Goal: Task Accomplishment & Management: Use online tool/utility

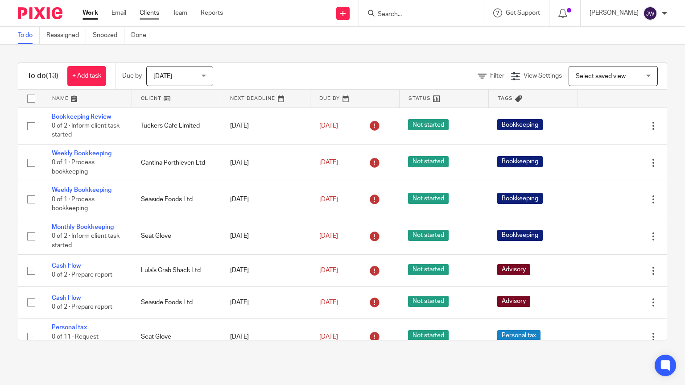
click at [153, 14] on link "Clients" at bounding box center [150, 12] width 20 height 9
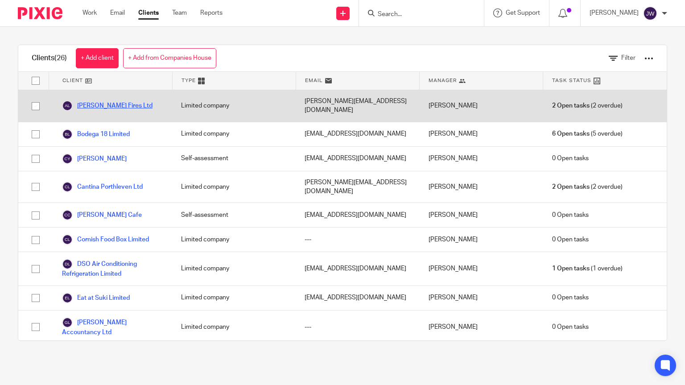
click at [109, 100] on link "[PERSON_NAME] Fires Ltd" at bounding box center [107, 105] width 91 height 11
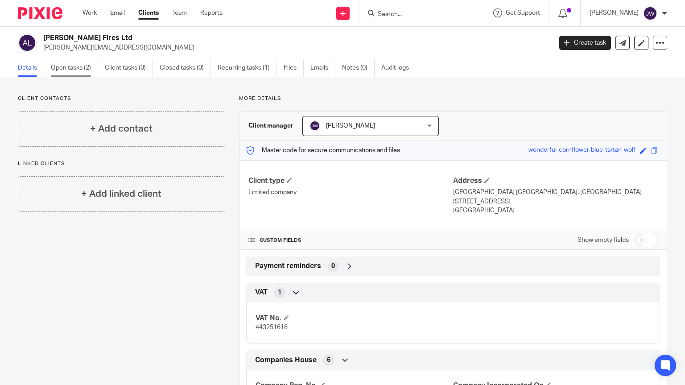
click at [77, 75] on link "Open tasks (2)" at bounding box center [74, 67] width 47 height 17
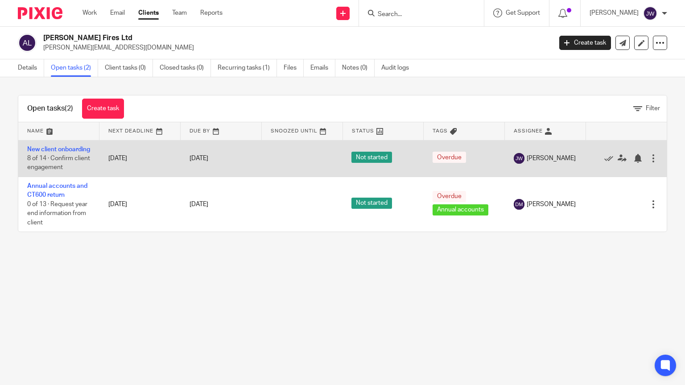
click at [30, 155] on td "New client onboarding 8 of 14 · Confirm client engagement" at bounding box center [58, 158] width 81 height 37
click at [39, 149] on link "New client onboarding" at bounding box center [58, 149] width 63 height 6
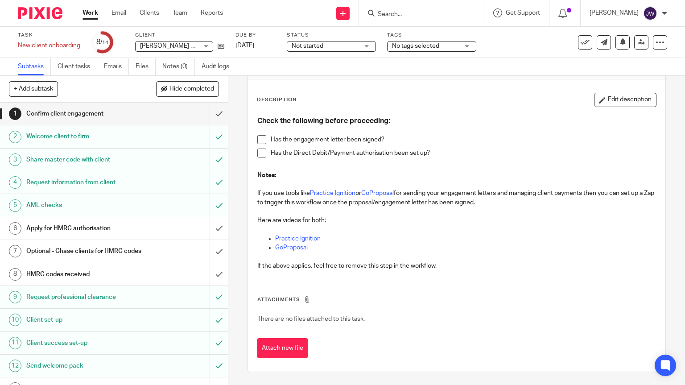
scroll to position [46, 0]
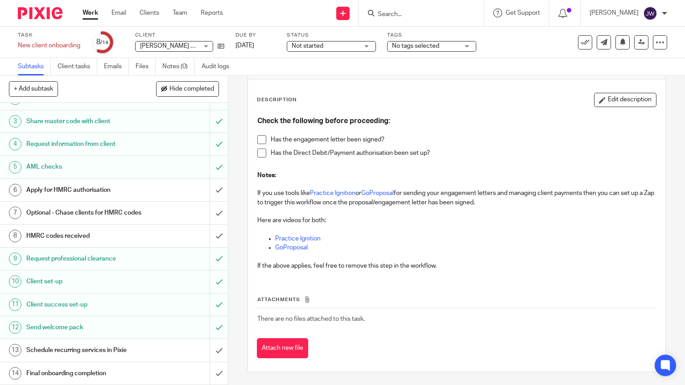
click at [90, 11] on link "Work" at bounding box center [91, 12] width 16 height 9
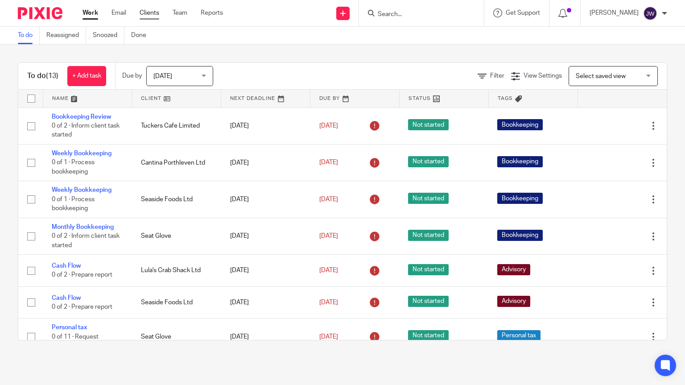
click at [148, 11] on link "Clients" at bounding box center [150, 12] width 20 height 9
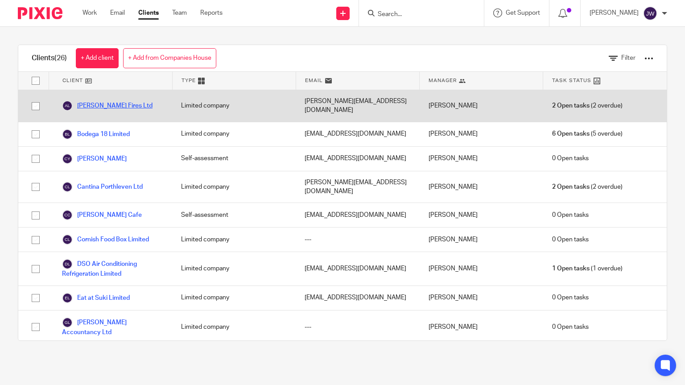
click at [103, 100] on link "[PERSON_NAME] Fires Ltd" at bounding box center [107, 105] width 91 height 11
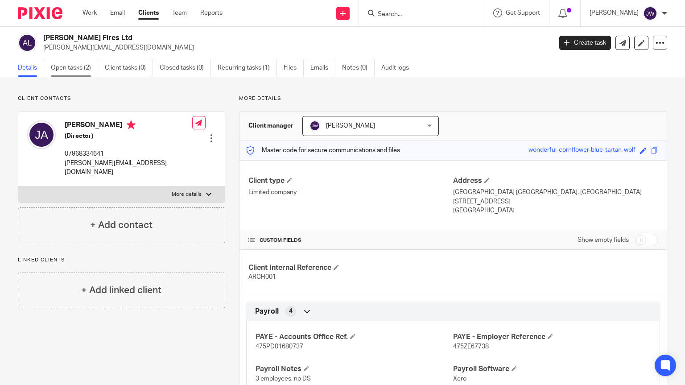
click at [75, 68] on link "Open tasks (2)" at bounding box center [74, 67] width 47 height 17
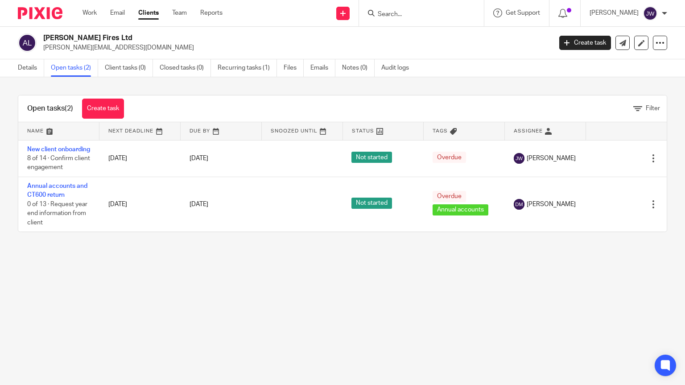
click at [165, 103] on div "Open tasks (2) Create task Filter" at bounding box center [342, 108] width 649 height 27
click at [662, 46] on icon at bounding box center [660, 42] width 9 height 9
click at [665, 15] on div at bounding box center [664, 13] width 5 height 5
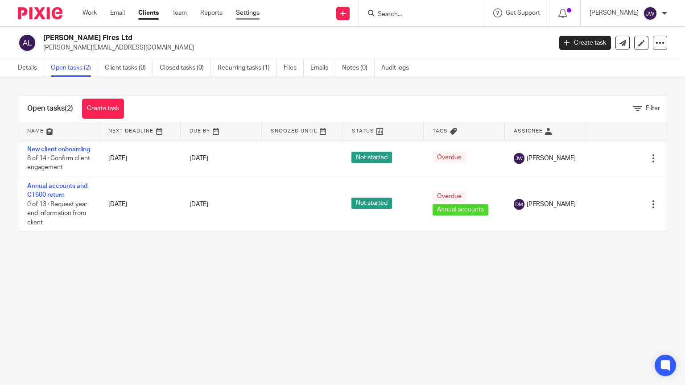
click at [248, 17] on link "Settings" at bounding box center [248, 12] width 24 height 9
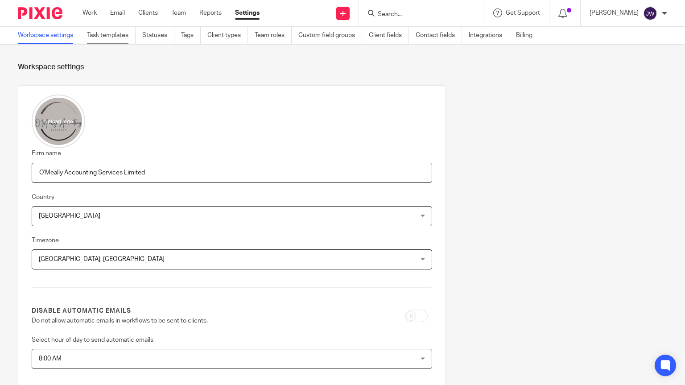
click at [113, 41] on link "Task templates" at bounding box center [111, 35] width 49 height 17
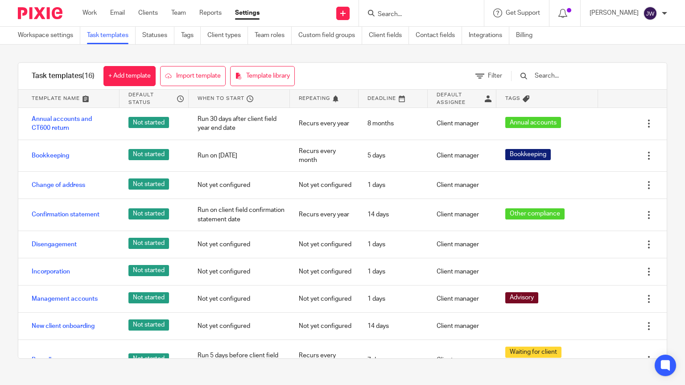
click at [90, 279] on div "Incorporation" at bounding box center [68, 272] width 101 height 22
click at [153, 14] on link "Clients" at bounding box center [148, 12] width 20 height 9
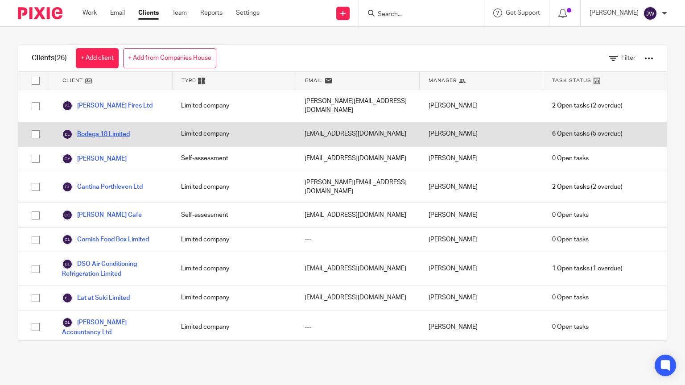
click at [95, 129] on link "Bodega 18 Limited" at bounding box center [96, 134] width 68 height 11
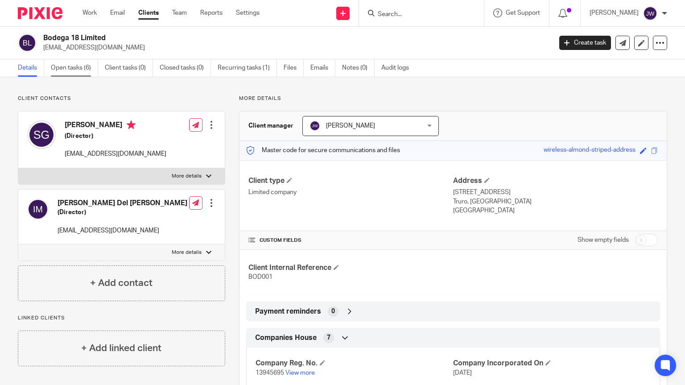
click at [75, 67] on link "Open tasks (6)" at bounding box center [74, 67] width 47 height 17
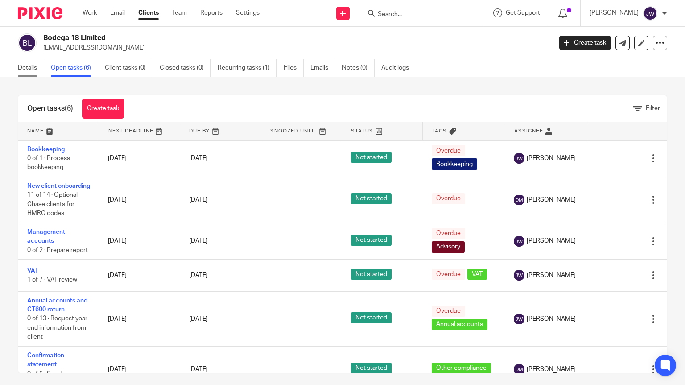
click at [22, 64] on link "Details" at bounding box center [31, 67] width 26 height 17
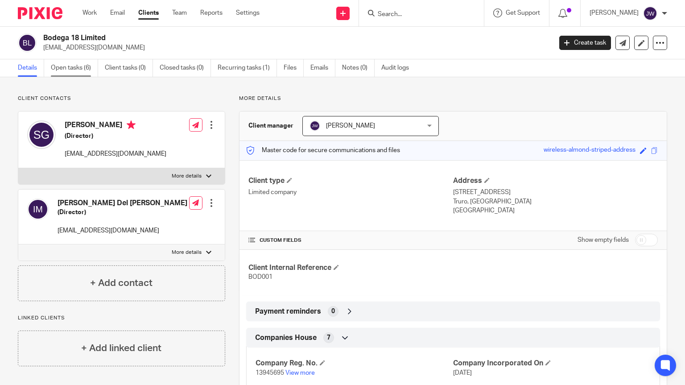
click at [71, 70] on link "Open tasks (6)" at bounding box center [74, 67] width 47 height 17
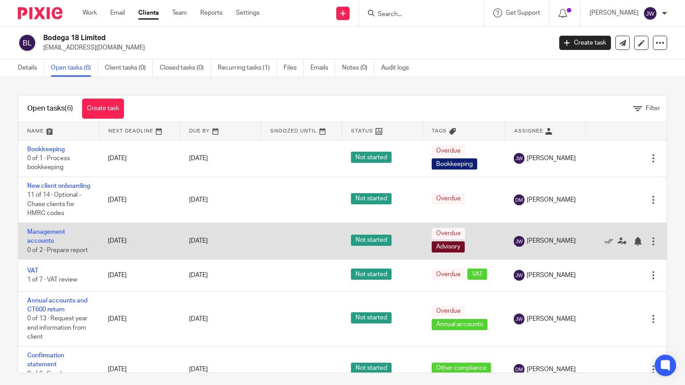
click at [39, 247] on td "Management accounts 0 of 2 · Prepare report" at bounding box center [58, 241] width 81 height 37
click at [39, 243] on link "Management accounts" at bounding box center [46, 236] width 38 height 15
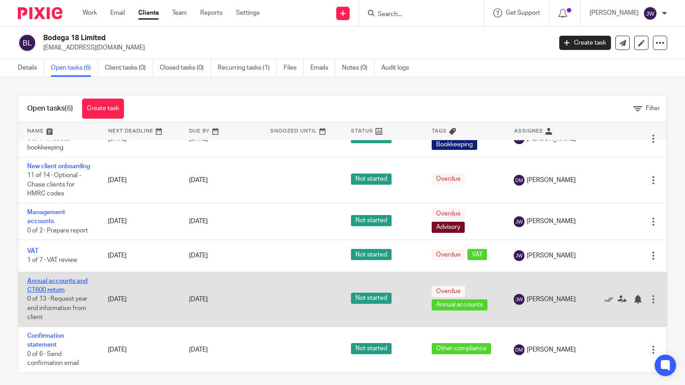
scroll to position [5, 0]
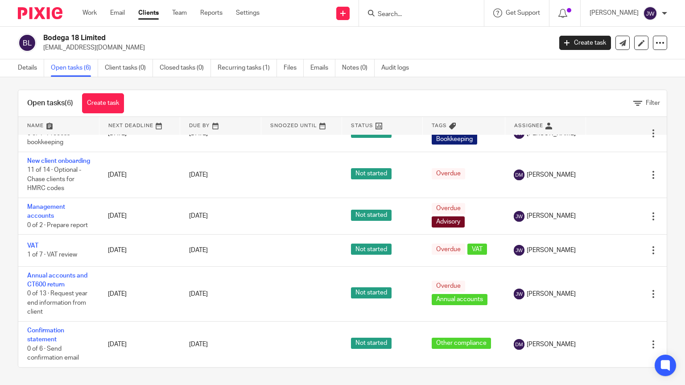
click at [0, 235] on div "Open tasks (6) Create task Filter Name Next Deadline Due By Snoozed Until Statu…" at bounding box center [342, 231] width 685 height 308
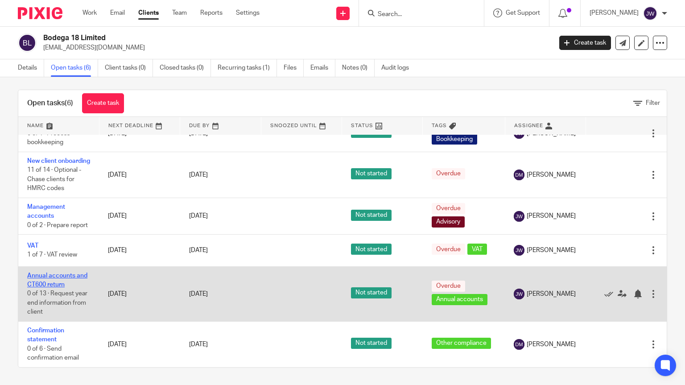
click at [56, 275] on link "Annual accounts and CT600 return" at bounding box center [57, 280] width 60 height 15
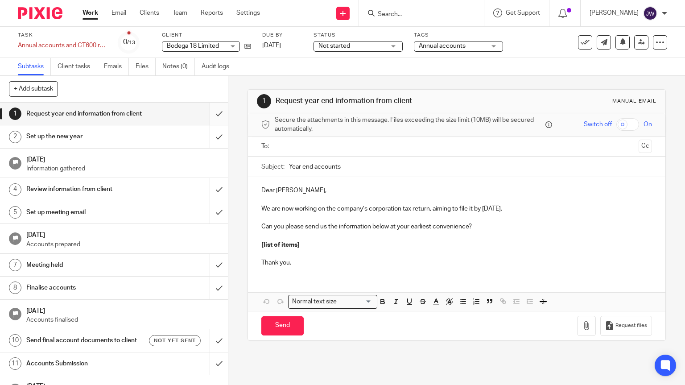
click at [217, 123] on input "submit" at bounding box center [114, 114] width 228 height 22
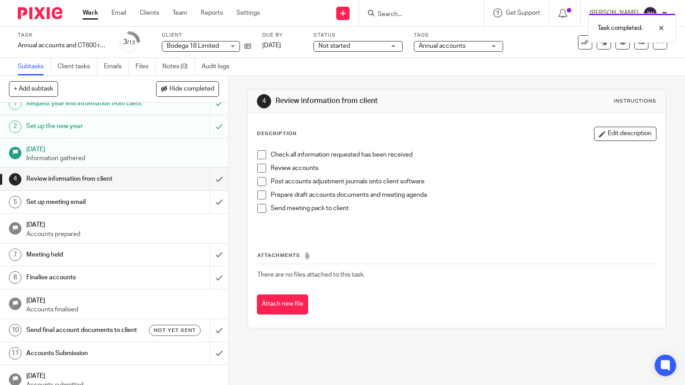
scroll to position [9, 0]
click at [97, 17] on link "Work" at bounding box center [91, 12] width 16 height 9
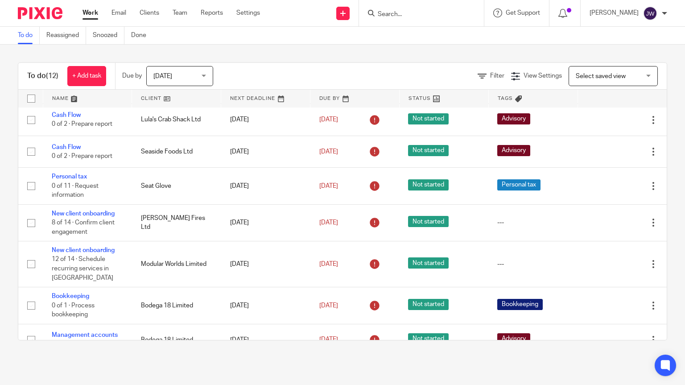
scroll to position [150, 0]
click at [148, 12] on link "Clients" at bounding box center [150, 12] width 20 height 9
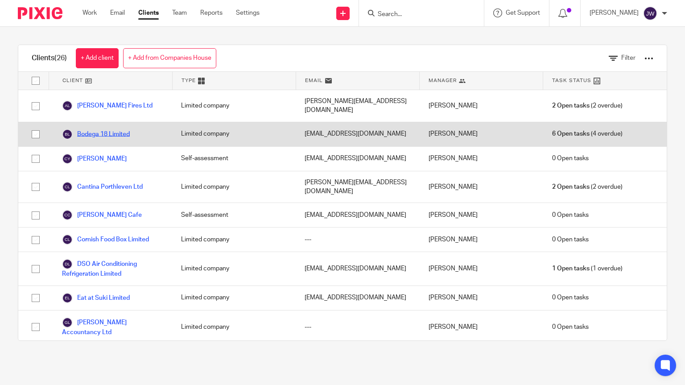
click at [112, 129] on link "Bodega 18 Limited" at bounding box center [96, 134] width 68 height 11
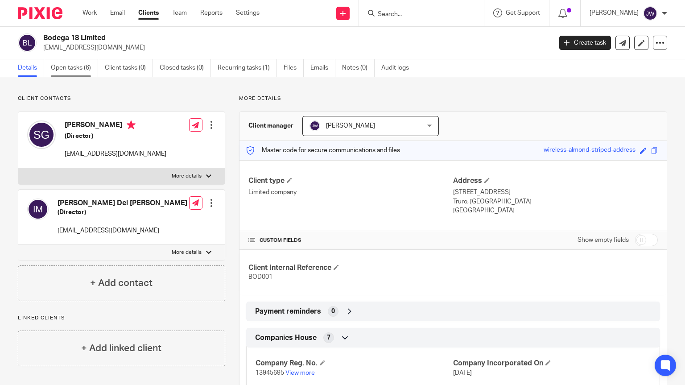
click at [78, 72] on link "Open tasks (6)" at bounding box center [74, 67] width 47 height 17
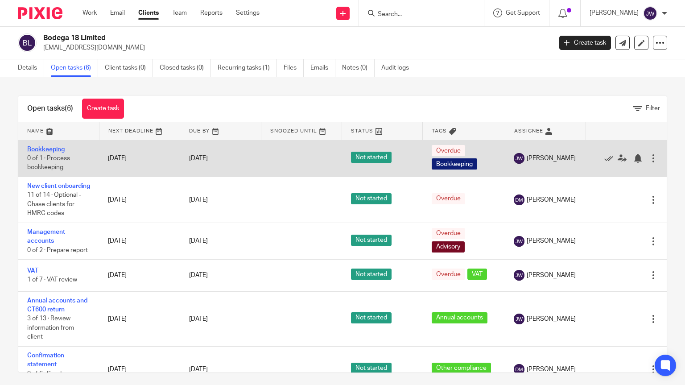
click at [58, 146] on link "Bookkeeping" at bounding box center [45, 149] width 37 height 6
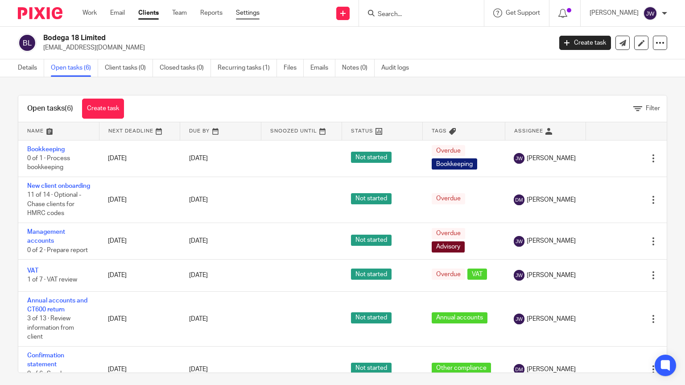
click at [252, 15] on link "Settings" at bounding box center [248, 12] width 24 height 9
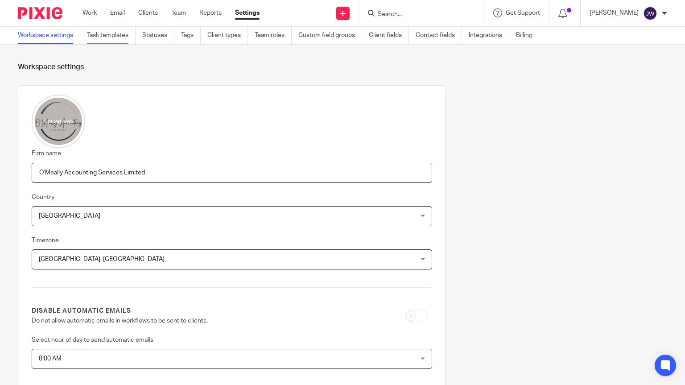
click at [98, 40] on link "Task templates" at bounding box center [111, 35] width 49 height 17
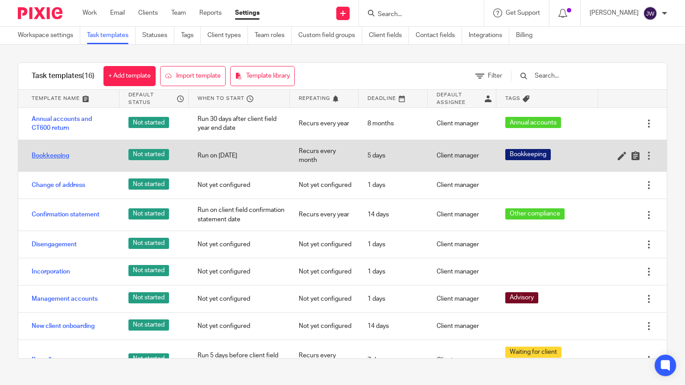
click at [37, 155] on link "Bookkeeping" at bounding box center [50, 155] width 37 height 9
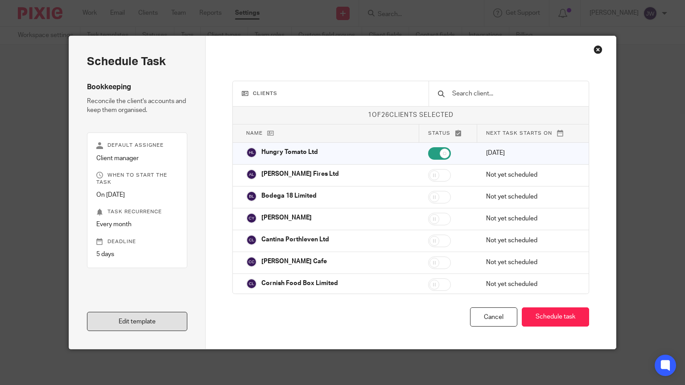
click at [150, 324] on link "Edit template" at bounding box center [137, 321] width 101 height 19
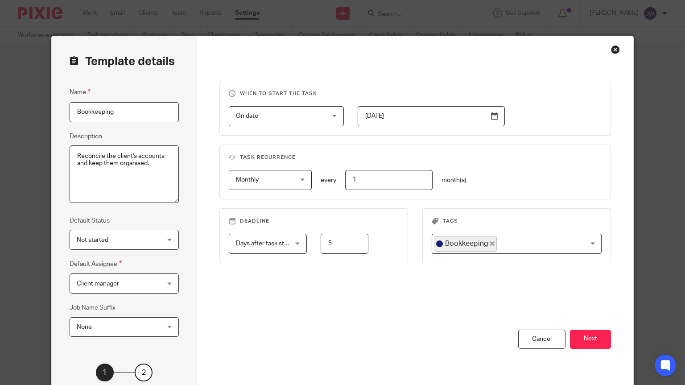
click at [283, 176] on span "Monthly" at bounding box center [266, 179] width 60 height 19
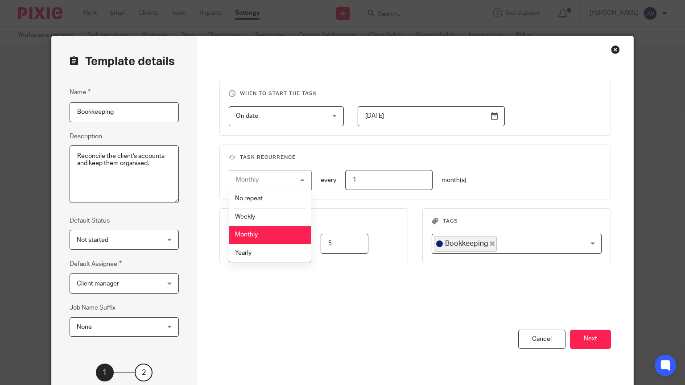
click at [283, 176] on div "Monthly Monthly" at bounding box center [270, 180] width 83 height 20
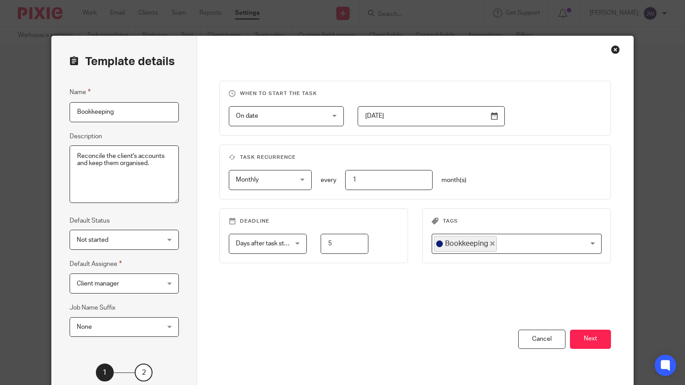
click at [292, 244] on span "Days after task starts" at bounding box center [265, 243] width 59 height 6
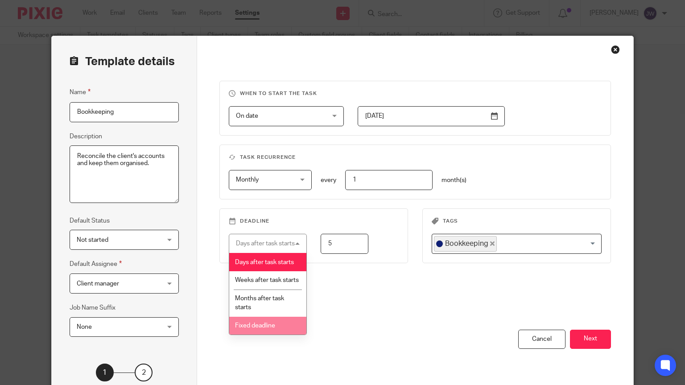
click at [278, 326] on li "Fixed deadline" at bounding box center [267, 326] width 77 height 18
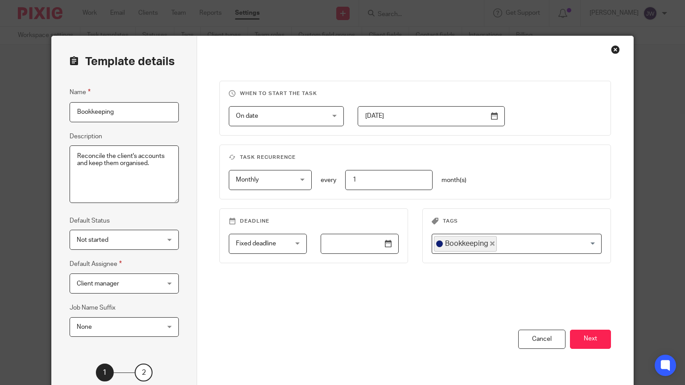
click at [392, 244] on input "text" at bounding box center [360, 244] width 78 height 20
click at [331, 280] on div "When to start the task On date On date Disable On date Week day Month day On cl…" at bounding box center [416, 205] width 392 height 249
click at [283, 241] on span "Fixed deadline" at bounding box center [264, 243] width 56 height 19
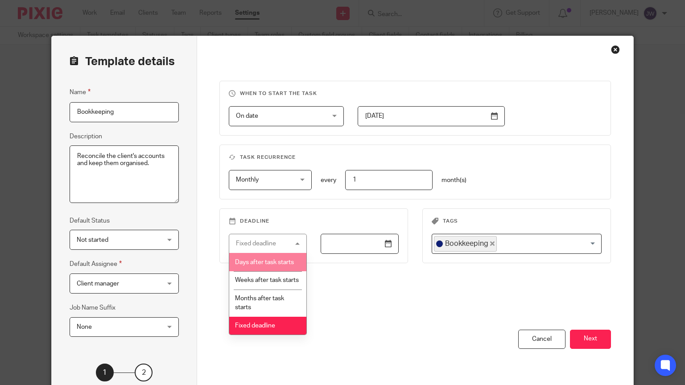
click at [265, 266] on li "Days after task starts" at bounding box center [267, 262] width 77 height 18
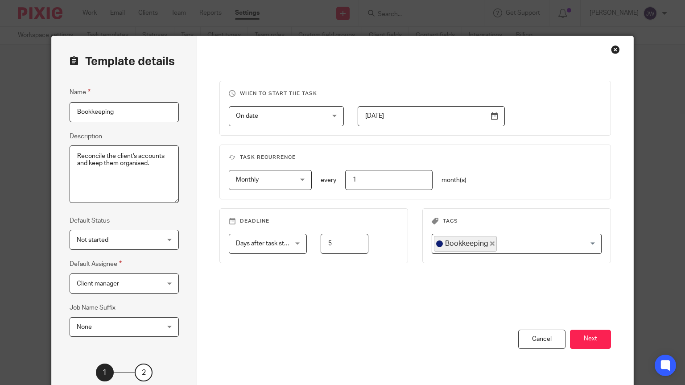
click at [342, 244] on input "5" at bounding box center [344, 244] width 47 height 20
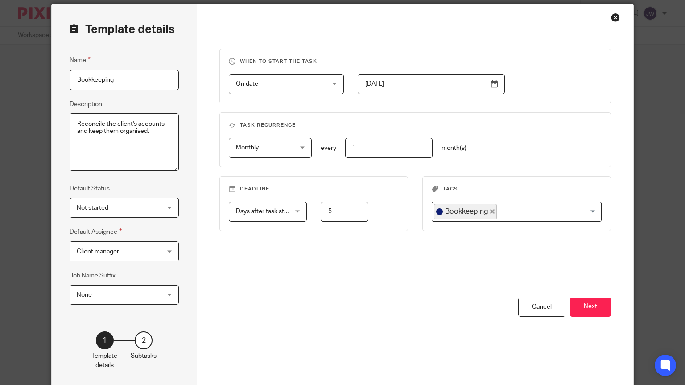
click at [518, 96] on fieldset "When to start the task On date On date Disable On date Week day Month day On cl…" at bounding box center [416, 76] width 392 height 55
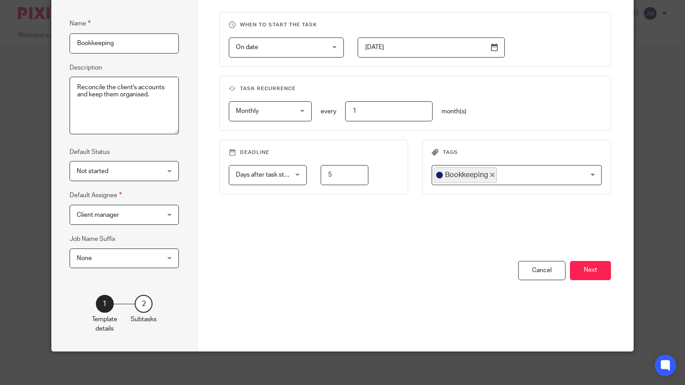
scroll to position [0, 0]
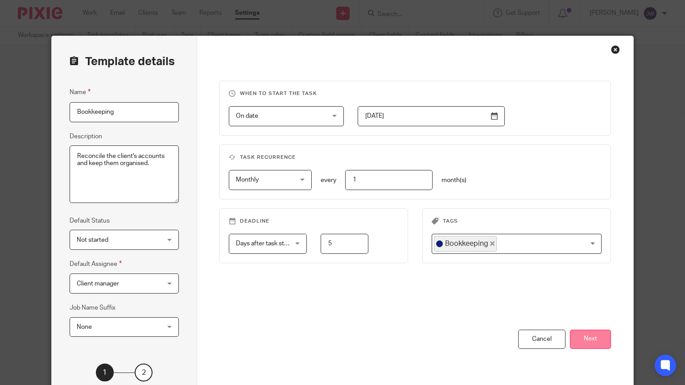
click at [602, 331] on button "Next" at bounding box center [590, 339] width 41 height 19
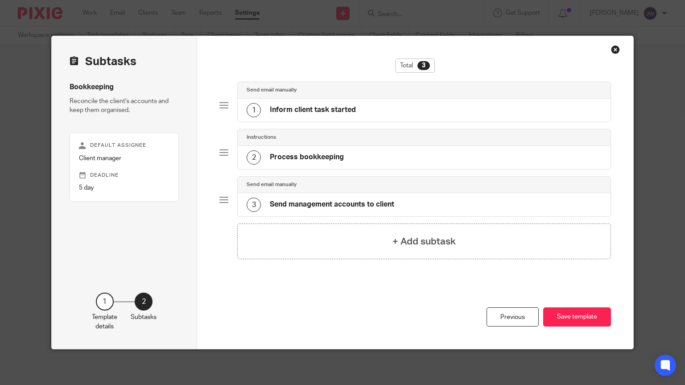
click at [276, 193] on div "3 Send management accounts to client" at bounding box center [424, 204] width 373 height 23
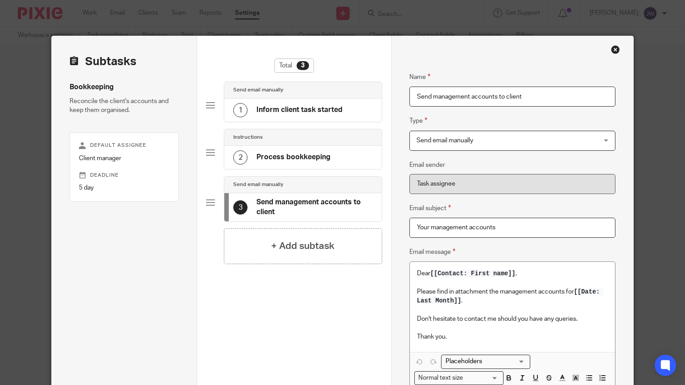
click at [304, 111] on h4 "Inform client task started" at bounding box center [300, 109] width 86 height 9
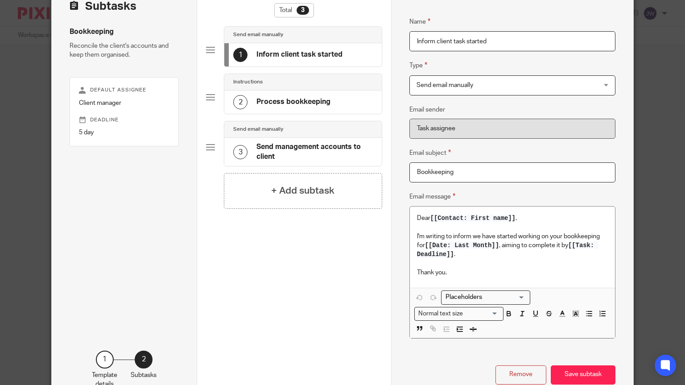
scroll to position [67, 0]
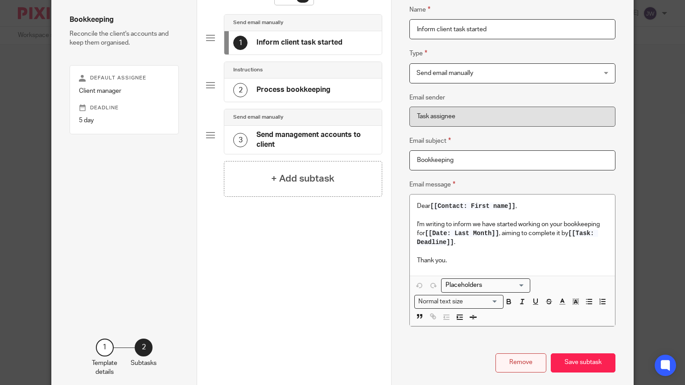
click at [523, 361] on button "Remove" at bounding box center [521, 362] width 51 height 19
type input "Process bookkeeping"
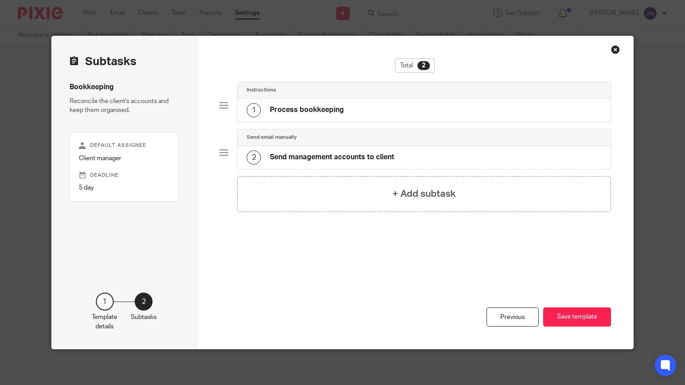
scroll to position [0, 0]
click at [312, 104] on div "1 Process bookkeeping" at bounding box center [295, 110] width 97 height 14
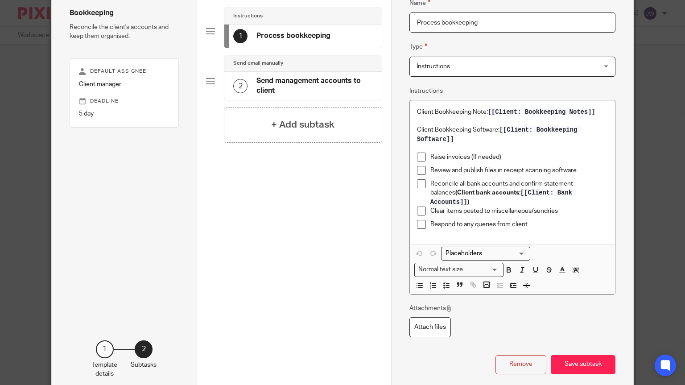
scroll to position [75, 0]
click at [602, 184] on p "Reconcile all bank accounts and confirm statement balances (Client bank account…" at bounding box center [520, 191] width 178 height 27
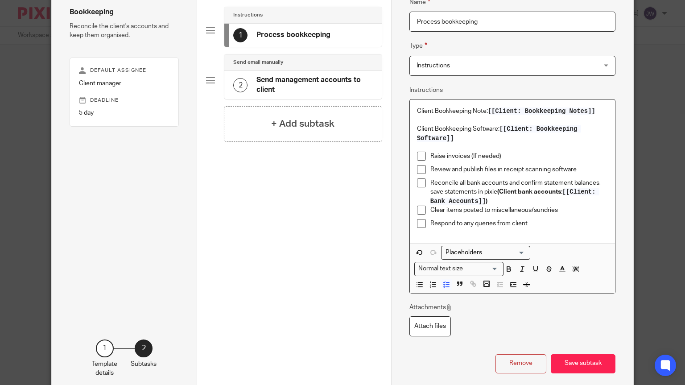
scroll to position [75, 0]
click at [568, 215] on p "Clear items posted to miscellaneous/sundries" at bounding box center [520, 210] width 178 height 9
click at [564, 211] on p "Clear items posted to miscellaneous/sundries" at bounding box center [520, 210] width 178 height 9
click at [551, 223] on p "Respond to any queries from client" at bounding box center [520, 224] width 178 height 9
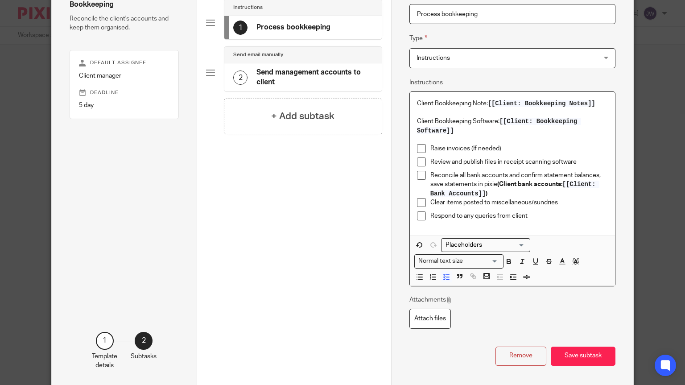
scroll to position [79, 0]
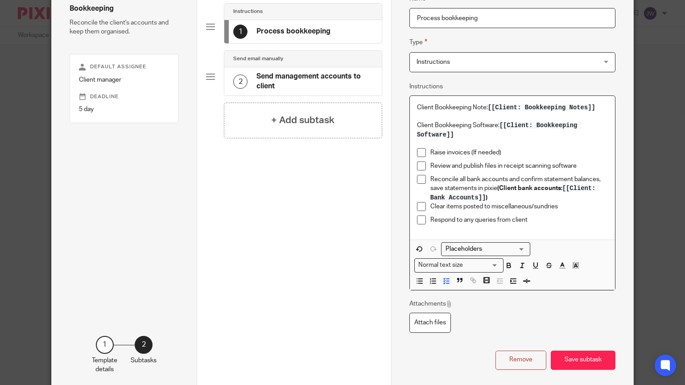
click at [434, 153] on p "Raise invoices (If needed)" at bounding box center [520, 152] width 178 height 9
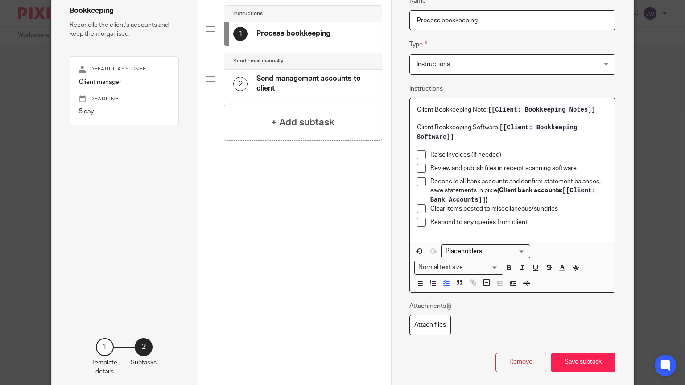
scroll to position [76, 0]
click at [543, 227] on p "Respond to any queries from client" at bounding box center [520, 222] width 178 height 9
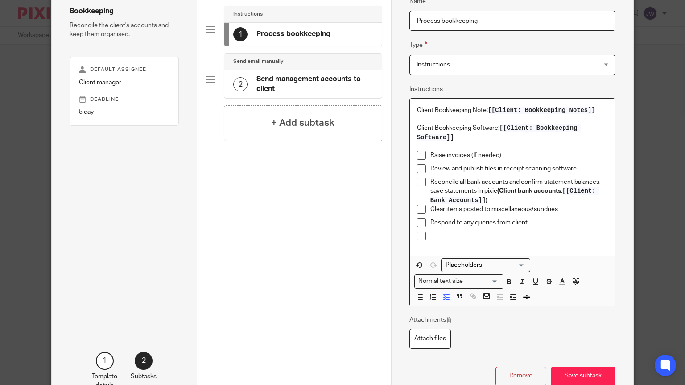
click at [440, 236] on p at bounding box center [520, 236] width 178 height 9
click at [428, 349] on div "Name Process bookkeeping Type Instructions Instructions Instructions Document s…" at bounding box center [513, 175] width 206 height 384
click at [430, 336] on label "Attach files" at bounding box center [430, 339] width 41 height 20
type input "C:\fakepath\Business Services - Bookkeeping and VAT.xlsx"
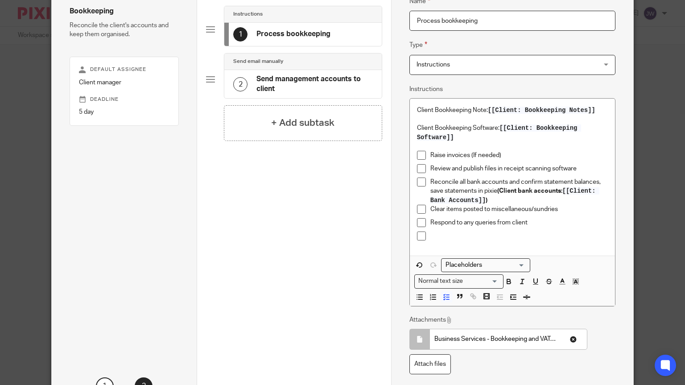
click at [270, 159] on div "Total 2 Instructions 1 Process bookkeeping Send email manually 2 Send managemen…" at bounding box center [294, 135] width 176 height 305
click at [439, 244] on div at bounding box center [520, 238] width 178 height 13
click at [440, 238] on p at bounding box center [520, 236] width 178 height 9
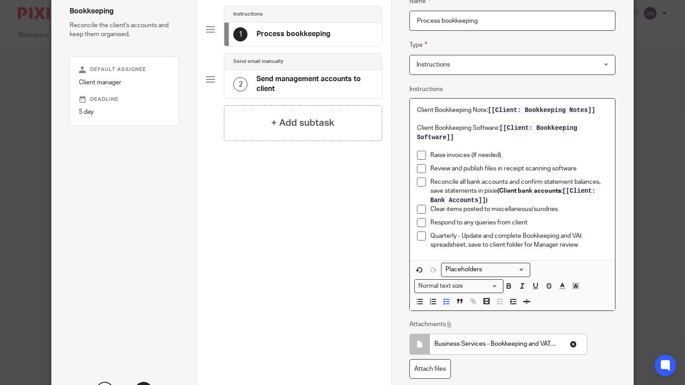
click at [588, 243] on p "Quarterly - Update and complete Bookkeeping and VAt spreadsheet, save to client…" at bounding box center [520, 241] width 178 height 18
click at [588, 238] on p "Quarterly - Update and complete Bookkeeping and VAt spreadsheet, save to client…" at bounding box center [520, 241] width 178 height 18
click at [315, 87] on h4 "Send management accounts to client" at bounding box center [315, 84] width 116 height 19
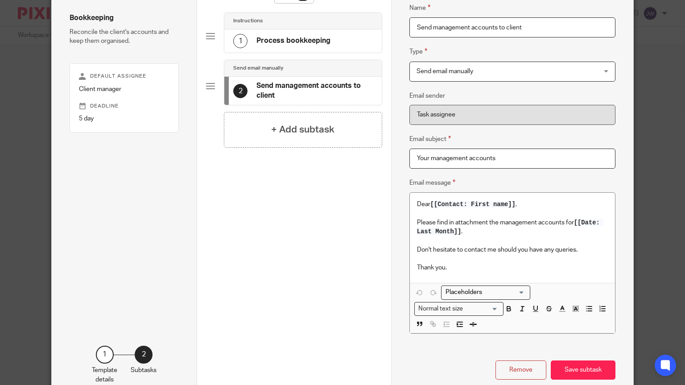
scroll to position [76, 0]
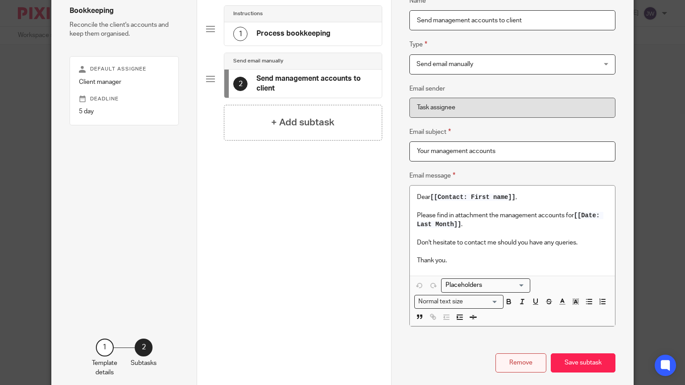
click at [517, 365] on button "Remove" at bounding box center [521, 362] width 51 height 19
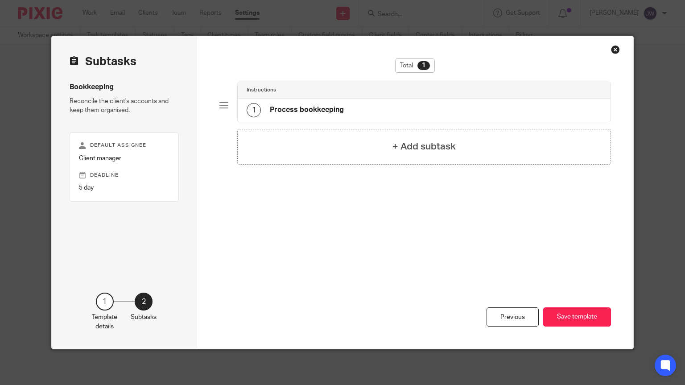
click at [616, 49] on div "Close this dialog window" at bounding box center [615, 49] width 9 height 9
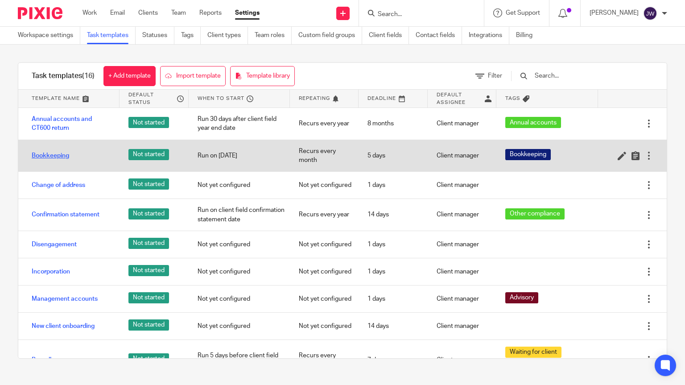
click at [68, 156] on link "Bookkeeping" at bounding box center [50, 155] width 37 height 9
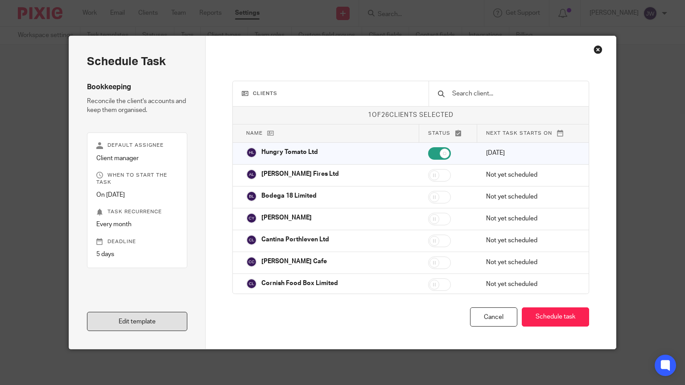
click at [142, 327] on link "Edit template" at bounding box center [137, 321] width 101 height 19
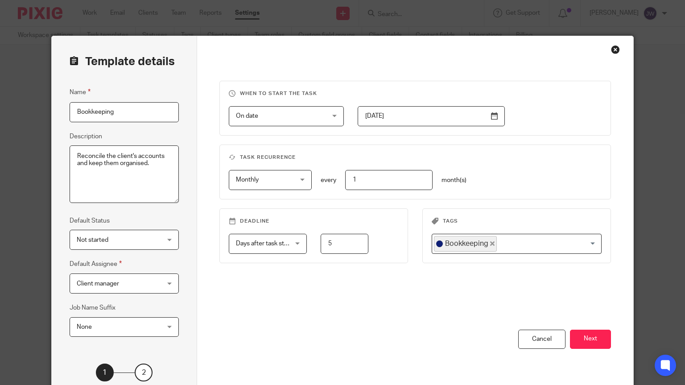
click at [145, 369] on div "2" at bounding box center [144, 373] width 18 height 18
click at [604, 340] on button "Next" at bounding box center [590, 339] width 41 height 19
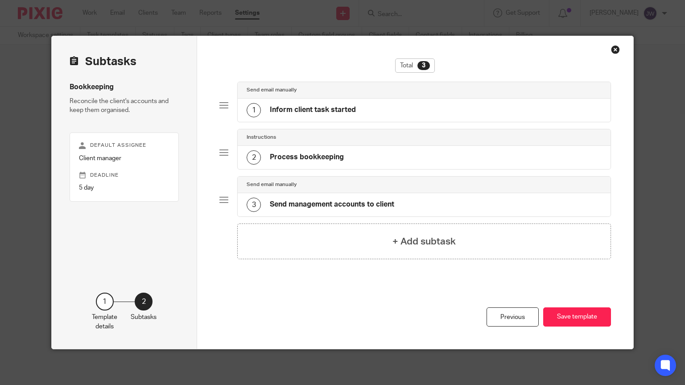
click at [356, 106] on div "1 Inform client task started" at bounding box center [424, 110] width 373 height 23
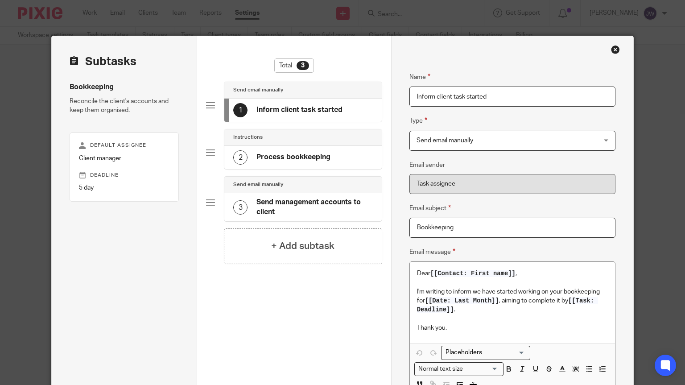
click at [301, 149] on div "2 Process bookkeeping" at bounding box center [302, 157] width 157 height 23
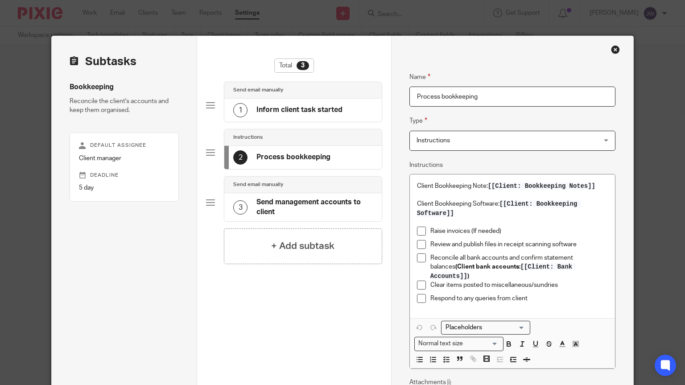
click at [311, 116] on div "1 Inform client task started" at bounding box center [287, 110] width 109 height 14
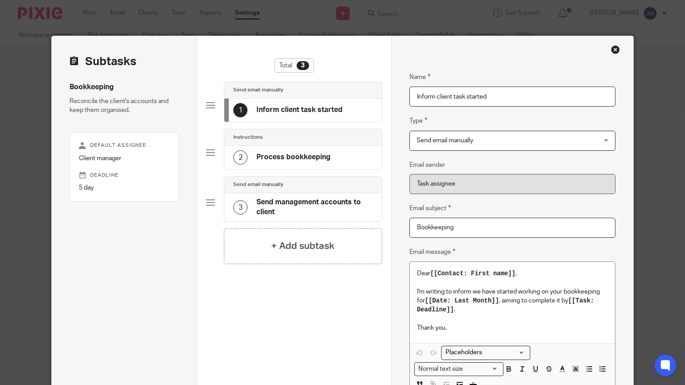
scroll to position [112, 0]
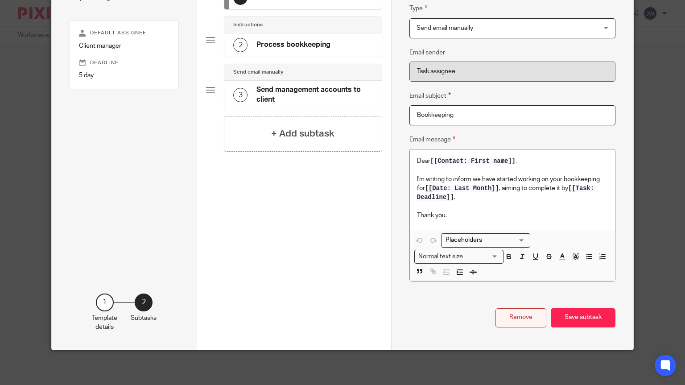
click at [523, 323] on button "Remove" at bounding box center [521, 317] width 51 height 19
type input "Process bookkeeping"
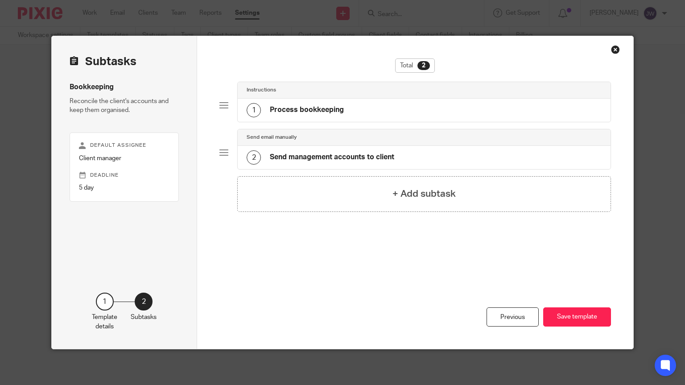
scroll to position [0, 0]
click at [319, 110] on h4 "Process bookkeeping" at bounding box center [307, 109] width 74 height 9
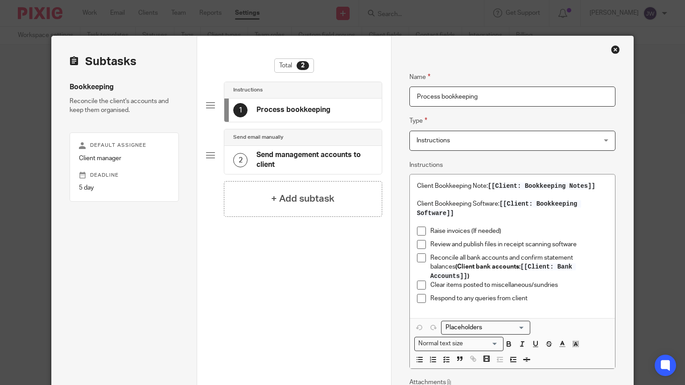
scroll to position [45, 0]
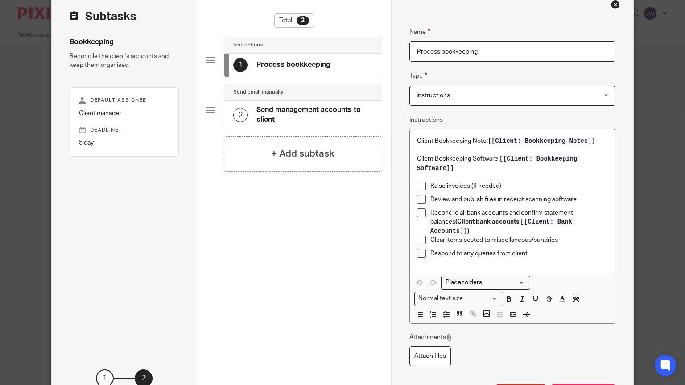
click at [548, 249] on p "Respond to any queries from client" at bounding box center [520, 253] width 178 height 9
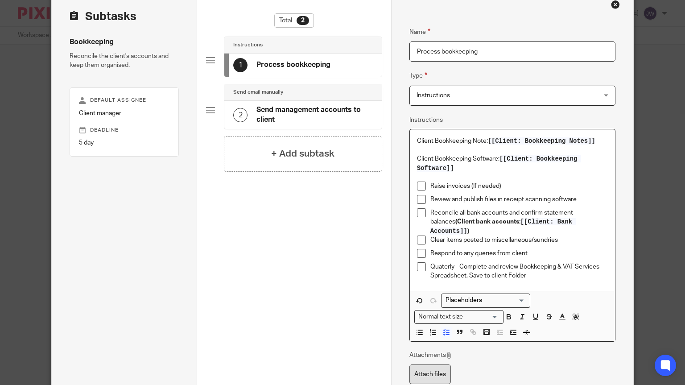
click at [439, 365] on label "Attach files" at bounding box center [430, 375] width 41 height 20
type input "C:\fakepath\Business Services - Bookkeeping and VAT.xlsx"
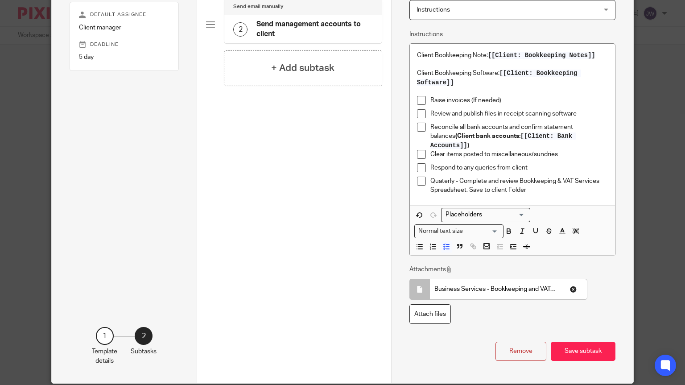
scroll to position [137, 0]
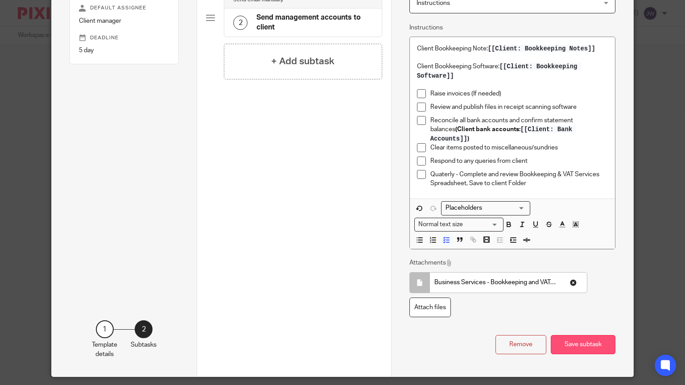
click at [575, 335] on button "Save subtask" at bounding box center [583, 344] width 65 height 19
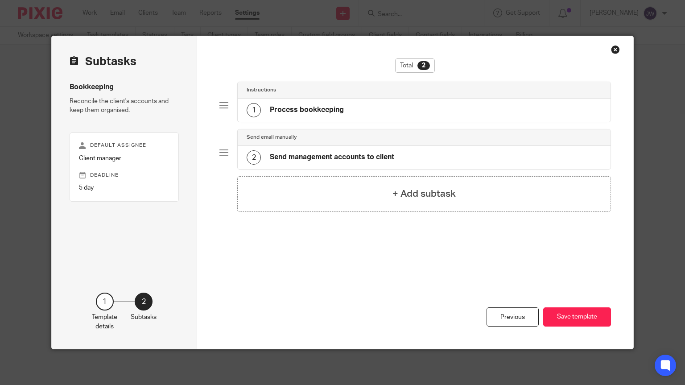
scroll to position [0, 0]
click at [321, 152] on div "2 Send management accounts to client" at bounding box center [321, 157] width 148 height 14
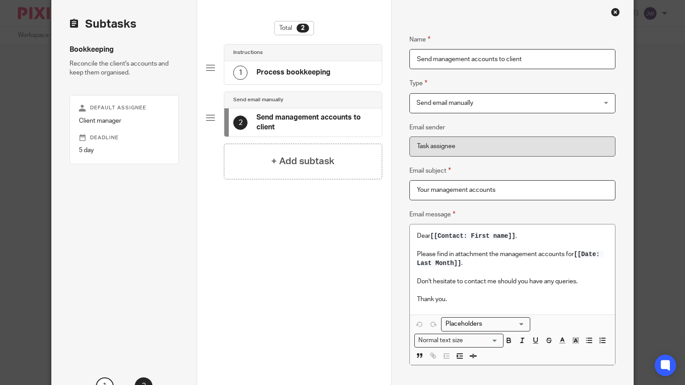
scroll to position [38, 0]
click at [555, 58] on input "Send management accounts to client" at bounding box center [513, 59] width 206 height 20
type input "S"
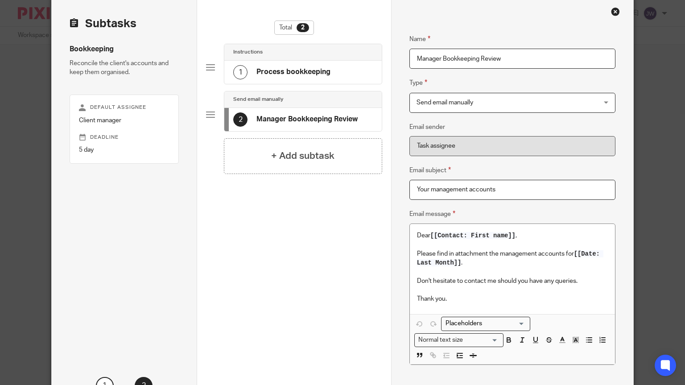
type input "Manager Bookkeeping Review"
click at [517, 192] on input "Your management accounts" at bounding box center [513, 190] width 206 height 20
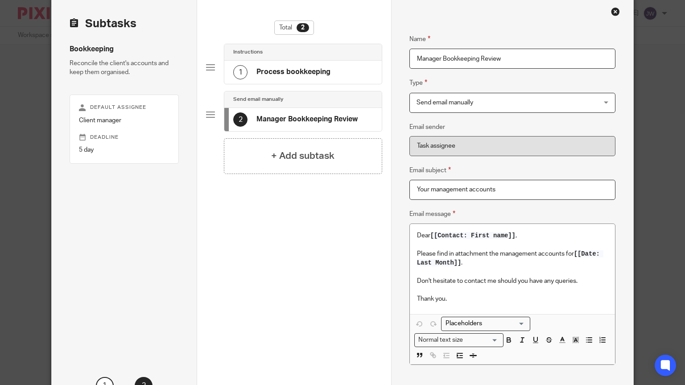
click at [517, 192] on input "Your management accounts" at bounding box center [513, 190] width 206 height 20
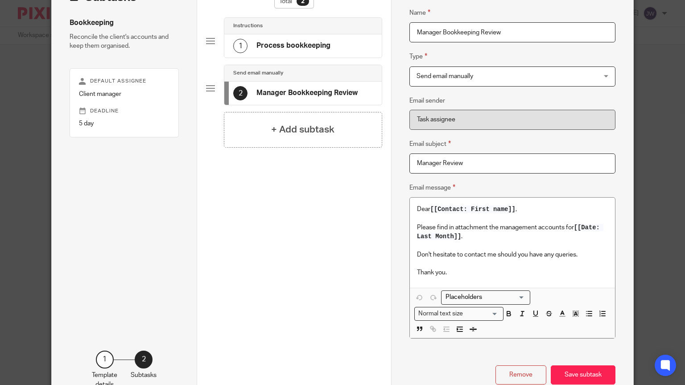
scroll to position [70, 0]
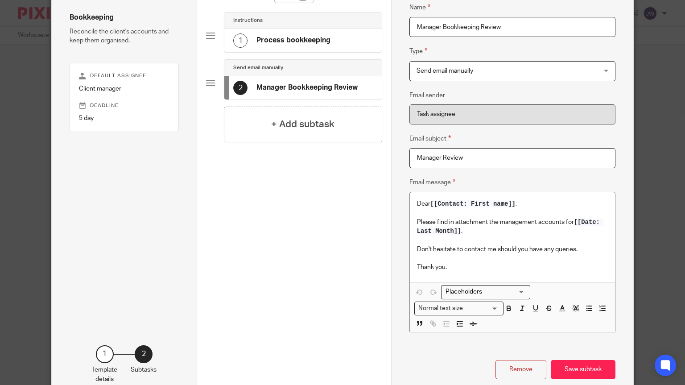
type input "Manager Review"
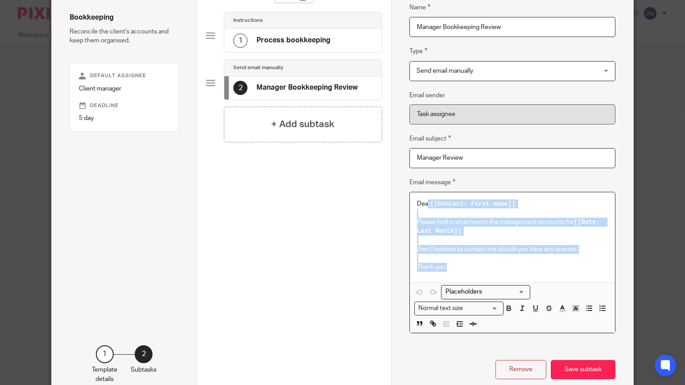
drag, startPoint x: 515, startPoint y: 268, endPoint x: 427, endPoint y: 181, distance: 124.0
click at [0, 0] on fieldset "Email message Dear [[Contact: First name]] , Please find in attachment the mana…" at bounding box center [0, 0] width 0 height 0
click at [494, 75] on span "Send email manually" at bounding box center [496, 71] width 159 height 19
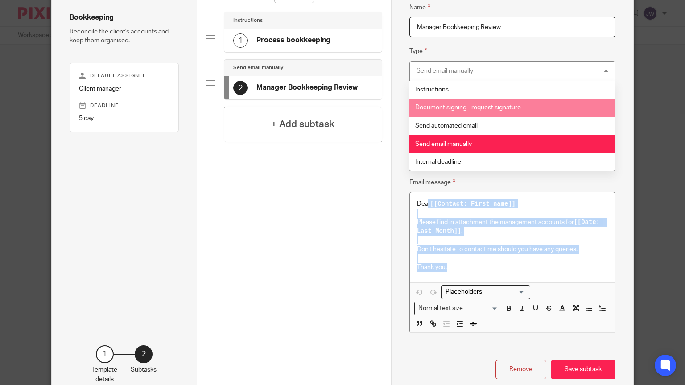
click at [464, 101] on li "Document signing - request signature" at bounding box center [513, 108] width 206 height 18
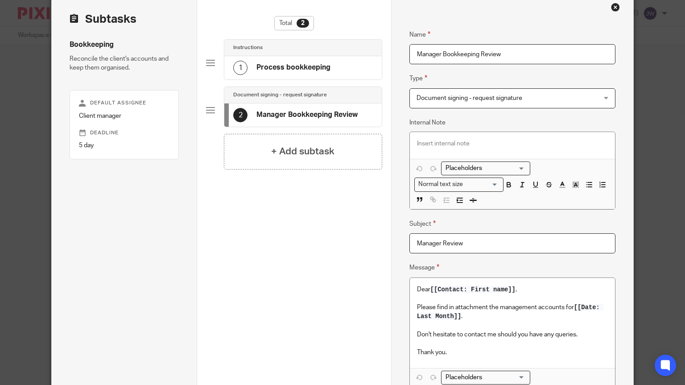
scroll to position [41, 0]
click at [473, 99] on span "Document signing - request signature" at bounding box center [470, 99] width 106 height 6
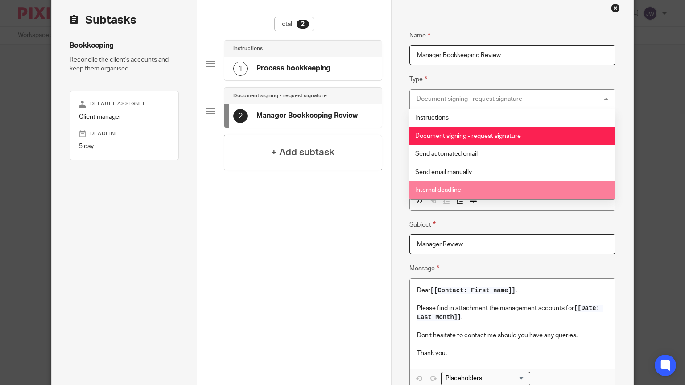
click at [463, 195] on li "Internal deadline" at bounding box center [513, 190] width 206 height 18
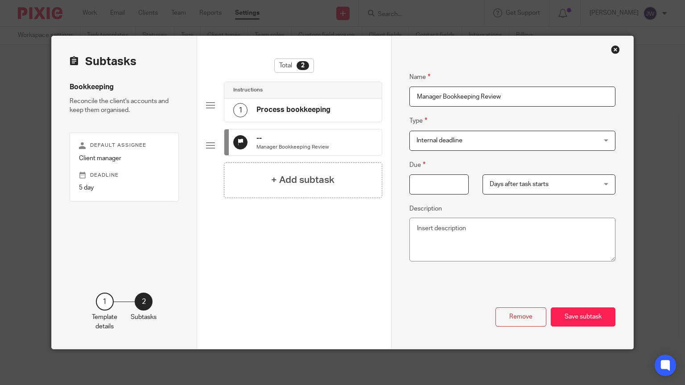
scroll to position [0, 0]
click at [439, 187] on input "Due" at bounding box center [439, 184] width 59 height 20
click at [457, 140] on span "Internal deadline" at bounding box center [440, 140] width 46 height 6
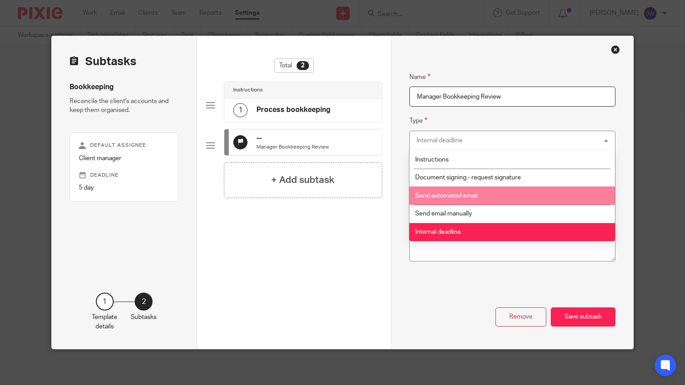
click at [456, 196] on span "Send automated email" at bounding box center [446, 196] width 62 height 6
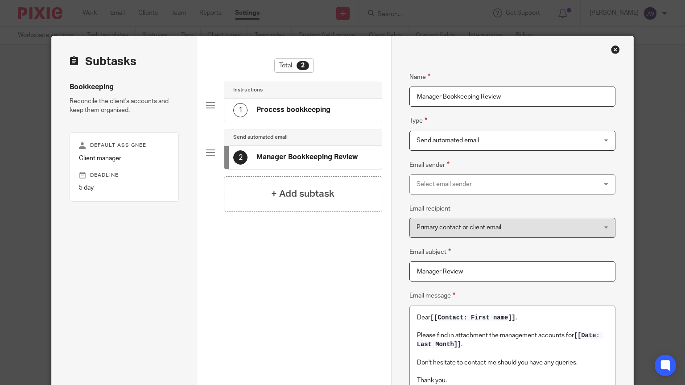
click at [462, 182] on div "Select email sender" at bounding box center [496, 184] width 159 height 19
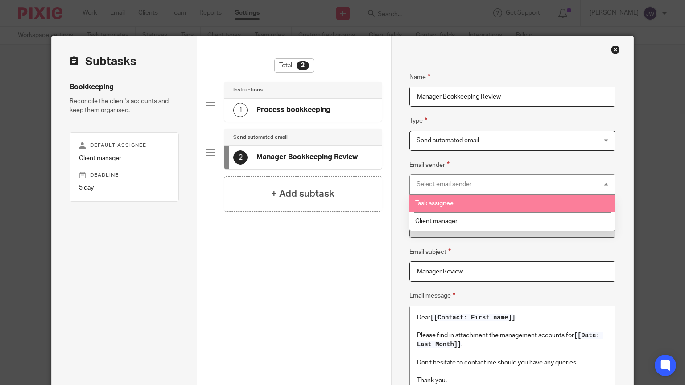
click at [397, 167] on div "Name Process bookkeeping Type Instructions Instructions Instructions Document s…" at bounding box center [512, 292] width 242 height 512
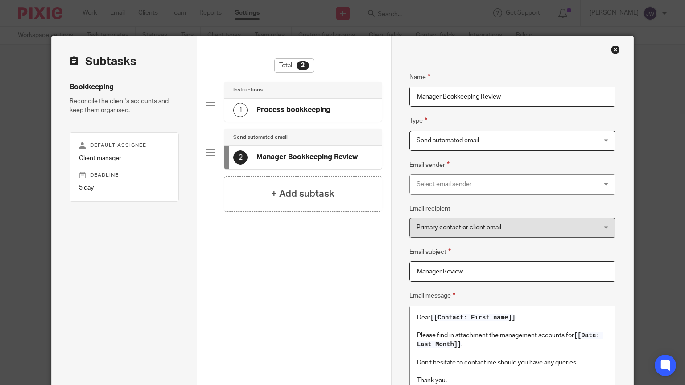
click at [451, 223] on span "Primary contact or client email" at bounding box center [496, 227] width 159 height 19
click at [451, 186] on div "Select email sender" at bounding box center [496, 184] width 159 height 19
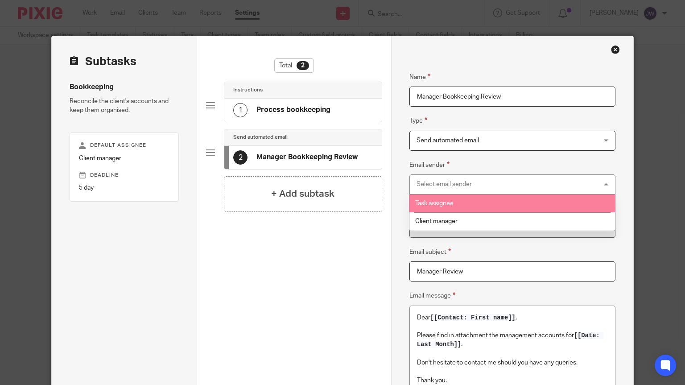
click at [439, 207] on span "Task assignee" at bounding box center [434, 203] width 38 height 6
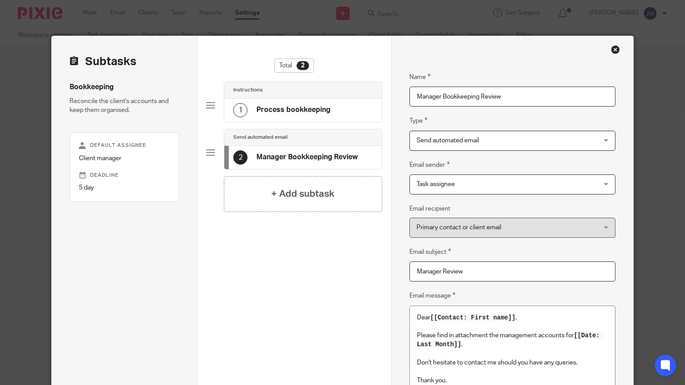
scroll to position [64, 0]
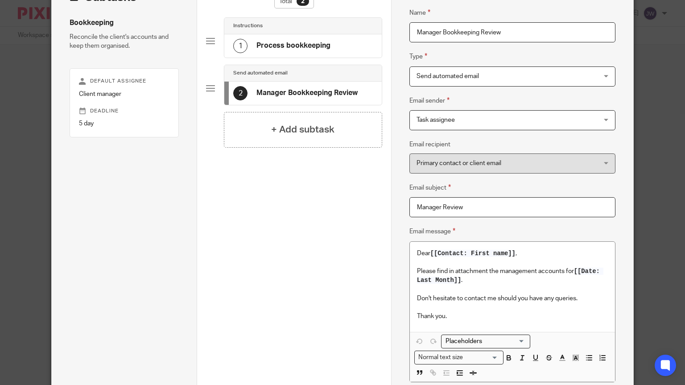
click at [468, 167] on span "Primary contact or client email" at bounding box center [496, 163] width 159 height 19
click at [473, 79] on span "Send automated email" at bounding box center [448, 76] width 62 height 6
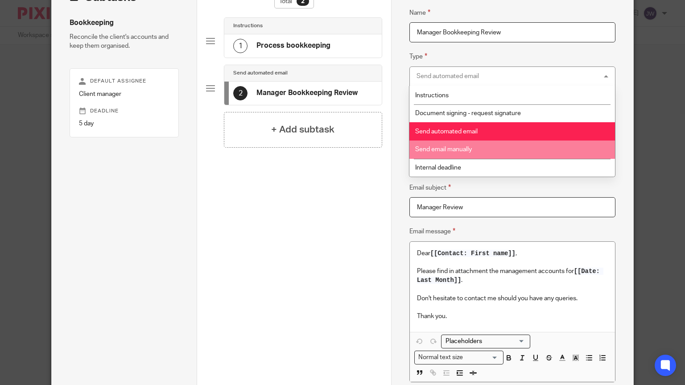
click at [461, 155] on li "Send email manually" at bounding box center [513, 150] width 206 height 18
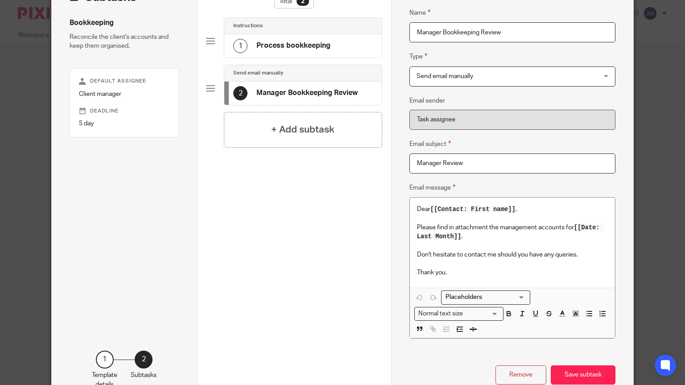
click at [480, 176] on div "Name Manager Bookkeeping Review Type Send email manually Send email manually In…" at bounding box center [513, 179] width 206 height 371
click at [475, 164] on input "Manager Review" at bounding box center [513, 163] width 206 height 20
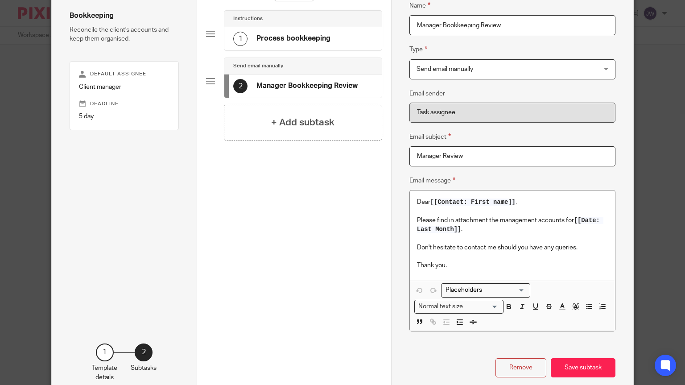
scroll to position [70, 0]
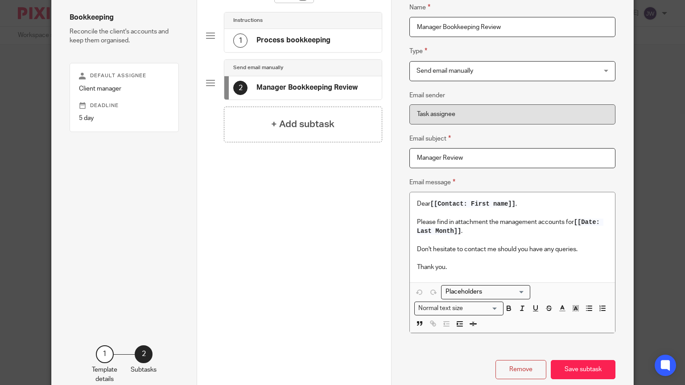
click at [515, 203] on span "[[Contact: First name]]" at bounding box center [473, 203] width 85 height 7
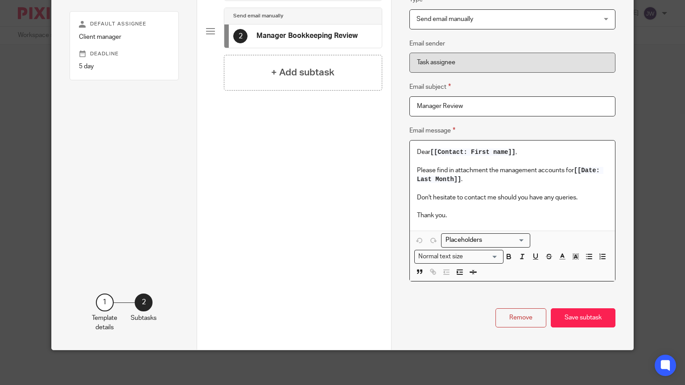
scroll to position [0, 0]
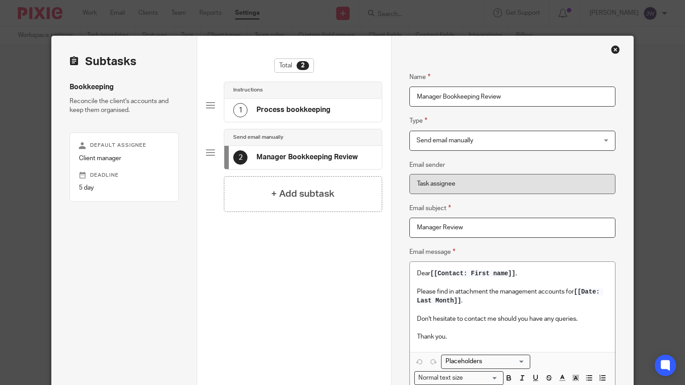
click at [493, 140] on span "Send email manually" at bounding box center [496, 140] width 159 height 19
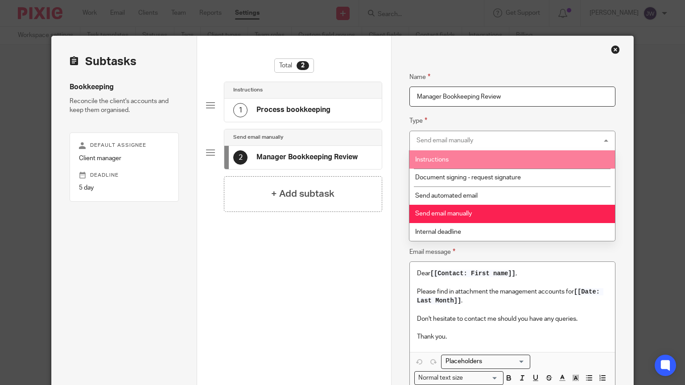
click at [446, 162] on span "Instructions" at bounding box center [431, 160] width 33 height 6
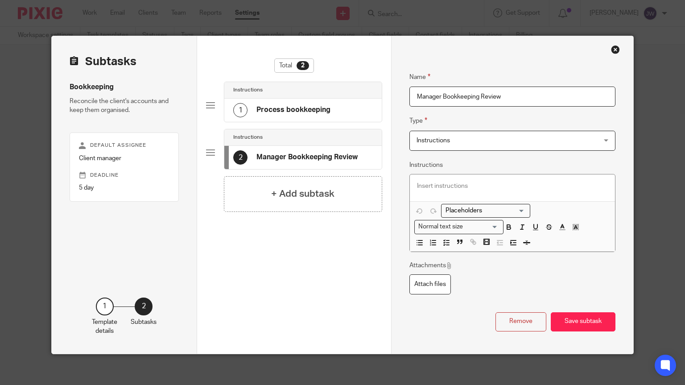
click at [332, 110] on div "1 Process bookkeeping" at bounding box center [302, 110] width 157 height 23
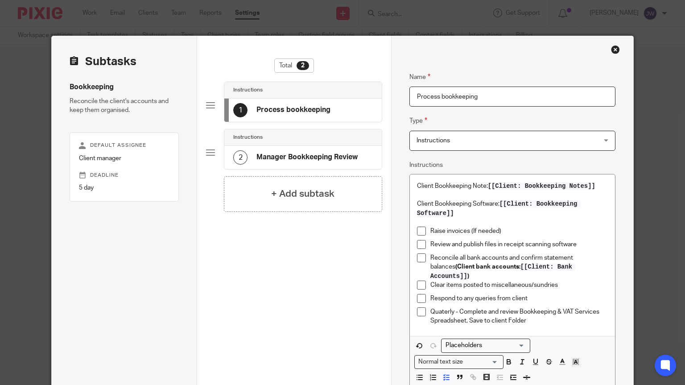
click at [324, 140] on div "Instructions" at bounding box center [303, 137] width 140 height 7
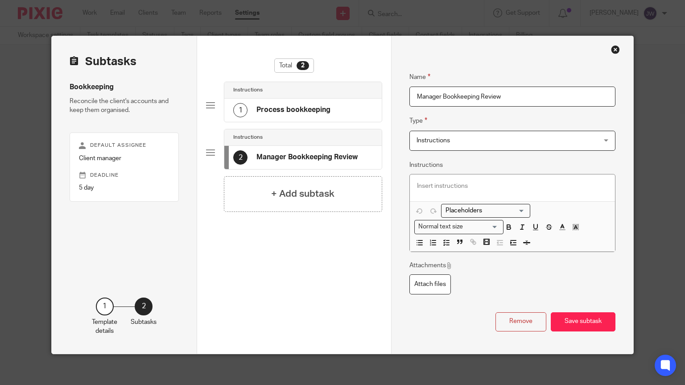
click at [457, 185] on p at bounding box center [512, 186] width 191 height 9
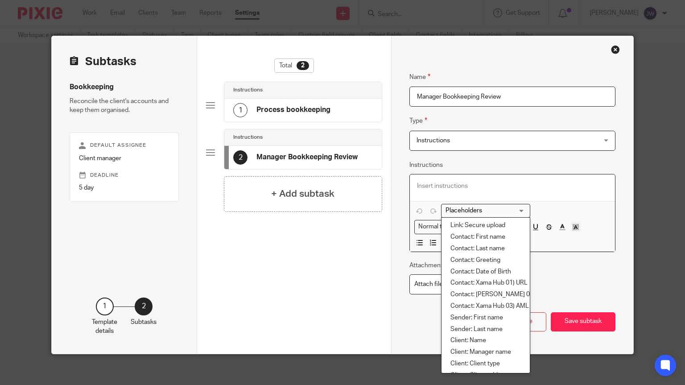
click at [435, 179] on div at bounding box center [512, 187] width 205 height 27
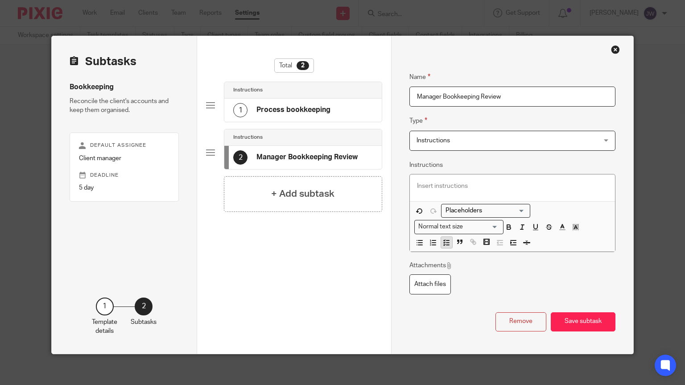
click at [446, 244] on icon "button" at bounding box center [447, 243] width 8 height 8
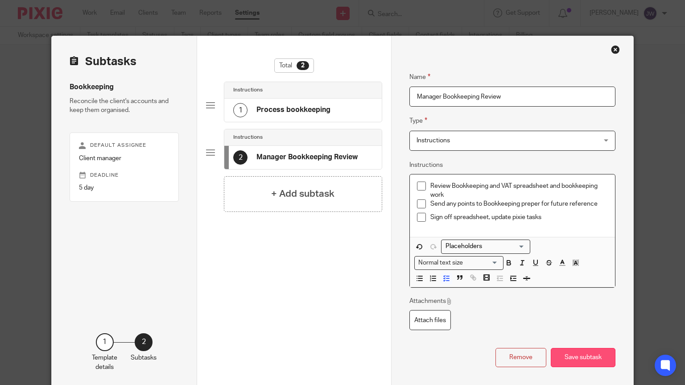
click at [579, 355] on button "Save subtask" at bounding box center [583, 357] width 65 height 19
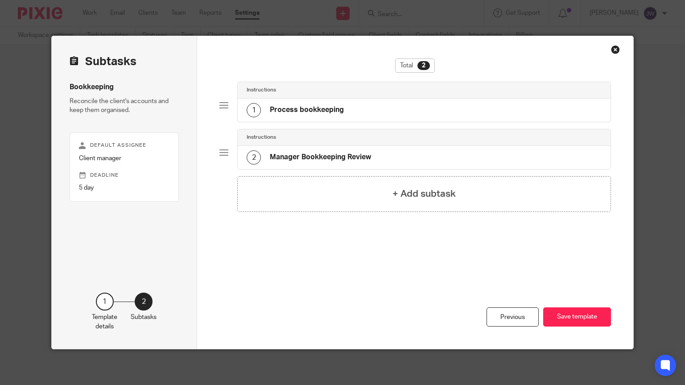
click at [290, 110] on h4 "Process bookkeeping" at bounding box center [307, 109] width 74 height 9
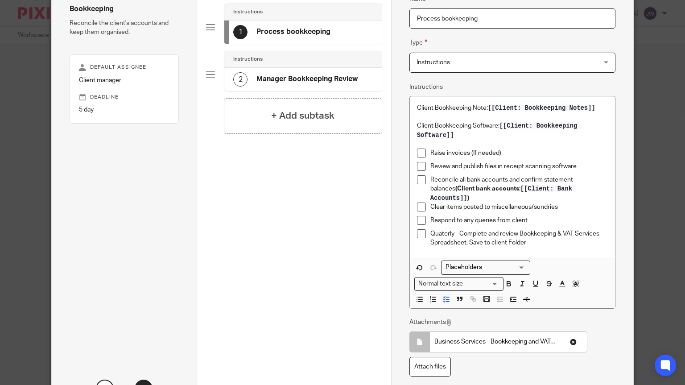
scroll to position [77, 0]
click at [306, 77] on h4 "Manager Bookkeeping Review" at bounding box center [307, 79] width 101 height 9
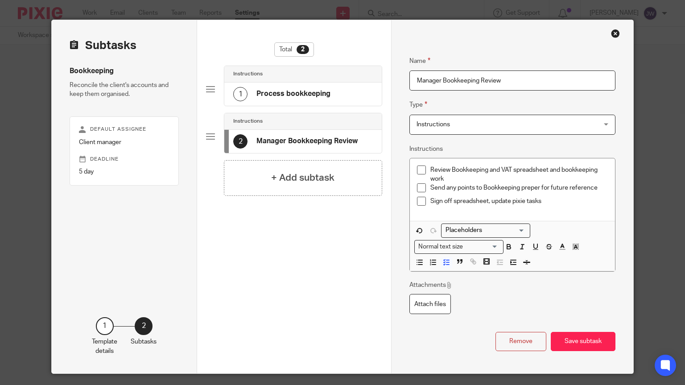
scroll to position [17, 0]
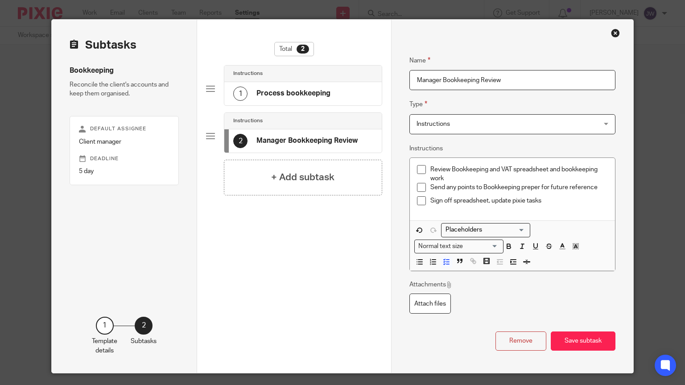
click at [431, 166] on p "Review Bookkeeping and VAT spreadsheet and bookkeeping work" at bounding box center [520, 174] width 178 height 18
click at [527, 168] on p "Review Monthly & Quaterly Review Bookkeeping and VAT spreadsheet and bookkeepin…" at bounding box center [520, 174] width 178 height 18
click at [601, 186] on p "Send any points to Bookkeeping preper for future reference" at bounding box center [520, 187] width 178 height 9
click at [556, 203] on p "Sign off spreadsheet, update pixie tasks" at bounding box center [520, 200] width 178 height 9
click at [547, 200] on p "Sign off spreadsheet, update pixie tasks" at bounding box center [520, 200] width 178 height 9
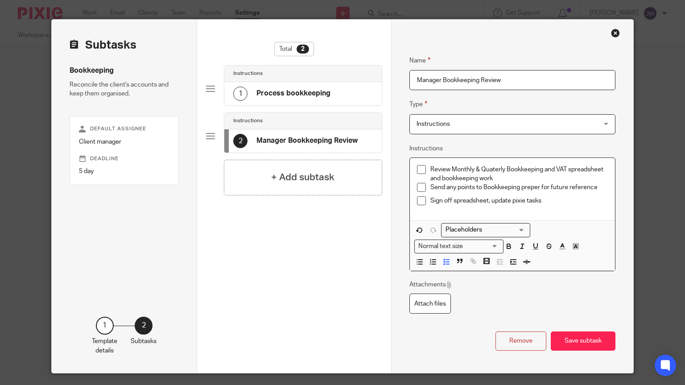
click at [444, 202] on p "Sign off spreadsheet, update pixie tasks" at bounding box center [520, 200] width 178 height 9
click at [558, 199] on p "Sign off spreadsheet, update pixie tasks" at bounding box center [520, 200] width 178 height 9
click at [552, 202] on p "Sign off spreadsheet, update pixie tasks" at bounding box center [520, 200] width 178 height 9
click at [420, 204] on span at bounding box center [421, 200] width 9 height 9
click at [422, 201] on span at bounding box center [421, 200] width 9 height 9
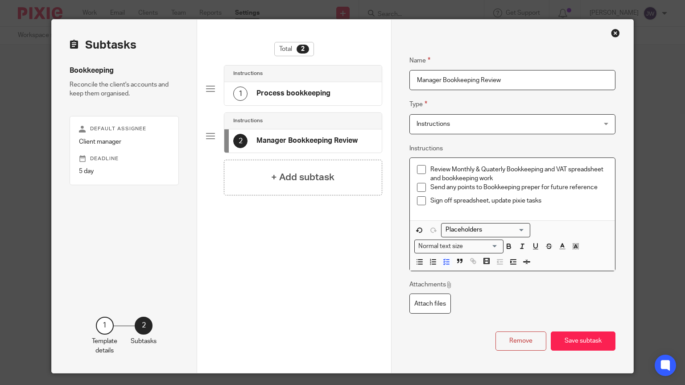
click at [422, 201] on span at bounding box center [421, 200] width 9 height 9
click at [423, 201] on span at bounding box center [421, 200] width 9 height 9
click at [429, 199] on li "Sign off spreadsheet, update pixie tasks" at bounding box center [512, 202] width 191 height 13
click at [572, 334] on button "Save subtask" at bounding box center [583, 340] width 65 height 19
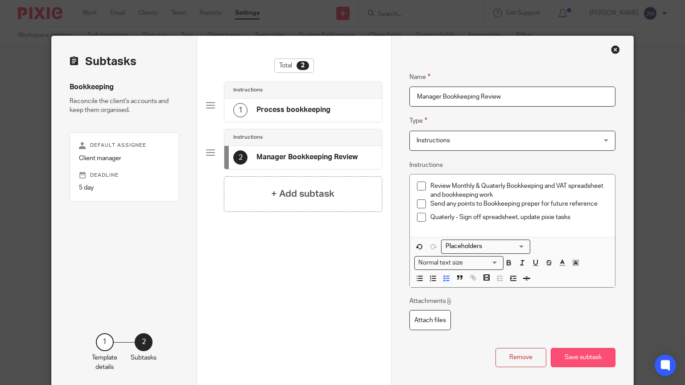
click at [382, 335] on div "Previous Save template" at bounding box center [294, 345] width 176 height 89
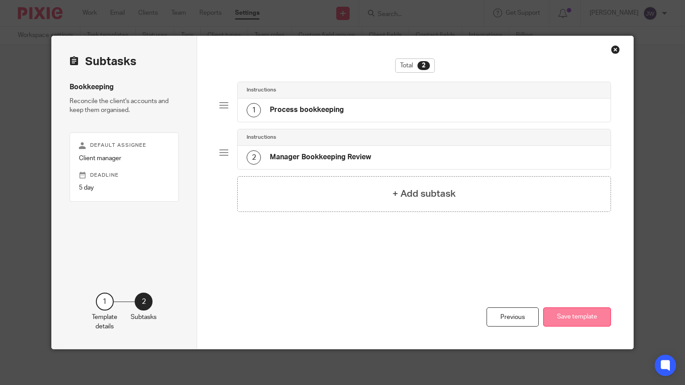
click at [558, 317] on button "Save template" at bounding box center [577, 316] width 68 height 19
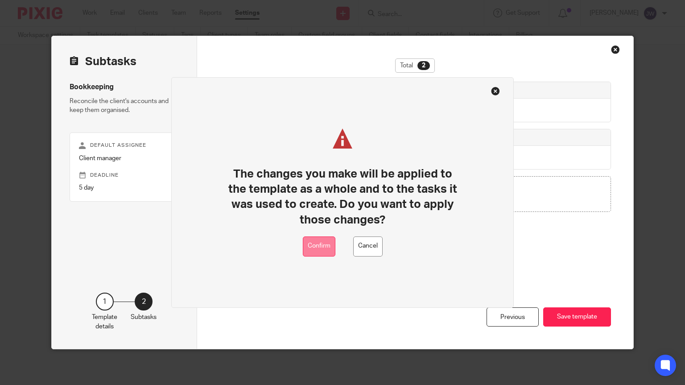
click at [327, 244] on button "Confirm" at bounding box center [319, 246] width 33 height 20
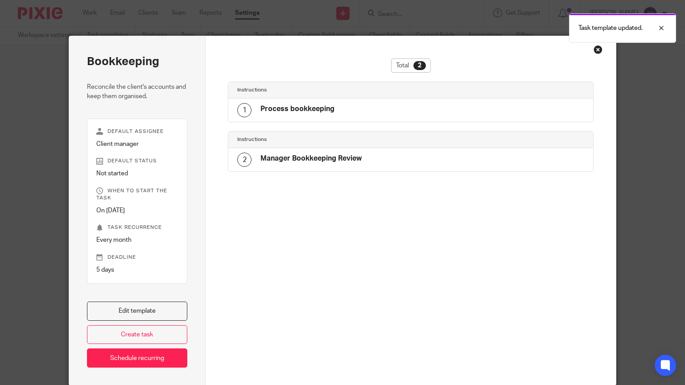
click at [599, 50] on div "Close this dialog window" at bounding box center [598, 49] width 9 height 9
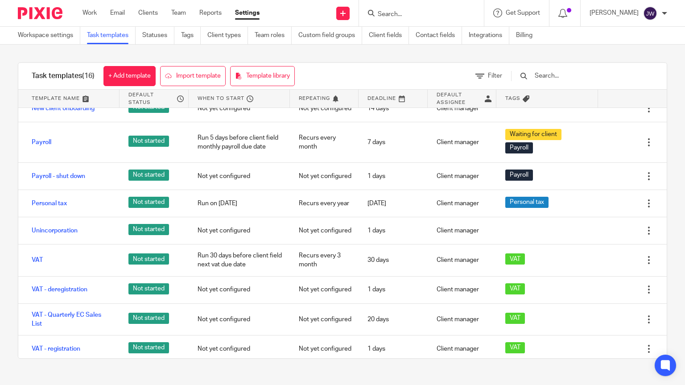
scroll to position [220, 0]
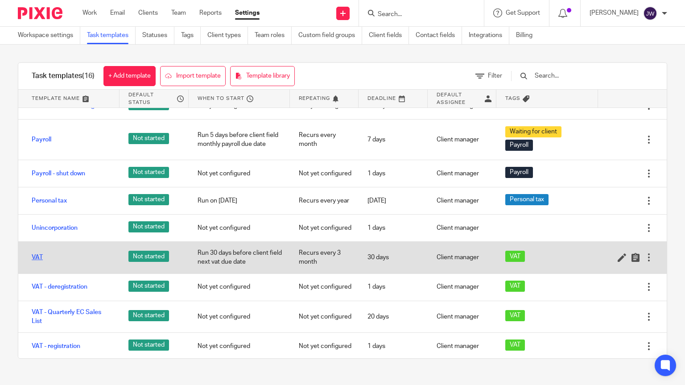
click at [37, 256] on link "VAT" at bounding box center [37, 257] width 11 height 9
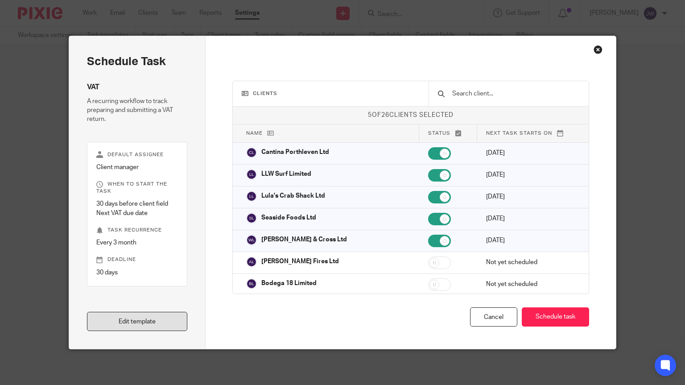
click at [155, 326] on link "Edit template" at bounding box center [137, 321] width 101 height 19
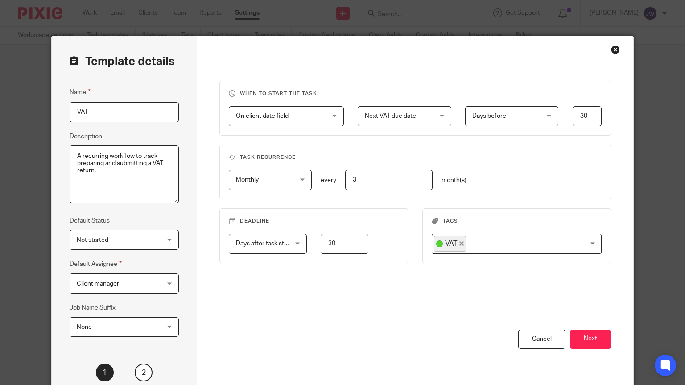
click at [305, 235] on div "Days after task starts Days after task starts" at bounding box center [268, 244] width 78 height 20
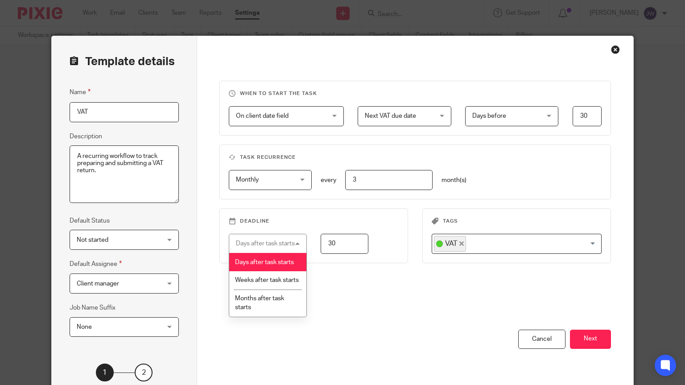
click at [305, 235] on div "Days after task starts Days after task starts" at bounding box center [268, 244] width 78 height 20
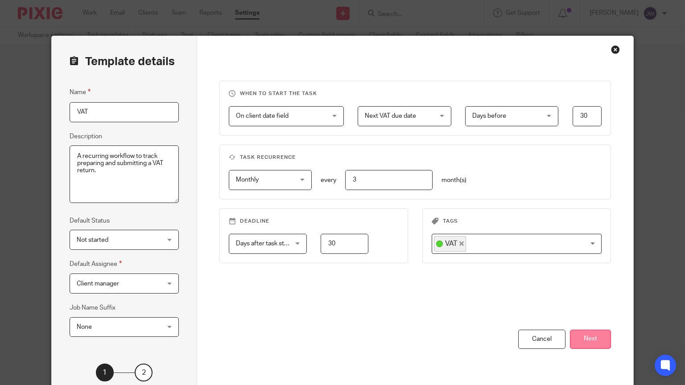
click at [599, 335] on button "Next" at bounding box center [590, 339] width 41 height 19
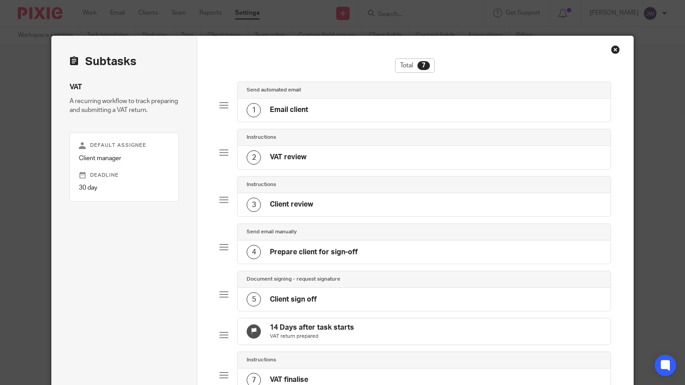
click at [294, 110] on h4 "Email client" at bounding box center [289, 109] width 38 height 9
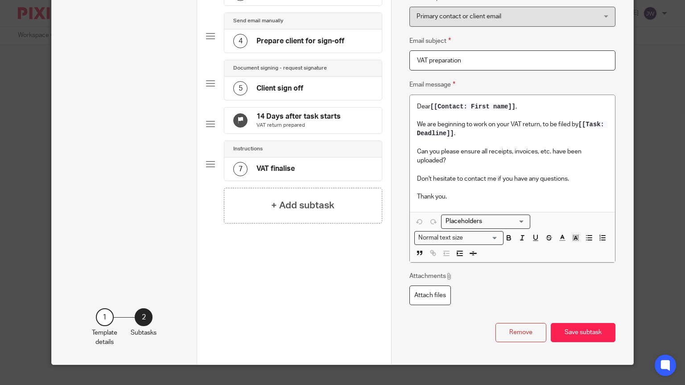
scroll to position [222, 0]
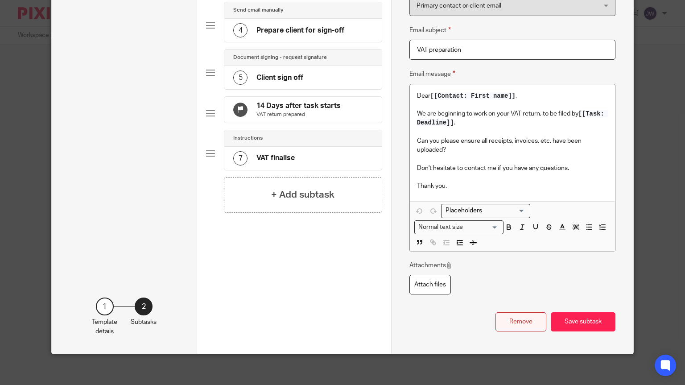
click at [522, 328] on button "Remove" at bounding box center [521, 321] width 51 height 19
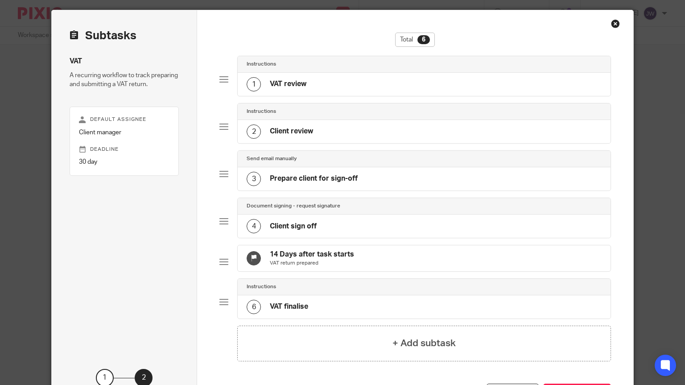
scroll to position [23, 0]
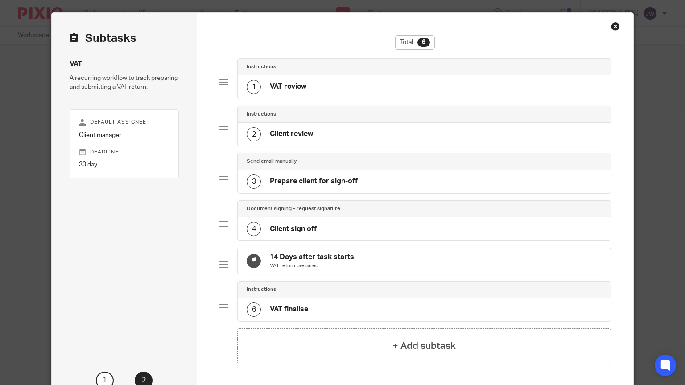
click at [293, 83] on h4 "VAT review" at bounding box center [288, 86] width 37 height 9
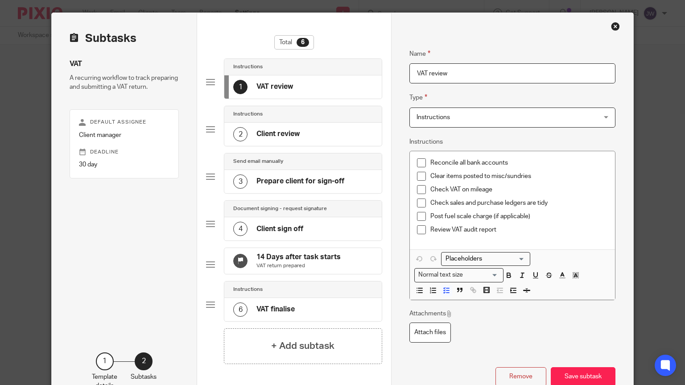
click at [515, 159] on p "Reconcile all bank accounts" at bounding box center [520, 162] width 178 height 9
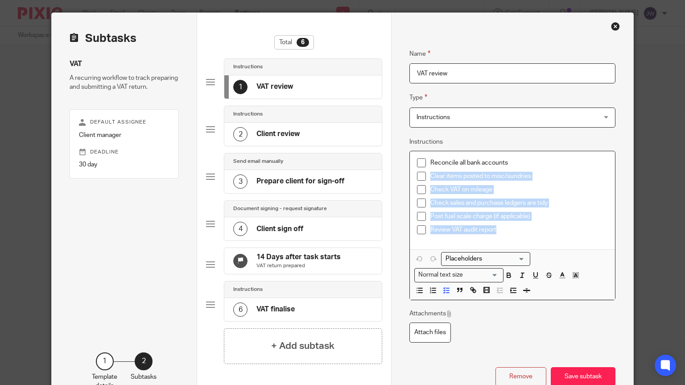
drag, startPoint x: 501, startPoint y: 231, endPoint x: 429, endPoint y: 173, distance: 92.3
click at [429, 173] on ul "Reconcile all bank accounts Clear items posted to misc/sundries Check VAT on mi…" at bounding box center [512, 198] width 191 height 80
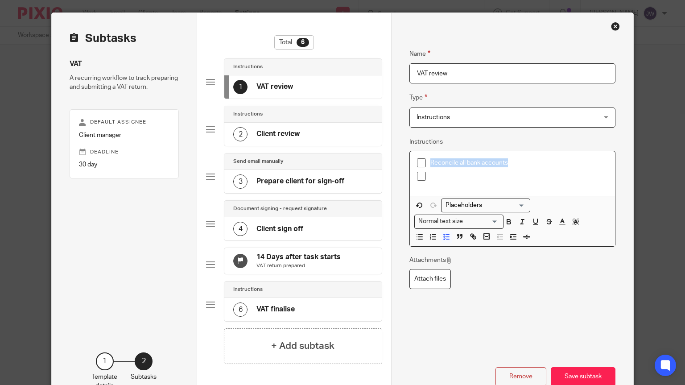
drag, startPoint x: 510, startPoint y: 160, endPoint x: 431, endPoint y: 159, distance: 79.9
click at [431, 159] on p "Reconcile all bank accounts" at bounding box center [520, 162] width 178 height 9
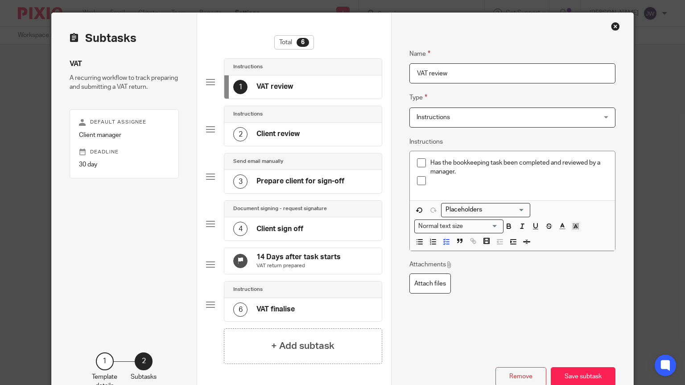
click at [433, 180] on p at bounding box center [520, 180] width 178 height 9
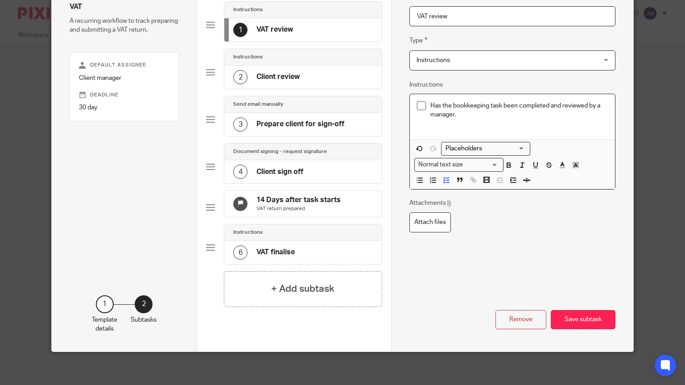
scroll to position [82, 0]
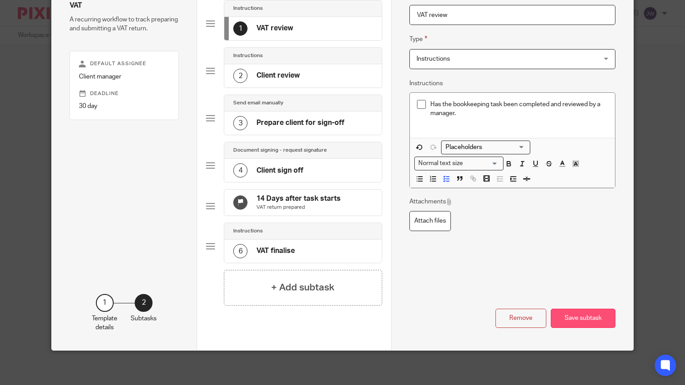
click at [570, 326] on button "Save subtask" at bounding box center [583, 318] width 65 height 19
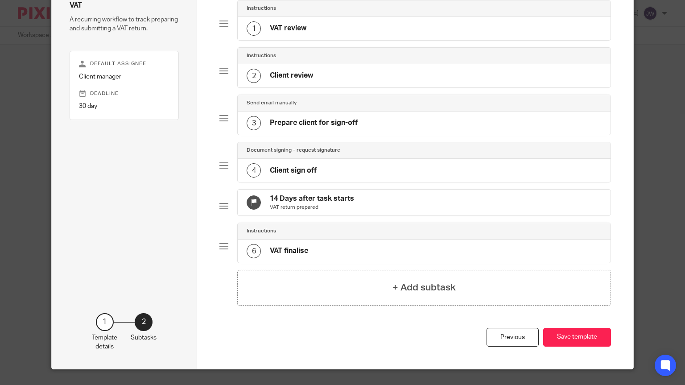
click at [306, 64] on div "2 Client review" at bounding box center [424, 75] width 373 height 23
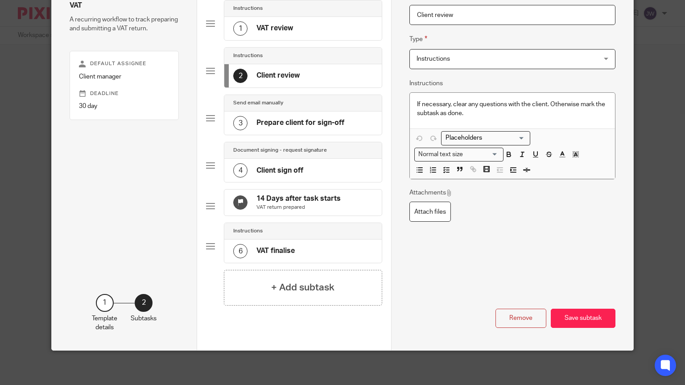
click at [306, 64] on div "2 Client review" at bounding box center [302, 75] width 157 height 23
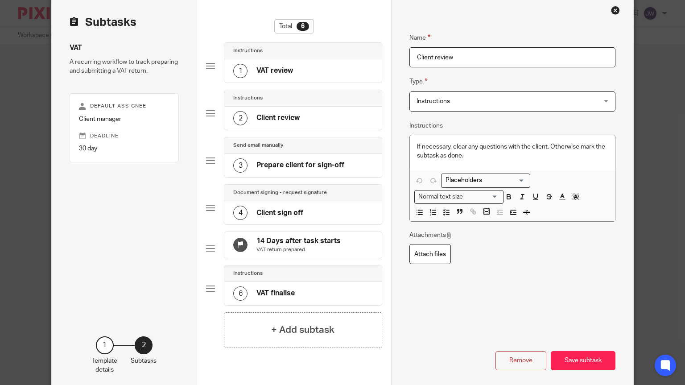
scroll to position [41, 0]
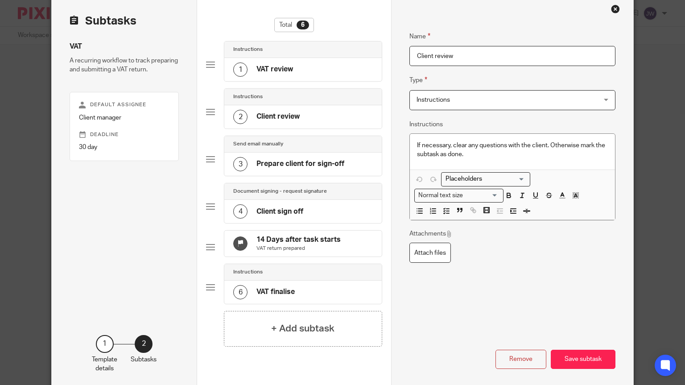
click at [317, 112] on div "2 Client review" at bounding box center [302, 116] width 157 height 23
click at [238, 114] on div "2" at bounding box center [240, 117] width 14 height 14
click at [289, 104] on div "Instructions" at bounding box center [302, 97] width 157 height 17
click at [522, 362] on button "Remove" at bounding box center [521, 359] width 51 height 19
type input "Prepare client for sign-off"
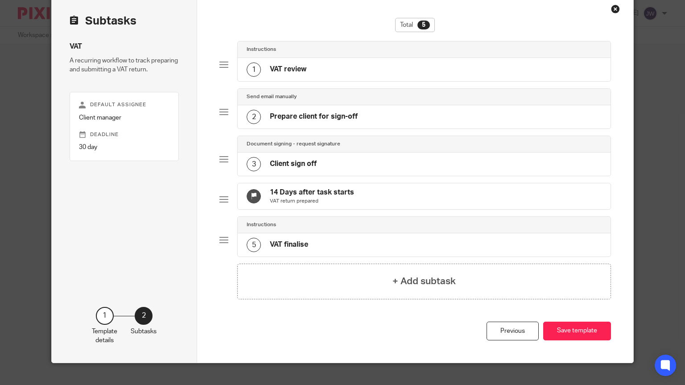
click at [312, 124] on div "2 Prepare client for sign-off" at bounding box center [424, 116] width 373 height 23
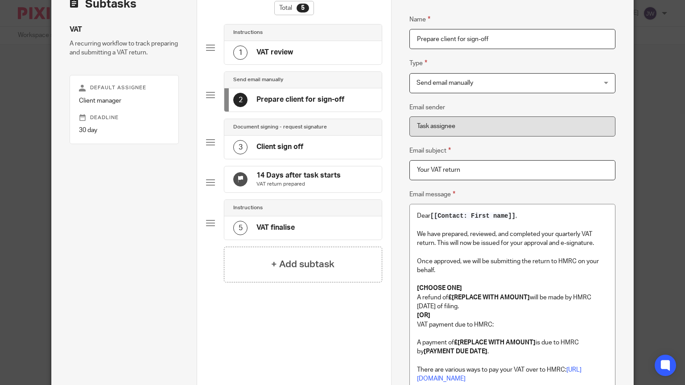
scroll to position [52, 0]
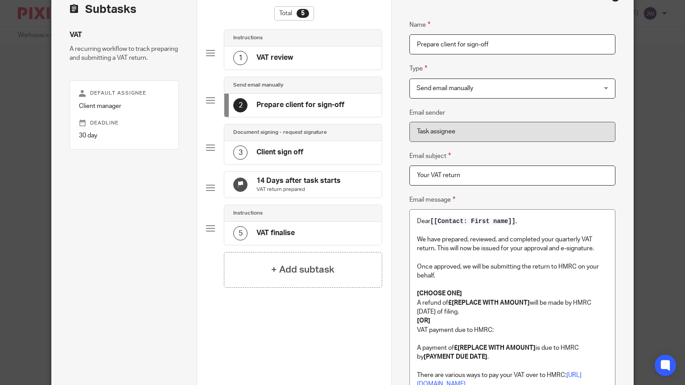
click at [276, 151] on h4 "Client sign off" at bounding box center [280, 152] width 47 height 9
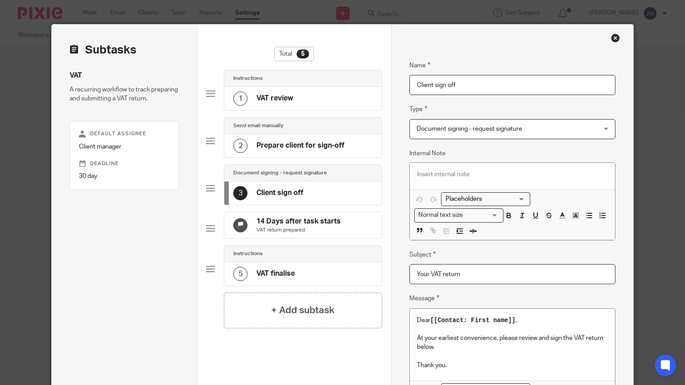
scroll to position [2, 0]
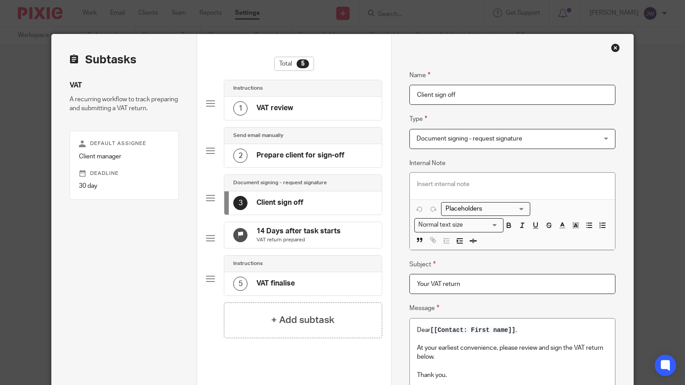
click at [287, 241] on p "VAT return prepared" at bounding box center [299, 239] width 84 height 7
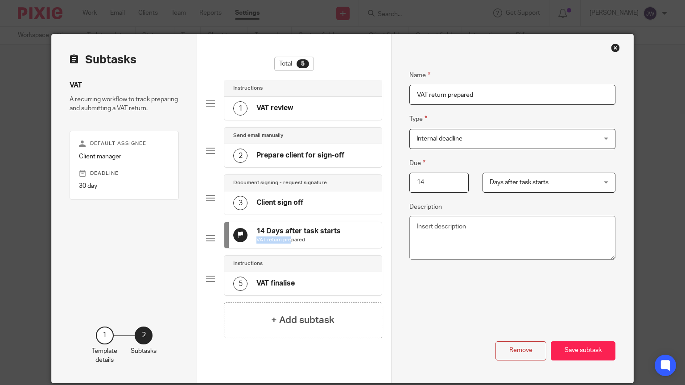
drag, startPoint x: 273, startPoint y: 237, endPoint x: 264, endPoint y: 244, distance: 11.4
click at [264, 244] on p "VAT return prepared" at bounding box center [299, 239] width 84 height 7
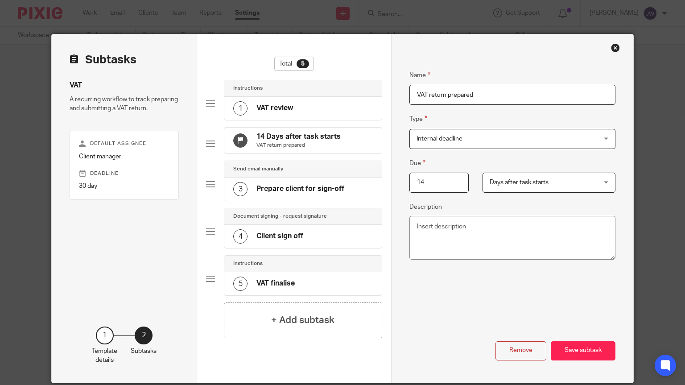
click at [291, 288] on h4 "VAT finalise" at bounding box center [276, 283] width 38 height 9
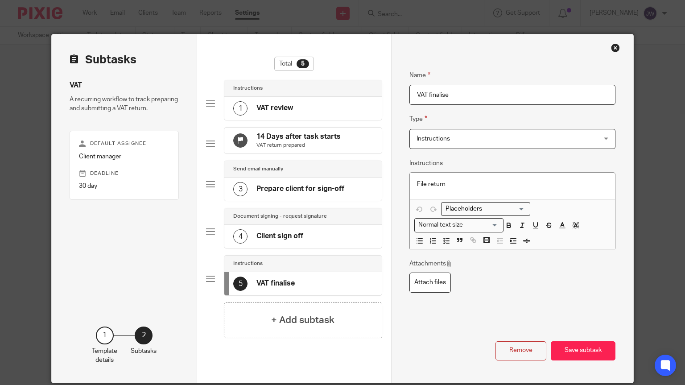
click at [452, 186] on p "File return" at bounding box center [512, 184] width 191 height 9
click at [414, 185] on div "File return" at bounding box center [512, 186] width 205 height 27
click at [447, 239] on icon "button" at bounding box center [447, 241] width 8 height 8
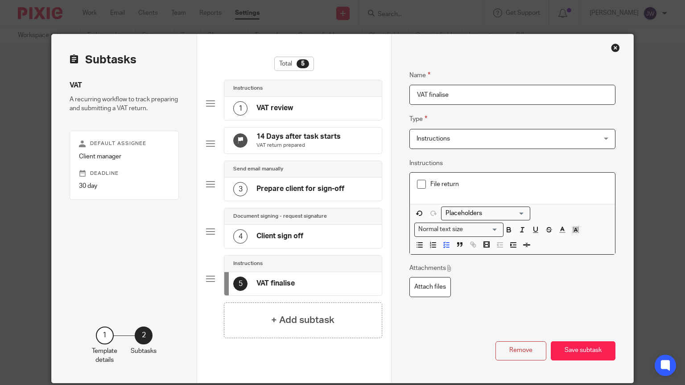
click at [466, 186] on p "File return" at bounding box center [520, 184] width 178 height 9
click at [599, 352] on button "Save subtask" at bounding box center [583, 350] width 65 height 19
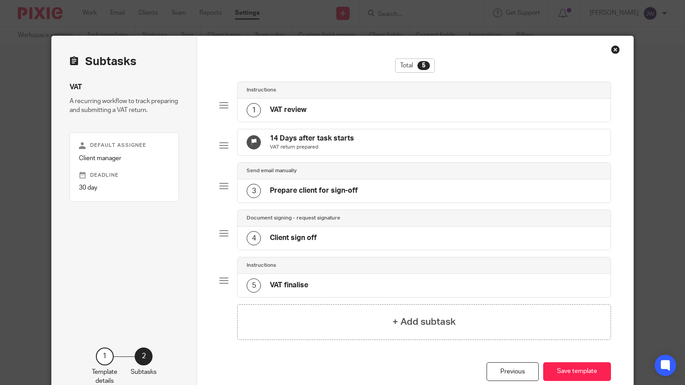
scroll to position [18, 0]
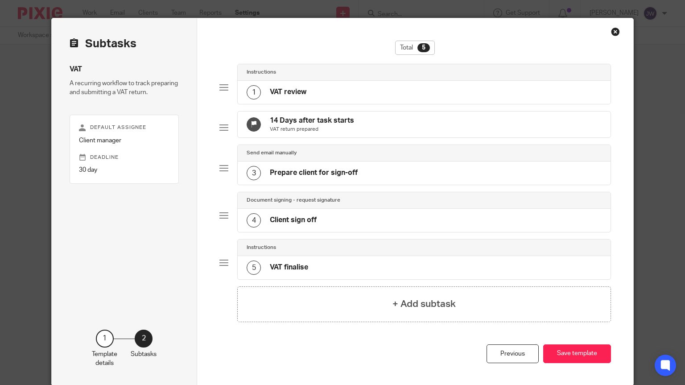
click at [599, 350] on div "Previous Save template" at bounding box center [416, 364] width 392 height 41
click at [588, 360] on button "Save template" at bounding box center [577, 353] width 68 height 19
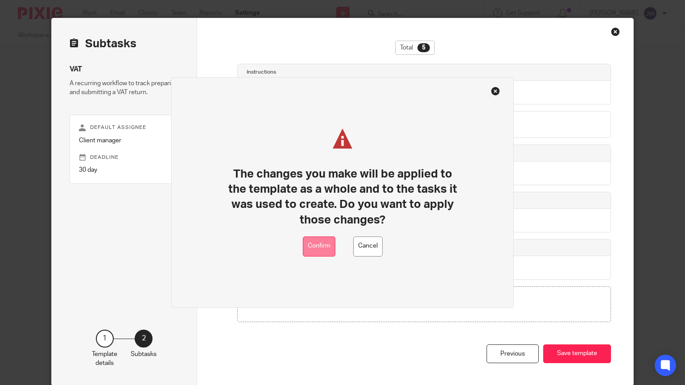
click at [323, 250] on button "Confirm" at bounding box center [319, 246] width 33 height 20
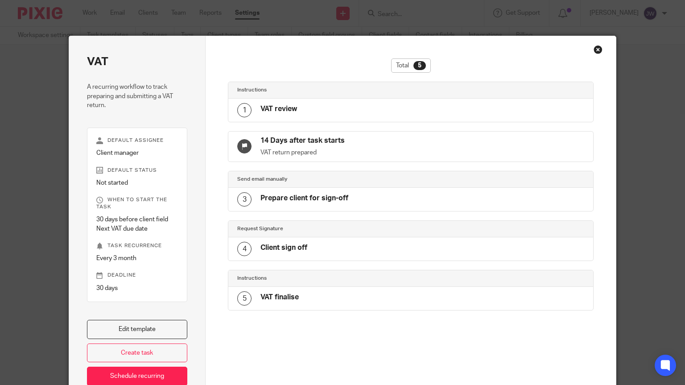
click at [323, 250] on div "4 Client sign off" at bounding box center [410, 248] width 365 height 23
click at [594, 48] on div "Close this dialog window" at bounding box center [598, 49] width 9 height 9
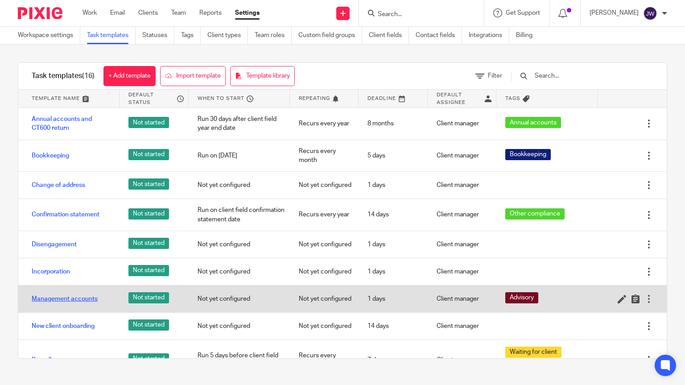
click at [82, 294] on link "Management accounts" at bounding box center [65, 298] width 66 height 9
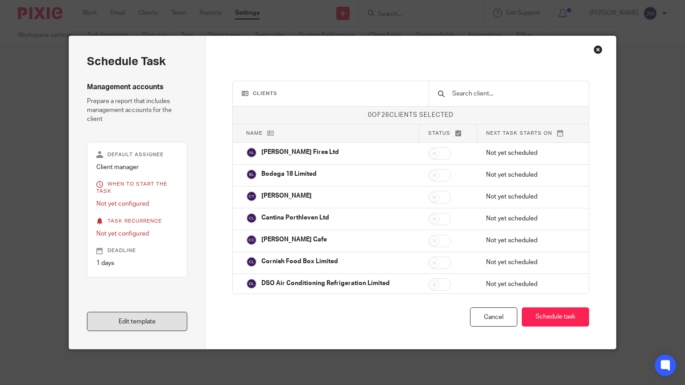
click at [152, 322] on link "Edit template" at bounding box center [137, 321] width 101 height 19
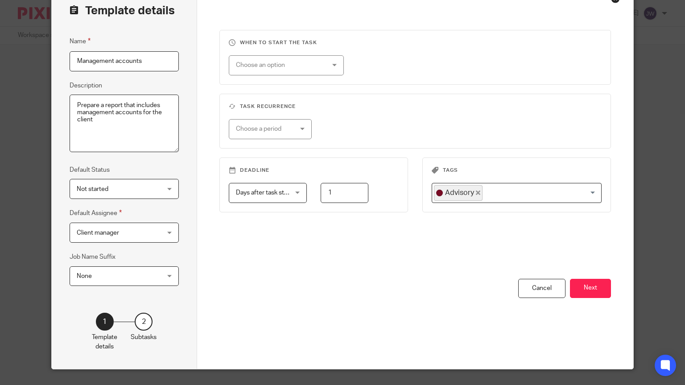
scroll to position [69, 0]
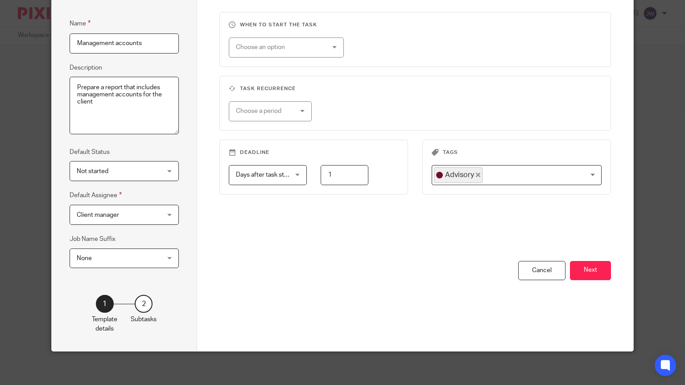
click at [149, 303] on div "2" at bounding box center [144, 304] width 18 height 18
click at [142, 301] on div "2" at bounding box center [144, 304] width 18 height 18
click at [145, 307] on div "2" at bounding box center [144, 304] width 18 height 18
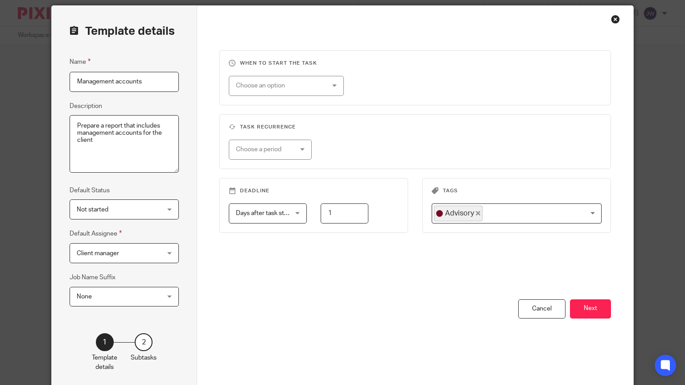
scroll to position [34, 0]
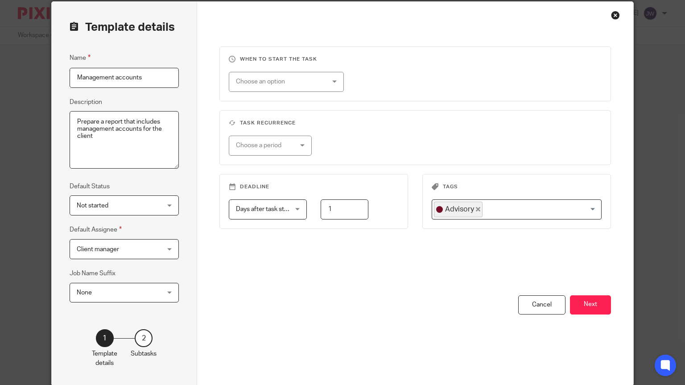
click at [297, 211] on div "Days after task starts Days after task starts" at bounding box center [268, 209] width 78 height 20
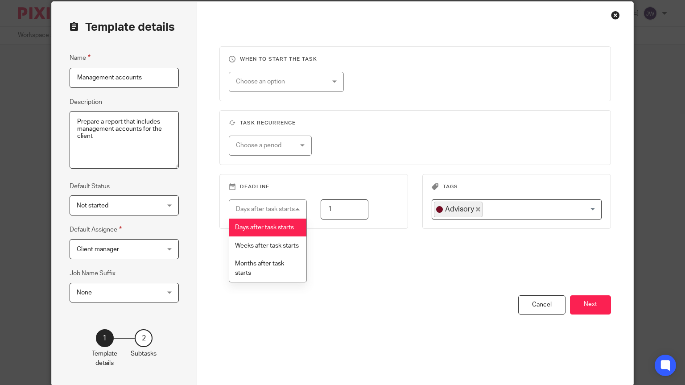
click at [297, 211] on div "Days after task starts Days after task starts" at bounding box center [268, 209] width 78 height 20
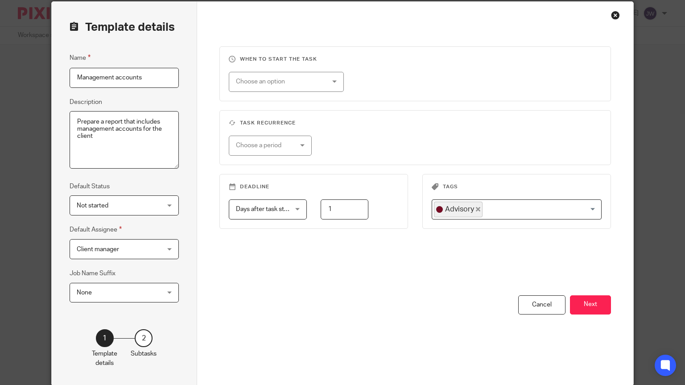
click at [302, 85] on div "Choose an option" at bounding box center [279, 81] width 86 height 19
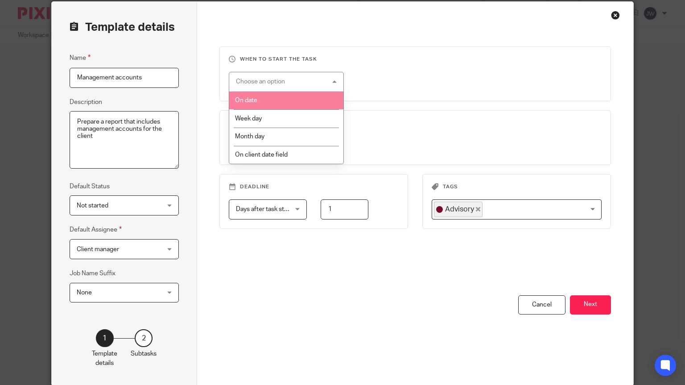
click at [263, 101] on li "On date" at bounding box center [286, 100] width 114 height 18
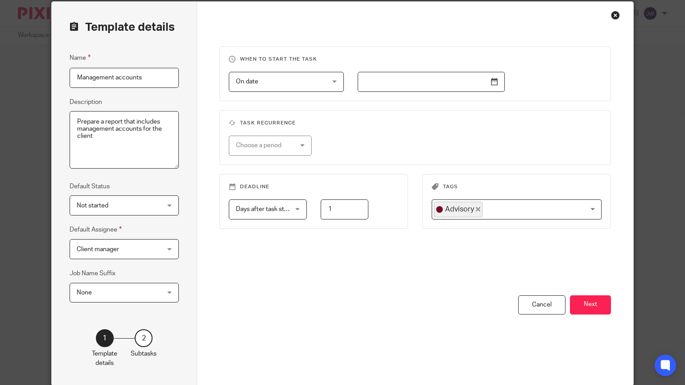
click at [401, 85] on input "text" at bounding box center [431, 82] width 147 height 20
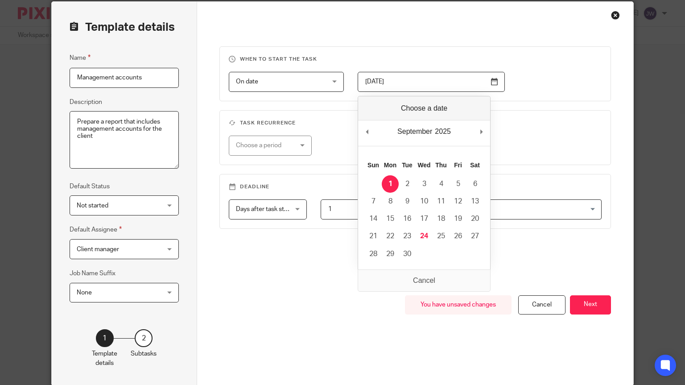
click at [493, 79] on input "2025-09-01" at bounding box center [431, 82] width 147 height 20
click at [480, 132] on div "September January February March April May June July August September October N…" at bounding box center [424, 132] width 132 height 25
type input "2025-10-01"
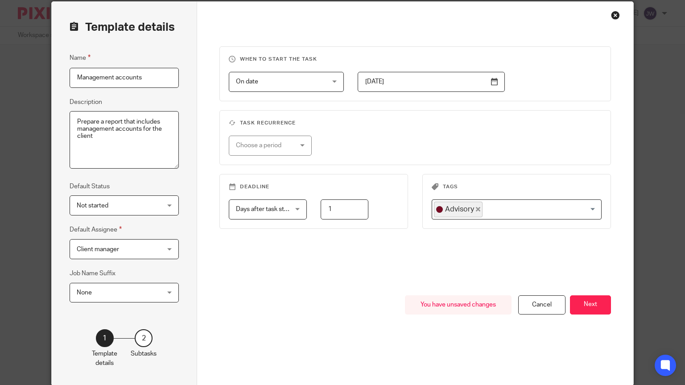
click at [286, 142] on div "Choose a period" at bounding box center [266, 145] width 60 height 19
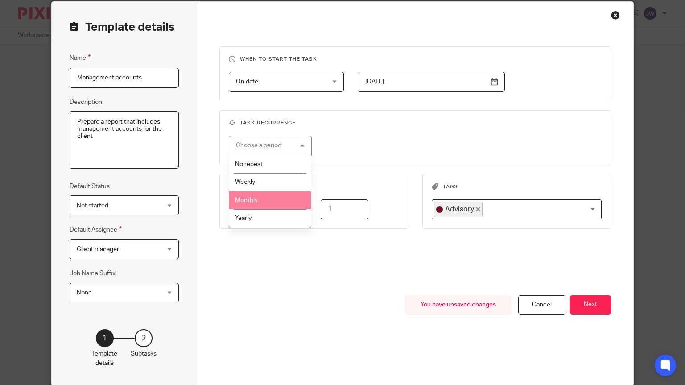
click at [254, 199] on span "Monthly" at bounding box center [246, 200] width 23 height 6
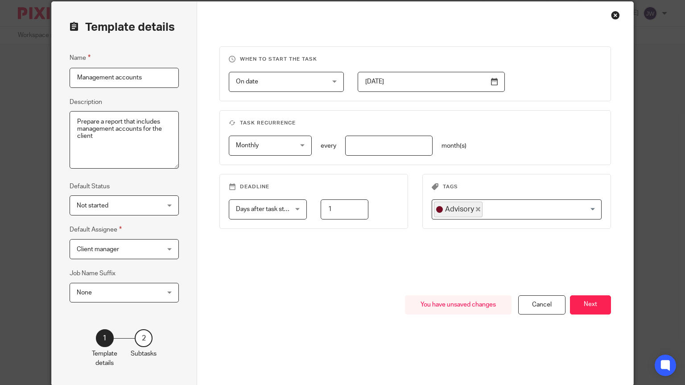
click at [369, 147] on input "number" at bounding box center [389, 146] width 88 height 20
type input "1"
click at [373, 266] on div "When to start the task On date On date Disable On date Week day Month day On cl…" at bounding box center [416, 170] width 392 height 249
click at [286, 210] on span "Days after task starts" at bounding box center [265, 209] width 59 height 6
click at [361, 211] on input "1" at bounding box center [344, 209] width 47 height 20
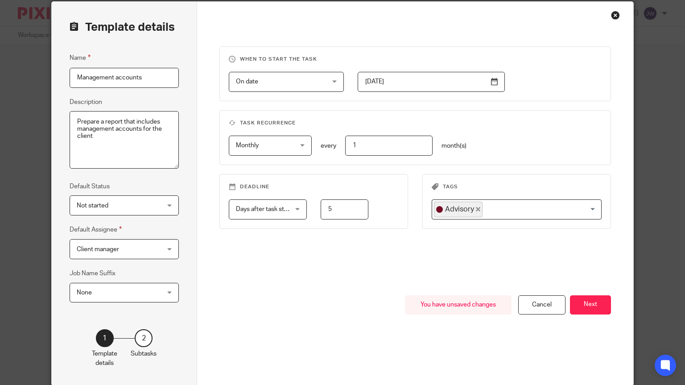
type input "5"
click at [360, 237] on div "Deadline Days after task starts Days after task starts Days after task starts W…" at bounding box center [409, 210] width 406 height 73
click at [595, 301] on button "Next" at bounding box center [590, 304] width 41 height 19
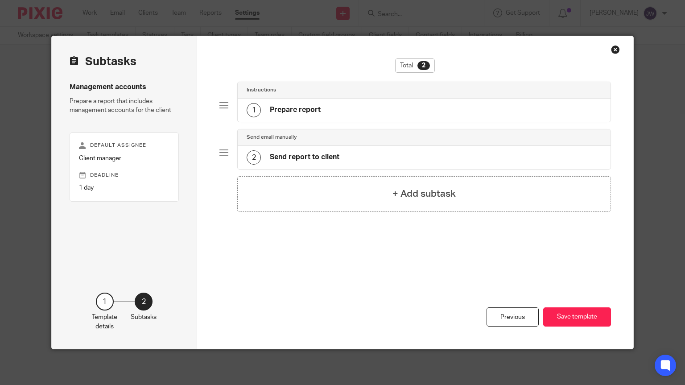
click at [308, 106] on h4 "Prepare report" at bounding box center [295, 109] width 51 height 9
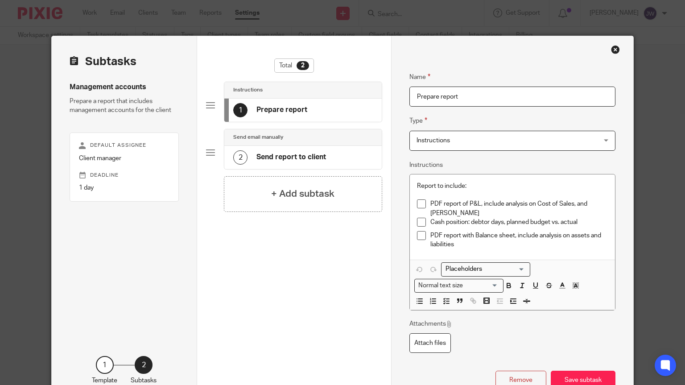
click at [460, 179] on div "Report to include: PDF report of P&L, include analysis on Cost of Sales, and Gr…" at bounding box center [512, 217] width 205 height 86
click at [420, 222] on span at bounding box center [421, 222] width 9 height 9
click at [422, 219] on span at bounding box center [421, 222] width 9 height 9
click at [231, 161] on div "2 Send report to client" at bounding box center [302, 157] width 157 height 23
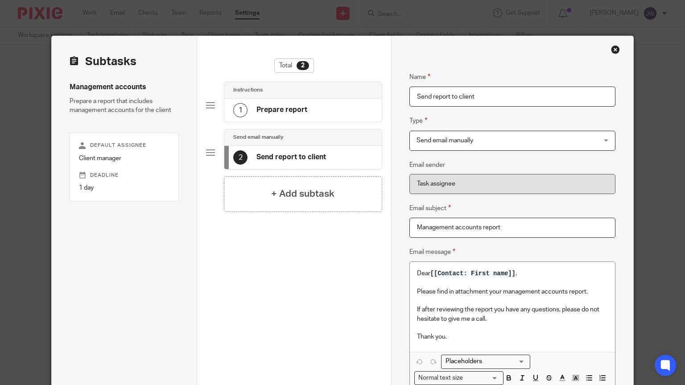
click at [282, 97] on div "Instructions" at bounding box center [302, 90] width 157 height 17
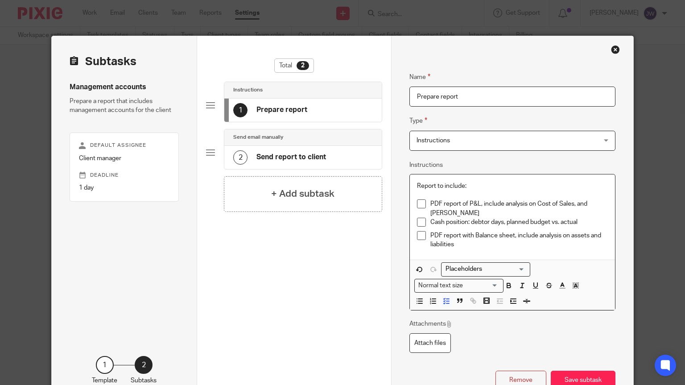
click at [464, 237] on p "PDF report with Balance sheet, include analysis on assets and liabilities" at bounding box center [520, 240] width 178 height 18
click at [462, 245] on p "PDF report with Balance sheet, include analysis on assets and liabilities" at bounding box center [520, 240] width 178 height 18
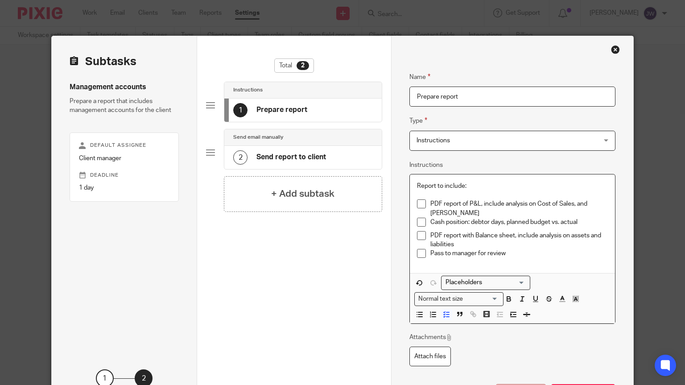
click at [242, 141] on div "Send email manually" at bounding box center [302, 137] width 157 height 17
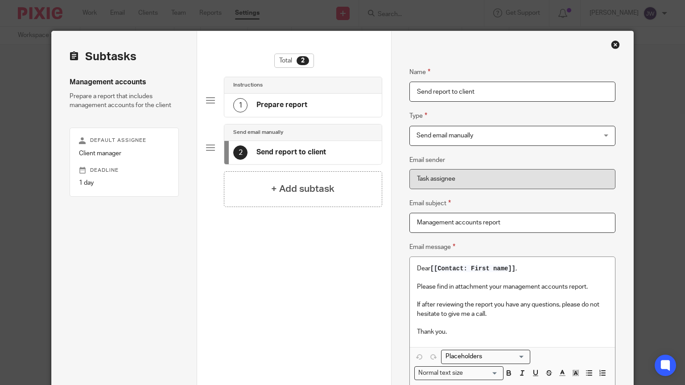
scroll to position [4, 0]
click at [285, 95] on div "1 Prepare report" at bounding box center [302, 105] width 157 height 23
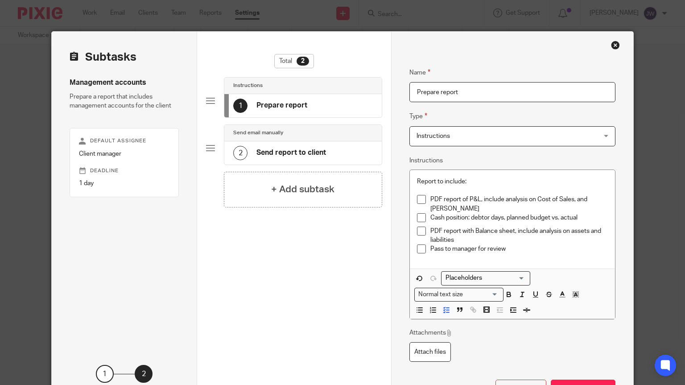
click at [280, 148] on h4 "Send report to client" at bounding box center [292, 152] width 70 height 9
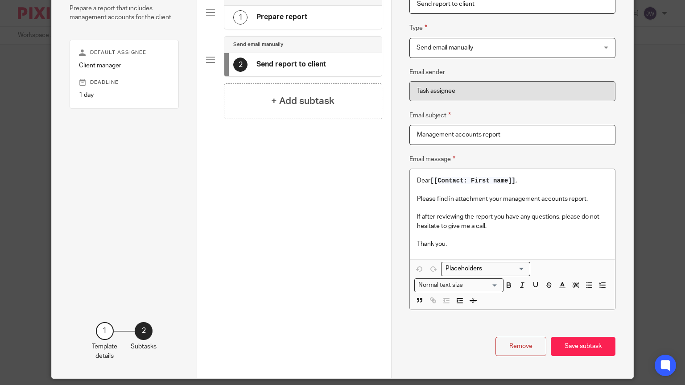
scroll to position [95, 0]
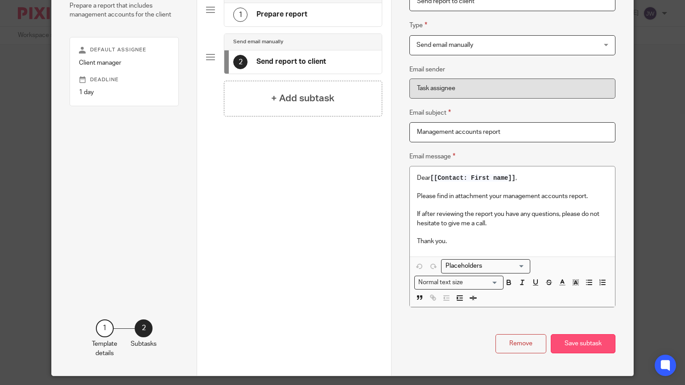
click at [577, 347] on button "Save subtask" at bounding box center [583, 343] width 65 height 19
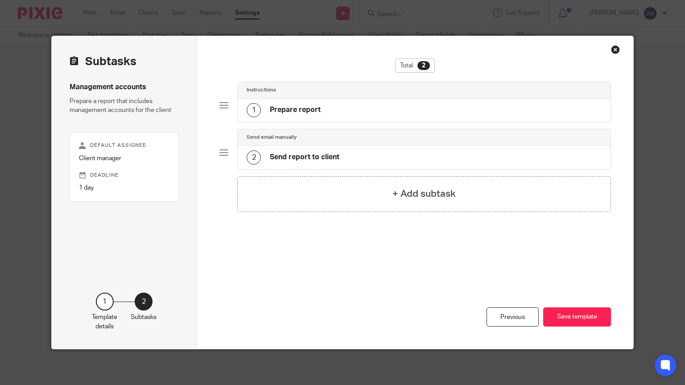
scroll to position [0, 0]
click at [548, 315] on button "Save template" at bounding box center [577, 316] width 68 height 19
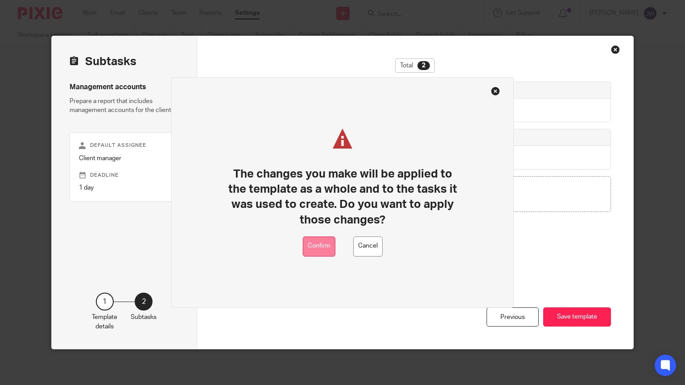
click at [323, 254] on button "Confirm" at bounding box center [319, 246] width 33 height 20
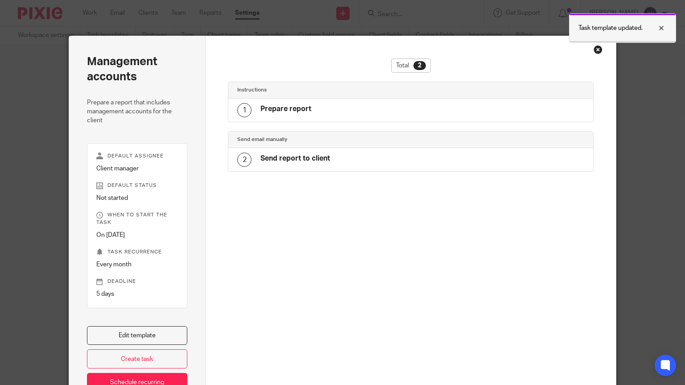
click at [663, 25] on div at bounding box center [655, 28] width 24 height 11
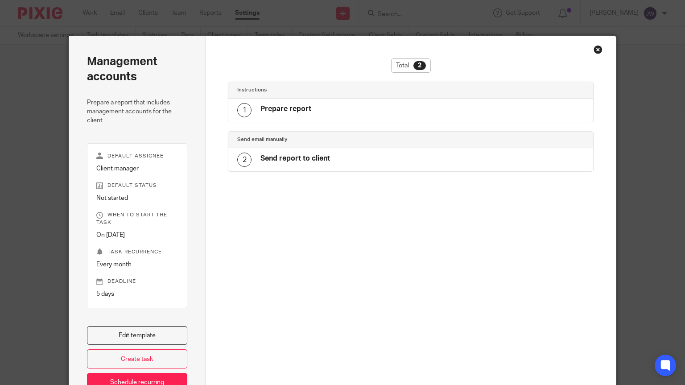
click at [600, 49] on div "Close this dialog window" at bounding box center [598, 49] width 9 height 9
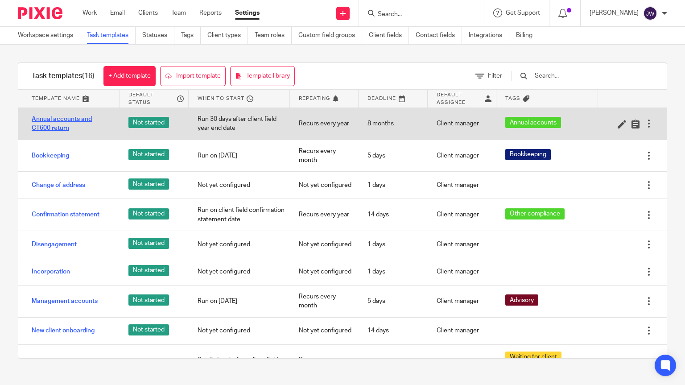
click at [66, 126] on link "Annual accounts and CT600 return" at bounding box center [71, 124] width 79 height 18
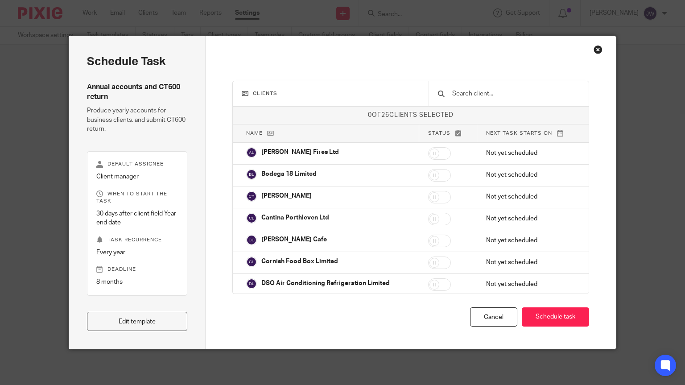
click at [597, 310] on div "Clients 0 of 26 clients selected Name Status Next task starts on Archer Fires L…" at bounding box center [411, 192] width 410 height 313
click at [597, 50] on div "Close this dialog window" at bounding box center [598, 49] width 9 height 9
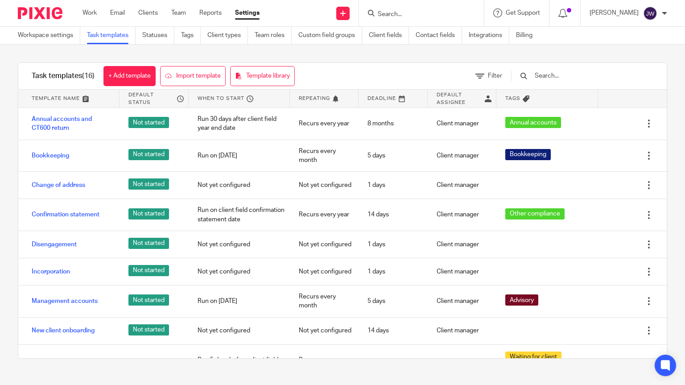
click at [130, 75] on link "+ Add template" at bounding box center [130, 76] width 52 height 20
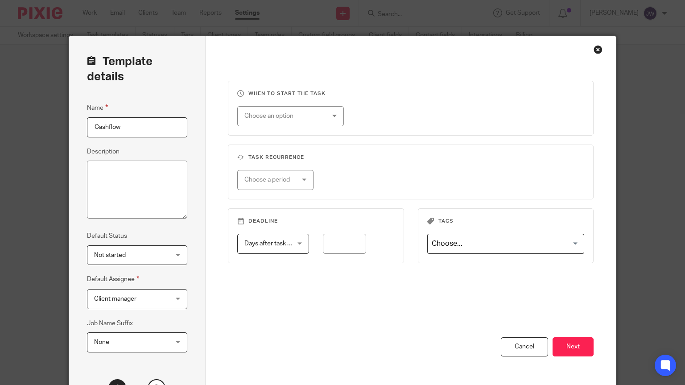
type input "Cashflow"
click at [106, 182] on textarea "Description" at bounding box center [137, 190] width 101 height 58
type textarea "Weekly or Monthly Cashflow Prepared in software"
click at [268, 118] on div "Choose an option" at bounding box center [283, 116] width 79 height 19
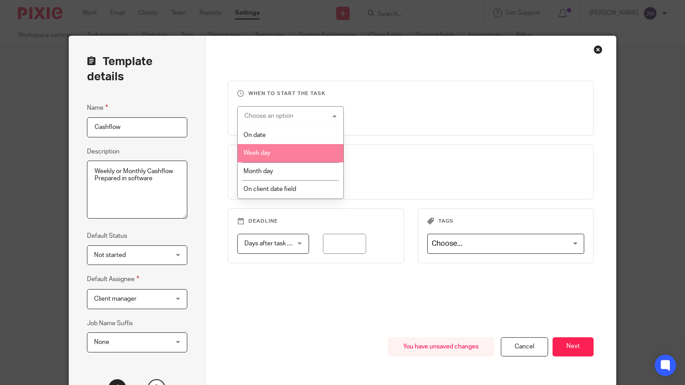
click at [264, 149] on li "Week day" at bounding box center [291, 153] width 106 height 18
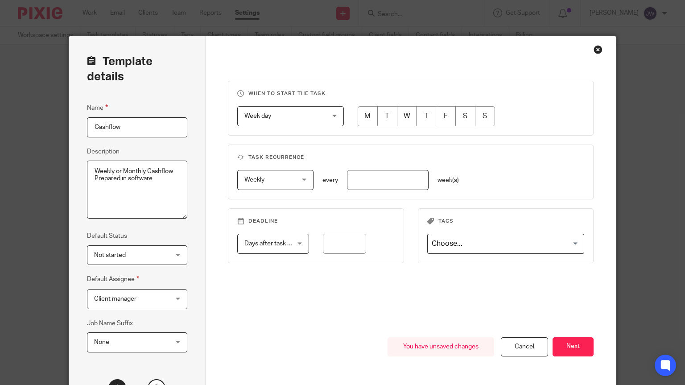
click at [372, 111] on input "radio" at bounding box center [368, 116] width 20 height 20
radio input "true"
click at [285, 184] on span "Weekly" at bounding box center [271, 179] width 55 height 19
click at [372, 215] on fieldset "Deadline Days after task starts Days after task starts Days after task starts W…" at bounding box center [316, 235] width 176 height 55
click at [381, 182] on input "number" at bounding box center [387, 180] width 81 height 20
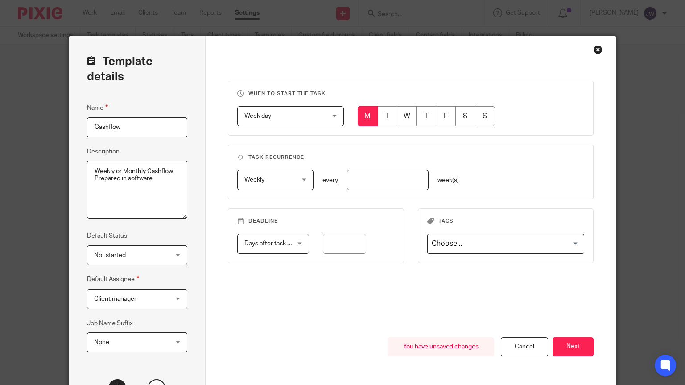
click at [356, 195] on fieldset "Task recurrence Weekly Weekly No repeat Weekly Monthly Yearly weekly every week…" at bounding box center [411, 172] width 366 height 55
click at [384, 169] on fieldset "Task recurrence Weekly Weekly No repeat Weekly Monthly Yearly weekly every week…" at bounding box center [411, 172] width 366 height 55
click at [377, 177] on input "number" at bounding box center [387, 180] width 81 height 20
type input "1"
click at [490, 179] on div "Weekly Weekly No repeat Weekly Monthly Yearly weekly every 1 week(s)" at bounding box center [404, 180] width 361 height 20
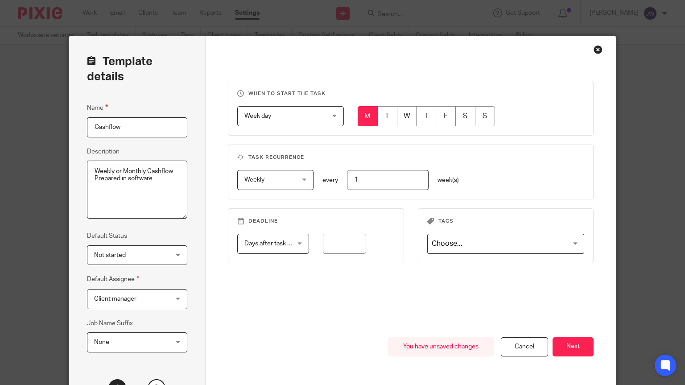
click at [281, 252] on span "Days after task starts" at bounding box center [269, 243] width 51 height 19
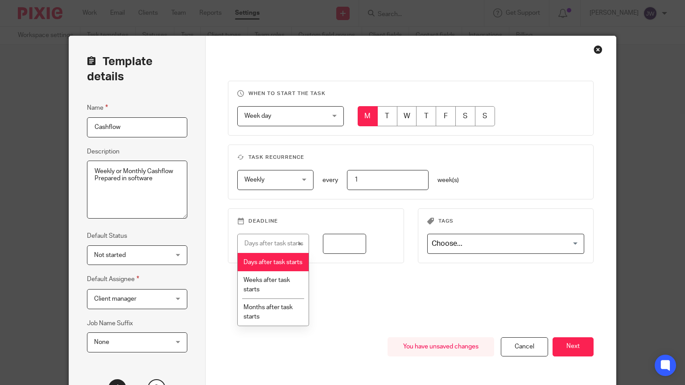
click at [339, 246] on input "number" at bounding box center [344, 244] width 43 height 20
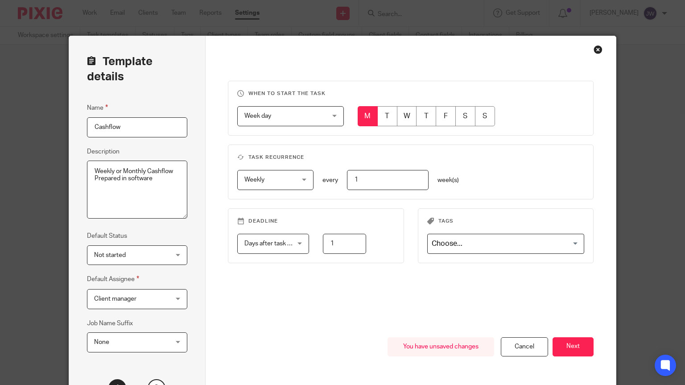
type input "1"
click at [468, 227] on fieldset "Tags Loading..." at bounding box center [506, 235] width 176 height 55
click at [464, 240] on input "Search for option" at bounding box center [504, 244] width 150 height 16
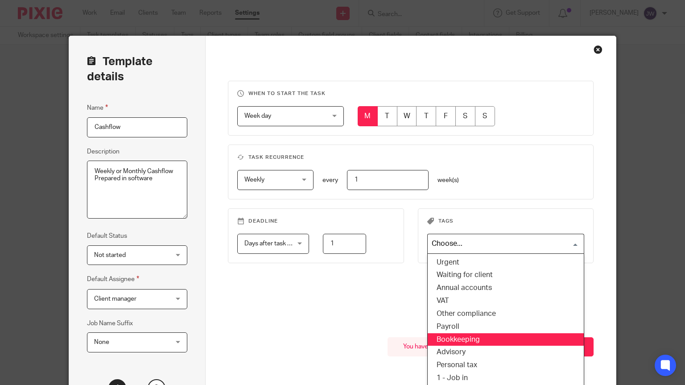
scroll to position [3, 0]
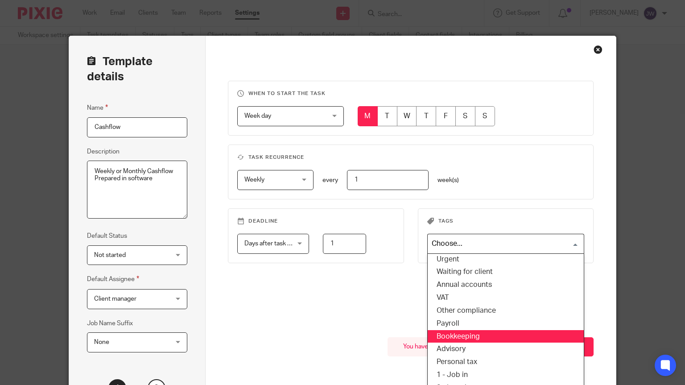
click at [460, 335] on li "Bookkeeping" at bounding box center [506, 336] width 156 height 13
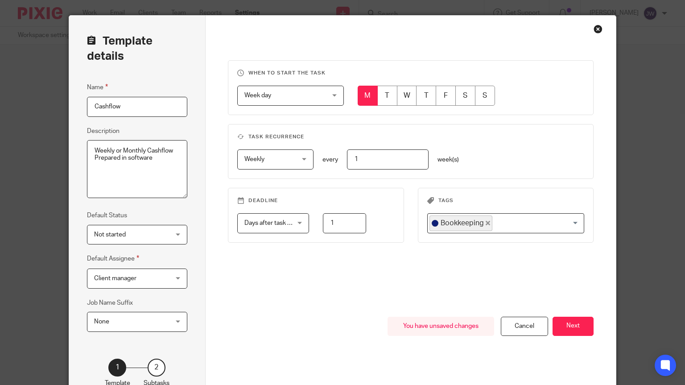
scroll to position [19, 0]
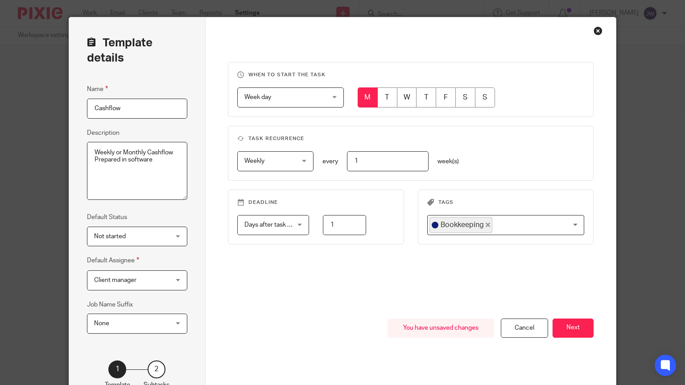
click at [145, 328] on span "None" at bounding box center [131, 323] width 75 height 19
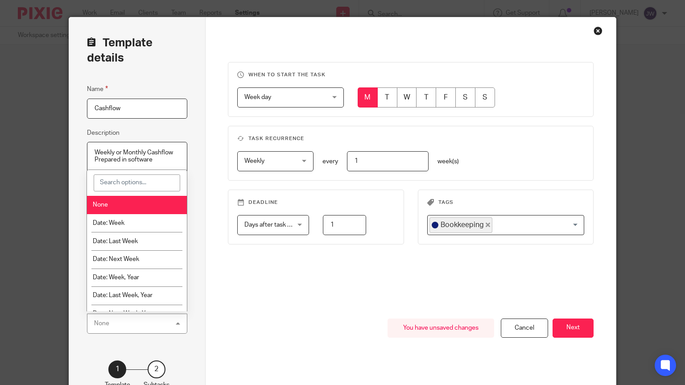
click at [145, 328] on div "None None" at bounding box center [137, 324] width 101 height 20
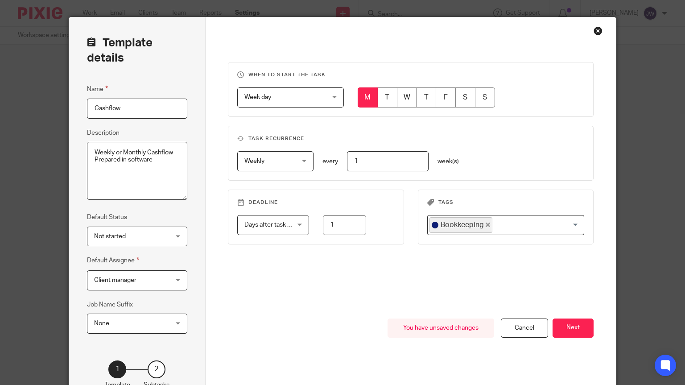
click at [145, 328] on span "None" at bounding box center [131, 323] width 75 height 19
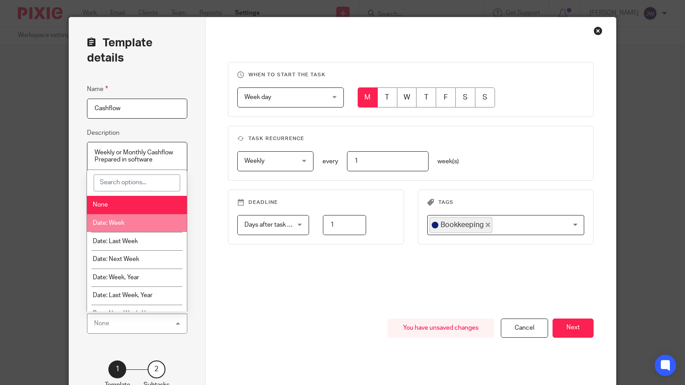
click at [344, 320] on div "You have unsaved changes Cancel Next" at bounding box center [411, 368] width 366 height 98
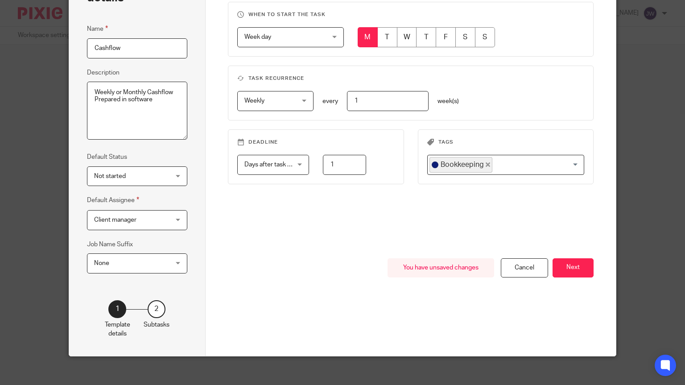
scroll to position [84, 0]
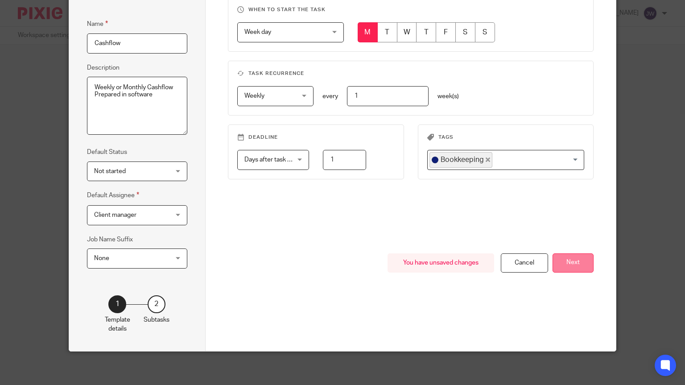
click at [577, 260] on button "Next" at bounding box center [573, 262] width 41 height 19
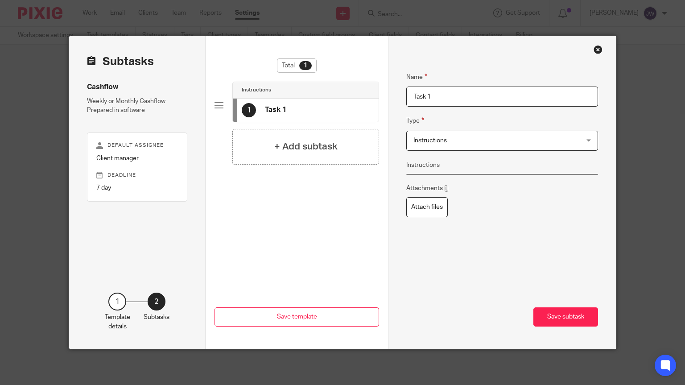
scroll to position [0, 0]
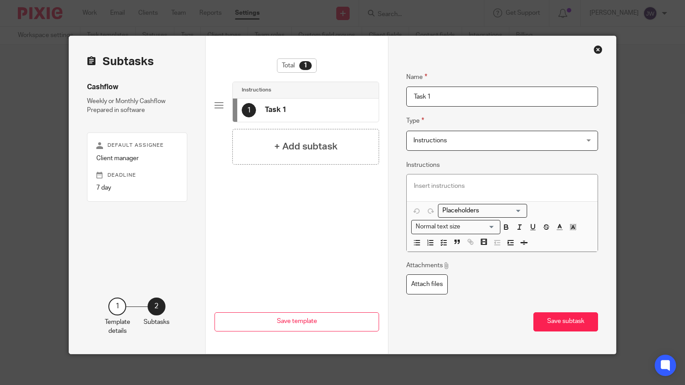
click at [467, 96] on input "Task 1" at bounding box center [502, 97] width 192 height 20
type input "T"
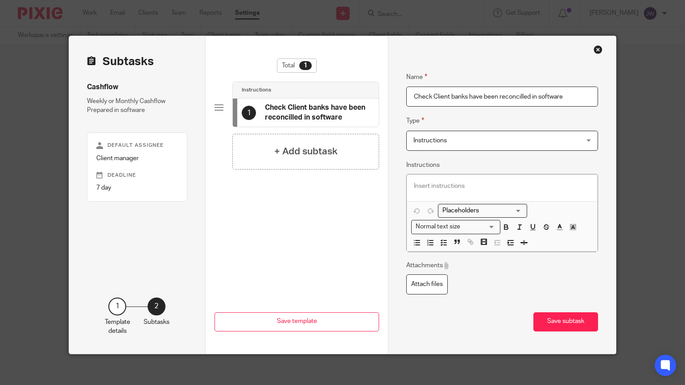
drag, startPoint x: 572, startPoint y: 99, endPoint x: 374, endPoint y: 135, distance: 201.8
click at [406, 107] on input "Check Client banks have been reconcilled in software" at bounding box center [502, 97] width 192 height 20
type input "Check Client banks have been reconcilled in software"
click at [458, 182] on p at bounding box center [502, 186] width 177 height 9
click at [444, 242] on icon "button" at bounding box center [444, 243] width 8 height 8
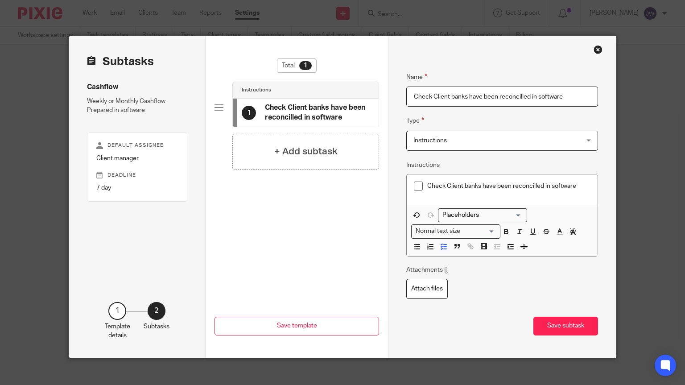
drag, startPoint x: 583, startPoint y: 96, endPoint x: 367, endPoint y: 93, distance: 215.5
click at [406, 93] on input "Check Client banks have been reconcilled in software" at bounding box center [502, 97] width 192 height 20
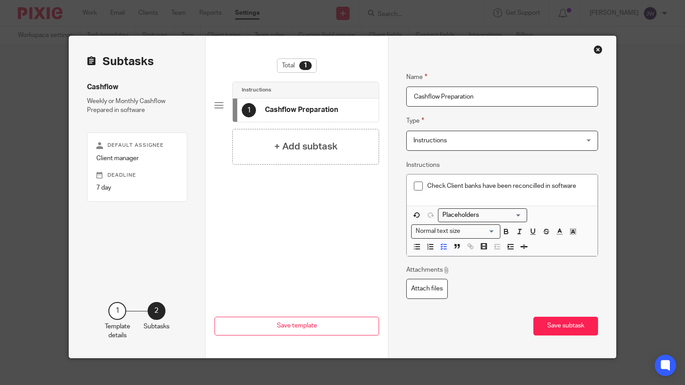
type input "Cashflow Preparation"
click at [429, 204] on div "Check Client banks have been reconcilled in software" at bounding box center [502, 189] width 191 height 31
click at [452, 191] on div "Check Client banks have been reconcilled in software" at bounding box center [508, 188] width 163 height 13
click at [597, 197] on div "Check Client banks have been reconcilled in software" at bounding box center [502, 189] width 191 height 31
click at [582, 181] on div "Check Client banks have been reconcilled in software" at bounding box center [502, 189] width 191 height 31
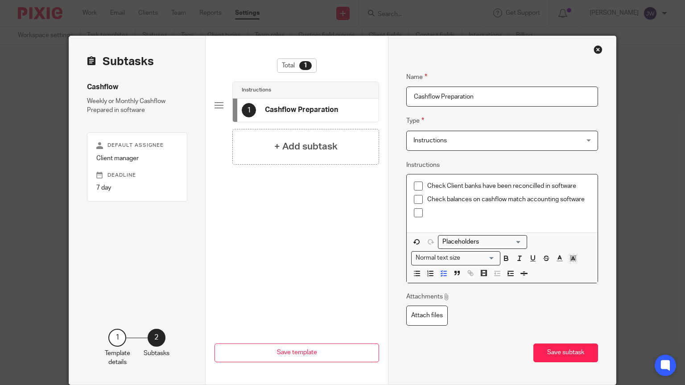
click at [409, 206] on div "Check Client banks have been reconcilled in software Check balances on cashflow…" at bounding box center [502, 203] width 191 height 58
click at [431, 212] on p at bounding box center [508, 212] width 163 height 9
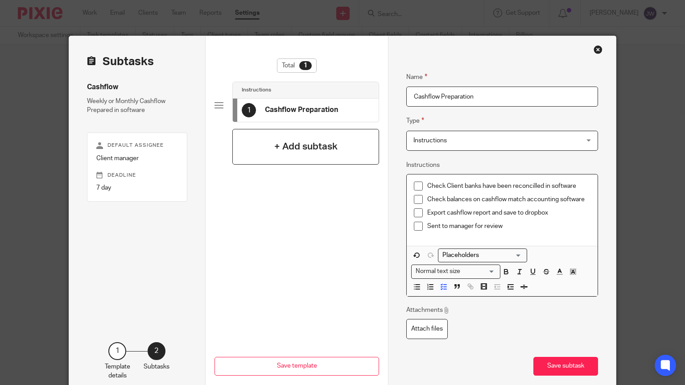
click at [302, 132] on div "+ Add subtask" at bounding box center [305, 147] width 147 height 36
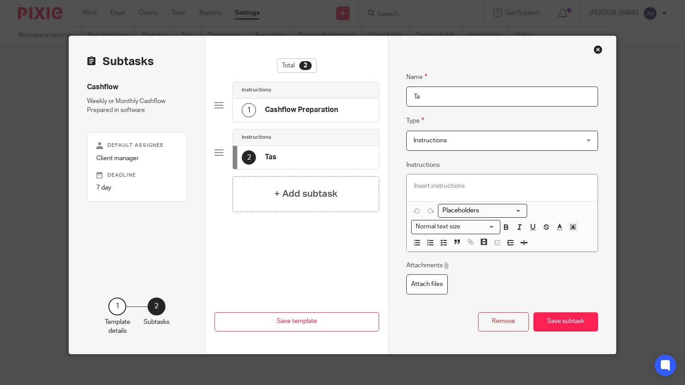
type input "T"
type input "Manager Review"
click at [453, 141] on span "Instructions" at bounding box center [488, 140] width 148 height 19
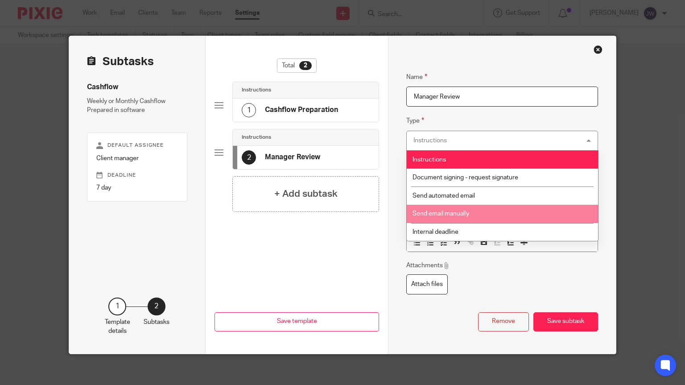
click at [443, 216] on span "Send email manually" at bounding box center [441, 214] width 57 height 6
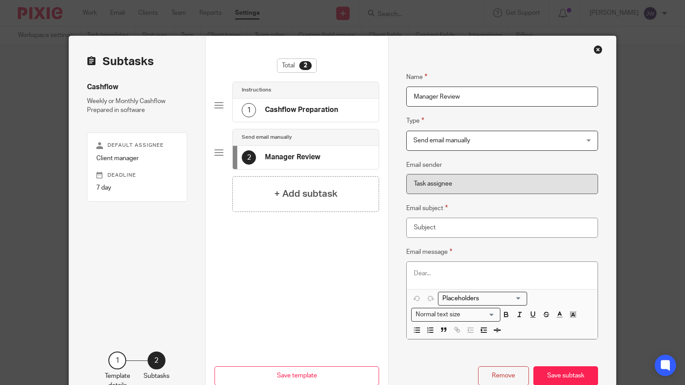
click at [423, 265] on div at bounding box center [502, 275] width 191 height 27
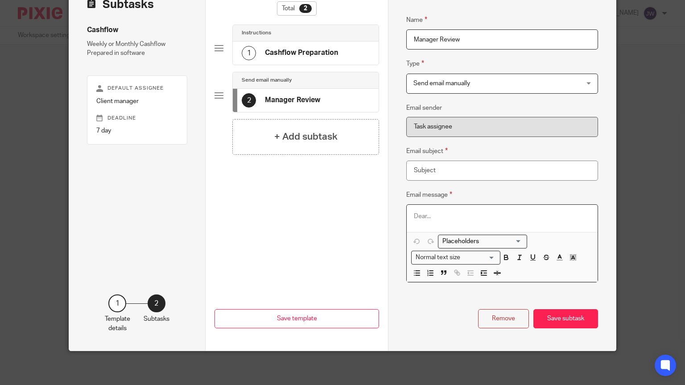
click at [423, 211] on div at bounding box center [502, 218] width 191 height 27
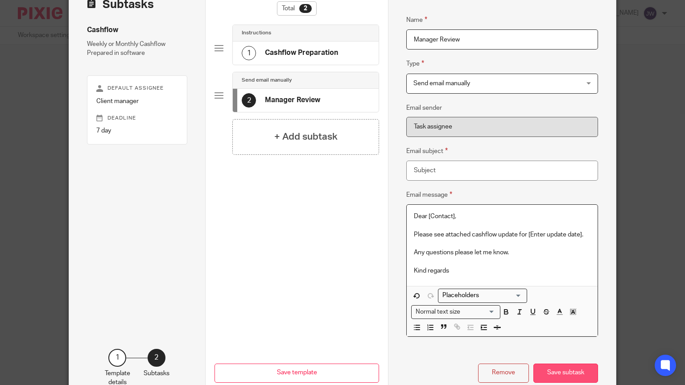
click at [558, 373] on button "Save subtask" at bounding box center [566, 373] width 65 height 19
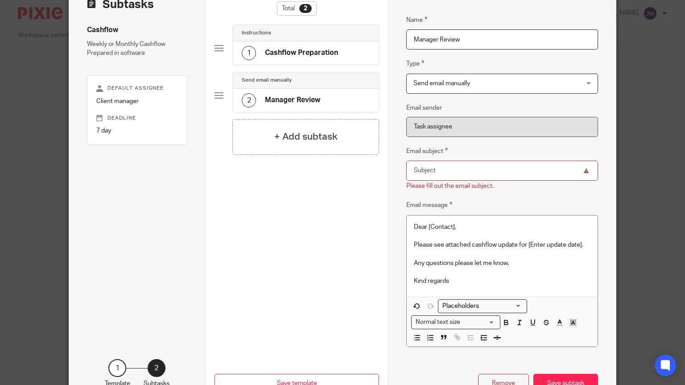
scroll to position [122, 0]
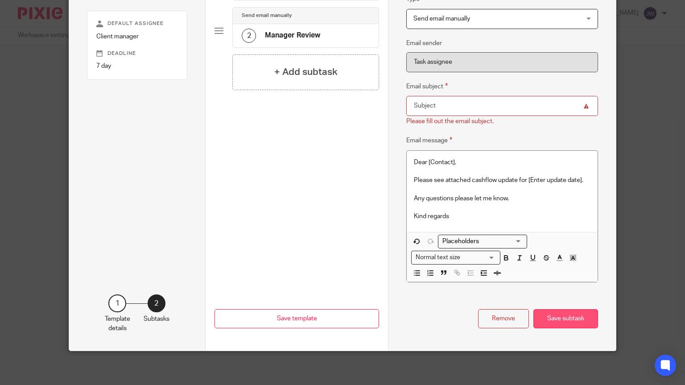
click at [579, 319] on button "Save subtask" at bounding box center [566, 318] width 65 height 19
click at [315, 317] on button "Save template" at bounding box center [297, 318] width 165 height 19
click at [574, 309] on button "Save subtask" at bounding box center [566, 318] width 65 height 19
click at [550, 321] on button "Save subtask" at bounding box center [566, 318] width 65 height 19
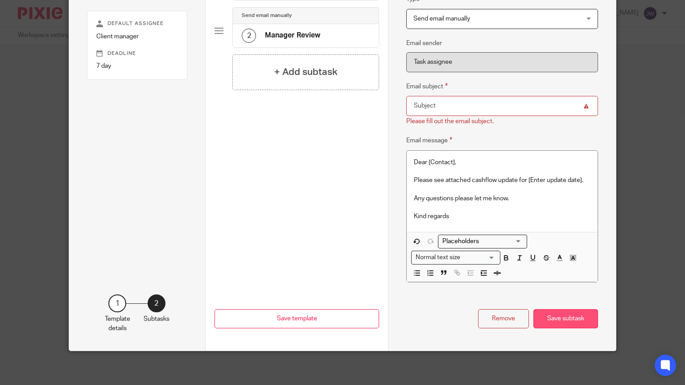
click at [550, 321] on button "Save subtask" at bounding box center [566, 318] width 65 height 19
click at [339, 329] on div "Previous Save template Save template" at bounding box center [297, 281] width 165 height 140
click at [326, 306] on div "Previous Save template Save template" at bounding box center [297, 281] width 165 height 140
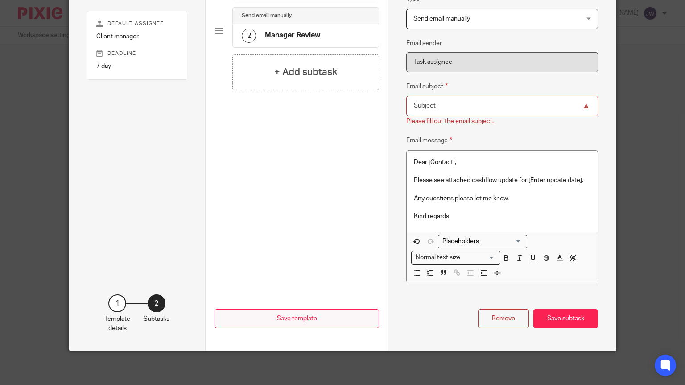
click at [317, 314] on button "Save template" at bounding box center [297, 318] width 165 height 19
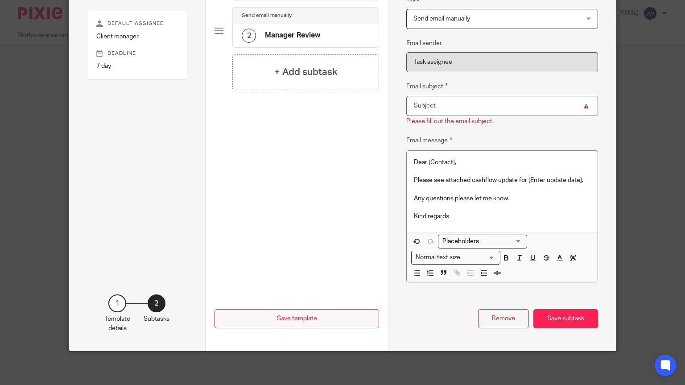
click at [317, 314] on button "Save template" at bounding box center [297, 318] width 165 height 19
click at [321, 317] on button "Save template" at bounding box center [297, 318] width 165 height 19
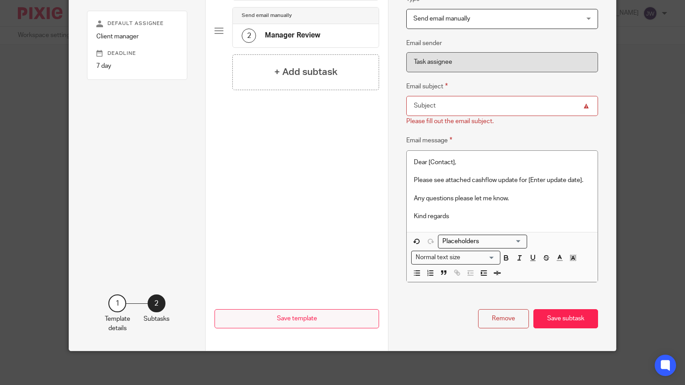
click at [321, 317] on button "Save template" at bounding box center [297, 318] width 165 height 19
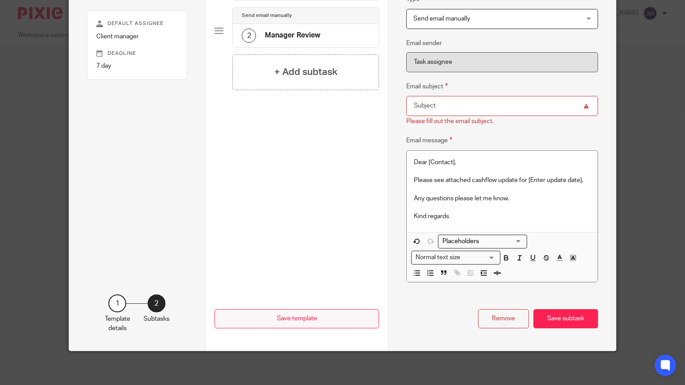
click at [321, 317] on button "Save template" at bounding box center [297, 318] width 165 height 19
click at [568, 318] on button "Save subtask" at bounding box center [566, 318] width 65 height 19
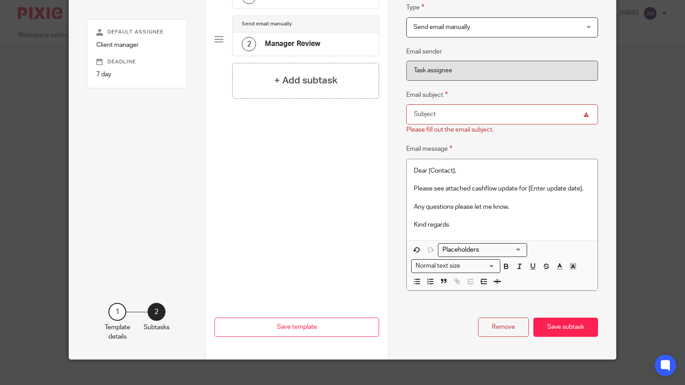
scroll to position [115, 0]
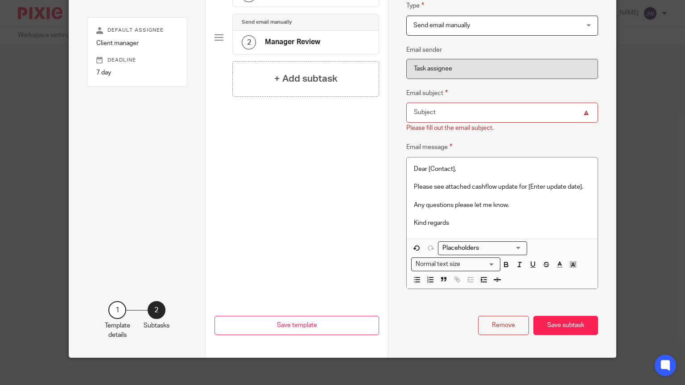
click at [490, 104] on input "Email subject" at bounding box center [502, 113] width 192 height 20
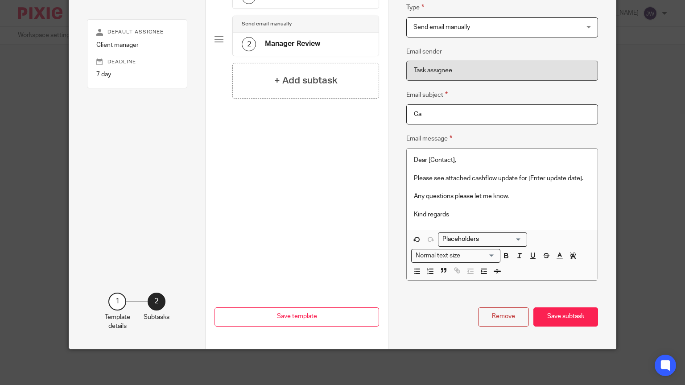
scroll to position [112, 0]
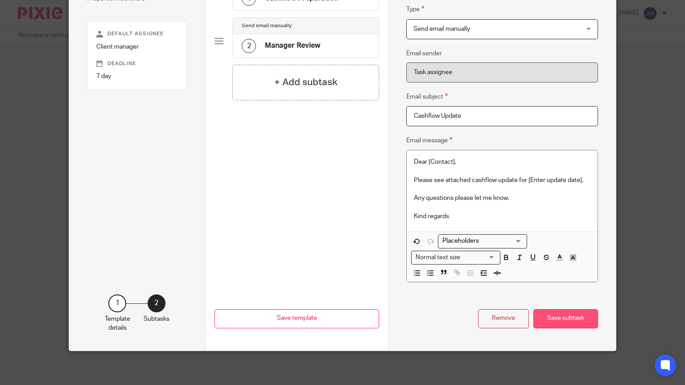
type input "Cashflow Update"
click at [566, 322] on button "Save subtask" at bounding box center [566, 318] width 65 height 19
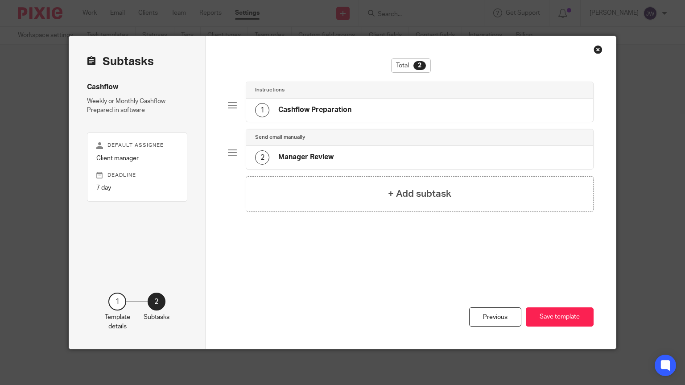
click at [566, 322] on button "Save template" at bounding box center [560, 316] width 68 height 19
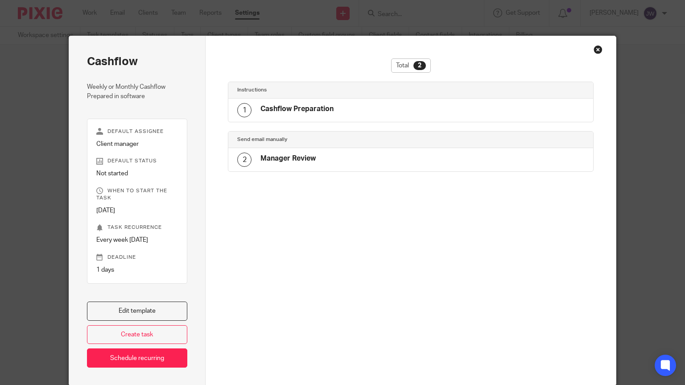
click at [566, 322] on div at bounding box center [411, 334] width 366 height 103
click at [597, 49] on div "Close this dialog window" at bounding box center [598, 49] width 9 height 9
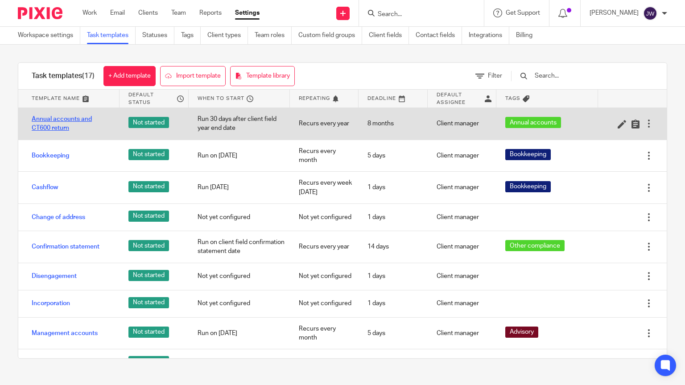
click at [49, 130] on link "Annual accounts and CT600 return" at bounding box center [71, 124] width 79 height 18
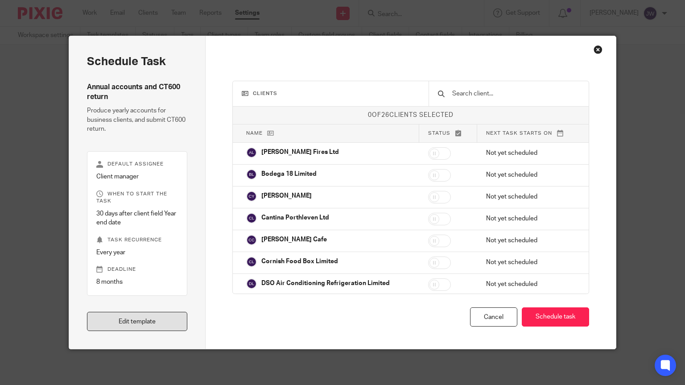
click at [137, 319] on link "Edit template" at bounding box center [137, 321] width 101 height 19
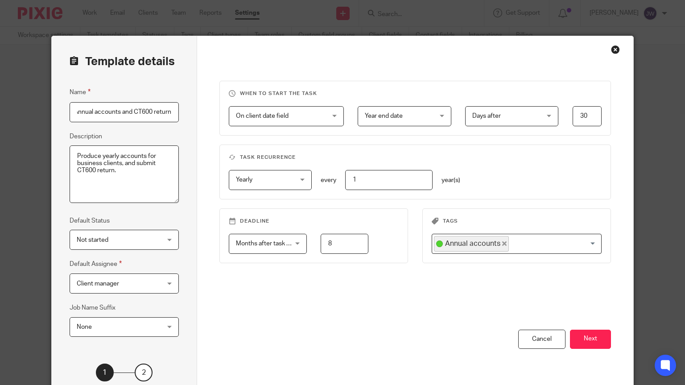
scroll to position [69, 0]
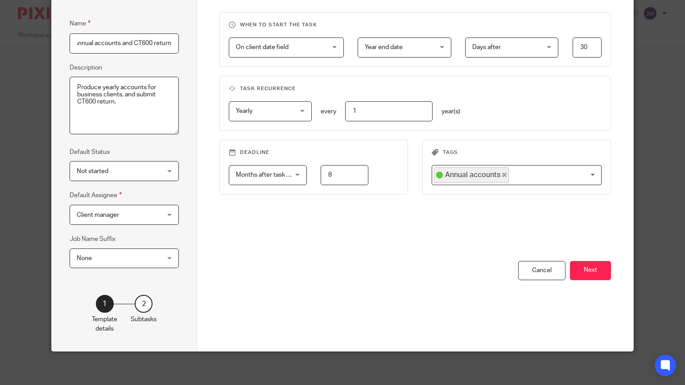
click at [143, 302] on div "2" at bounding box center [144, 304] width 18 height 18
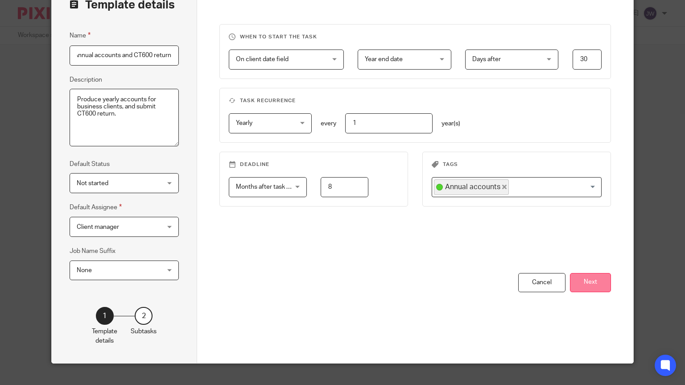
click at [591, 282] on button "Next" at bounding box center [590, 282] width 41 height 19
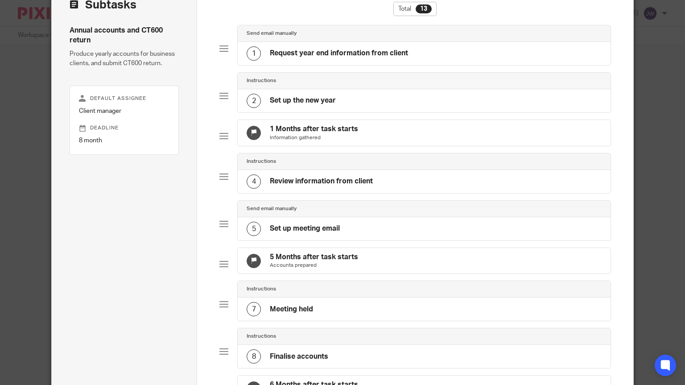
click at [254, 54] on div "1" at bounding box center [254, 53] width 14 height 14
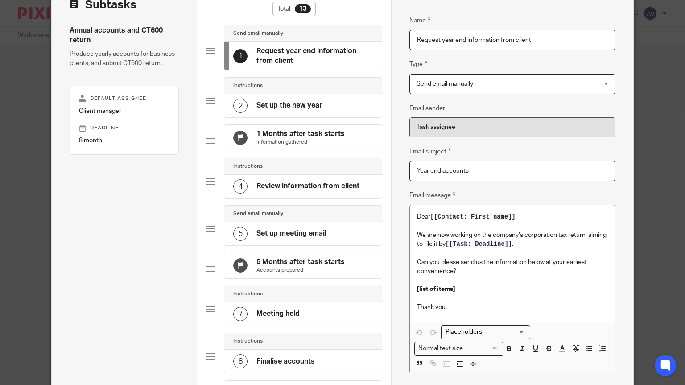
click at [492, 291] on p "[list of items]" at bounding box center [512, 289] width 191 height 9
click at [279, 109] on h4 "Set up the new year" at bounding box center [290, 105] width 66 height 9
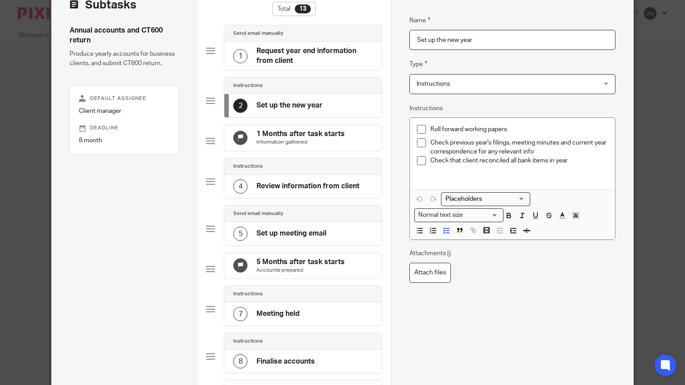
click at [259, 134] on h4 "1 Months after task starts" at bounding box center [301, 133] width 88 height 9
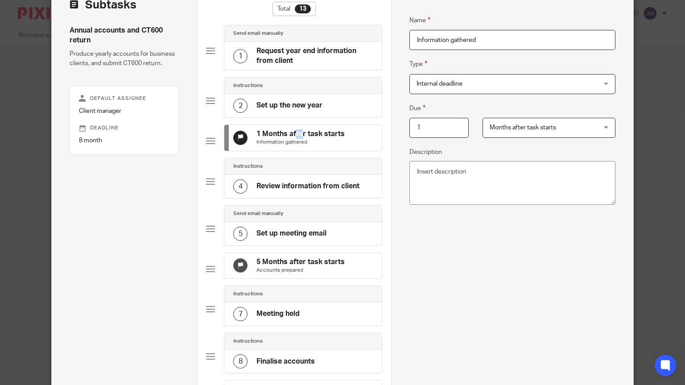
click at [259, 134] on h4 "1 Months after task starts" at bounding box center [301, 133] width 88 height 9
click at [264, 191] on h4 "Review information from client" at bounding box center [308, 186] width 103 height 9
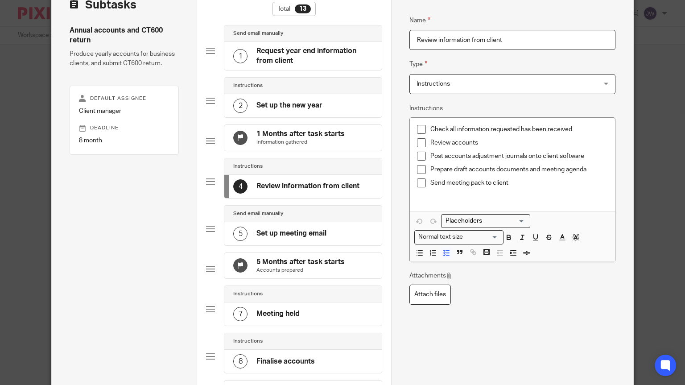
click at [425, 131] on span at bounding box center [421, 129] width 9 height 9
click at [422, 127] on span at bounding box center [421, 129] width 9 height 9
click at [493, 134] on div "Check all information requested has been received" at bounding box center [520, 131] width 178 height 13
click at [486, 140] on p "Review accounts" at bounding box center [520, 142] width 178 height 9
click at [596, 152] on p "Post accounts adjustment journals onto client software" at bounding box center [520, 156] width 178 height 9
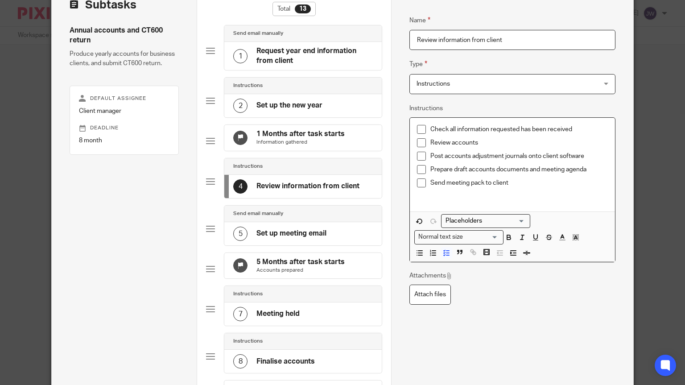
click at [590, 173] on p "Prepare draft accounts documents and meeting agenda" at bounding box center [520, 169] width 178 height 9
click at [524, 182] on p "Send meeting pack to client" at bounding box center [520, 182] width 178 height 9
click at [301, 238] on h4 "Set up meeting email" at bounding box center [292, 233] width 70 height 9
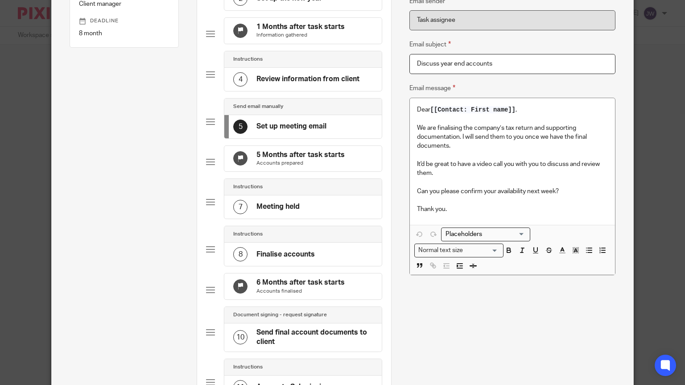
scroll to position [166, 0]
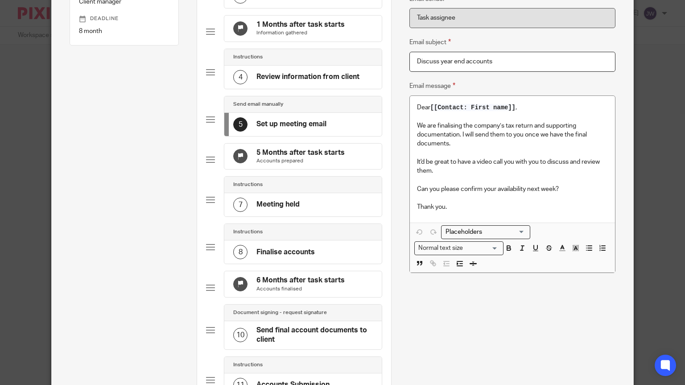
click at [294, 209] on h4 "Meeting held" at bounding box center [278, 204] width 43 height 9
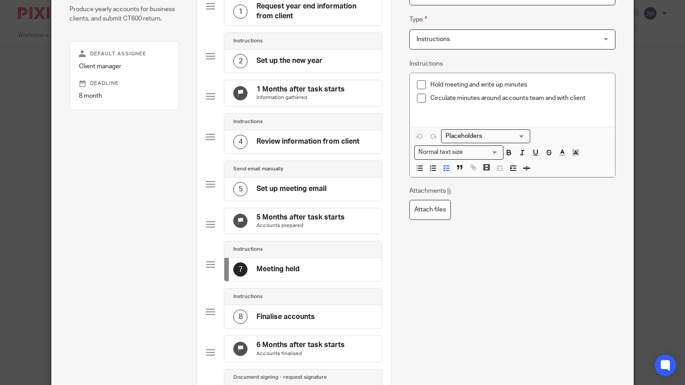
scroll to position [102, 0]
click at [296, 146] on h4 "Review information from client" at bounding box center [308, 141] width 103 height 9
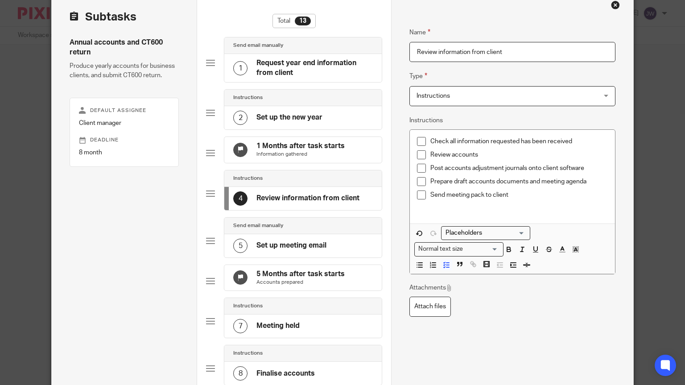
scroll to position [45, 0]
click at [295, 243] on div "5 Set up meeting email" at bounding box center [302, 245] width 157 height 23
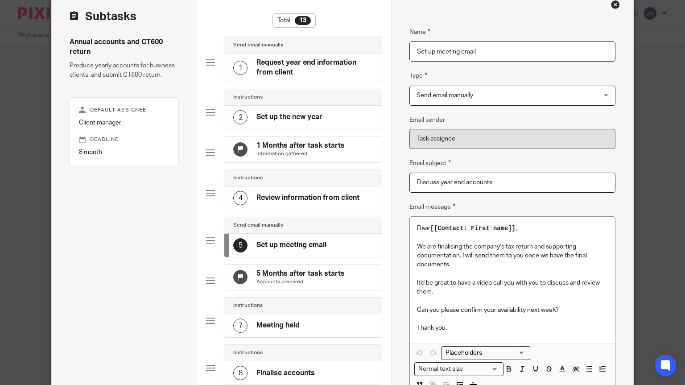
click at [293, 203] on h4 "Review information from client" at bounding box center [308, 197] width 103 height 9
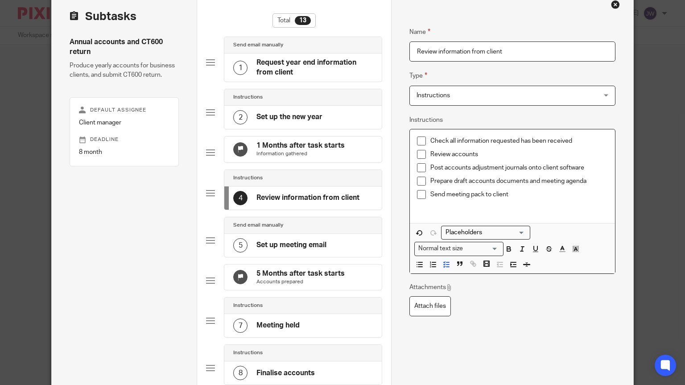
click at [522, 195] on p "Send meeting pack to client" at bounding box center [520, 194] width 178 height 9
drag, startPoint x: 514, startPoint y: 194, endPoint x: 430, endPoint y: 198, distance: 84.0
click at [430, 198] on li "Send meeting pack to client" at bounding box center [512, 196] width 191 height 13
click at [255, 253] on div "5 Set up meeting email" at bounding box center [279, 245] width 93 height 14
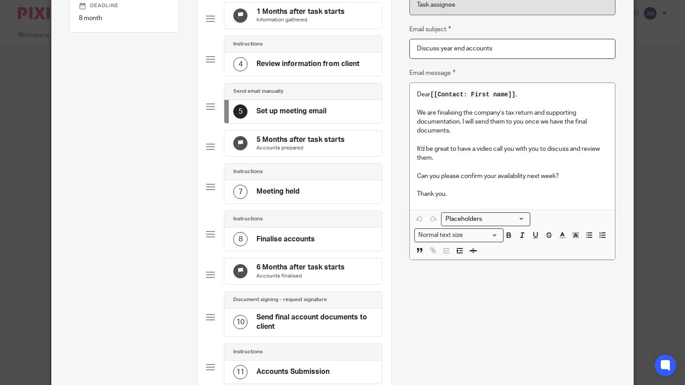
scroll to position [194, 0]
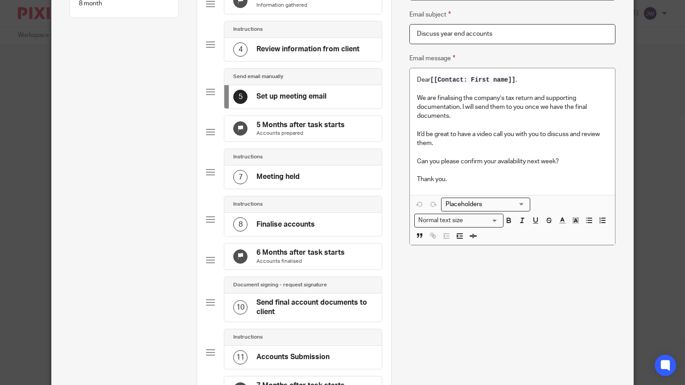
click at [273, 182] on h4 "Meeting held" at bounding box center [278, 176] width 43 height 9
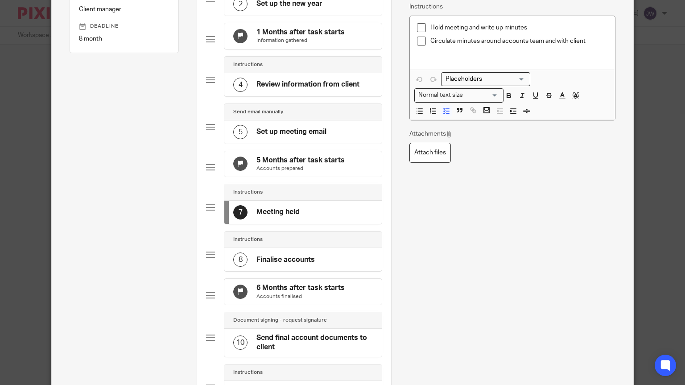
scroll to position [162, 0]
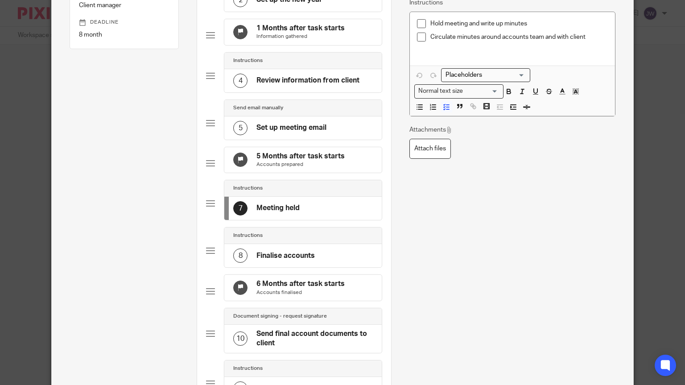
click at [270, 261] on h4 "Finalise accounts" at bounding box center [286, 255] width 58 height 9
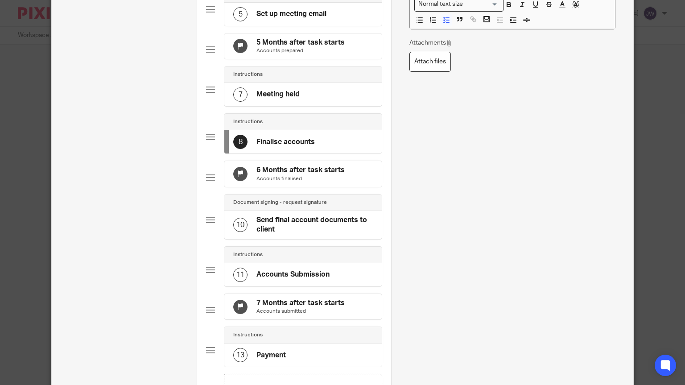
scroll to position [286, 0]
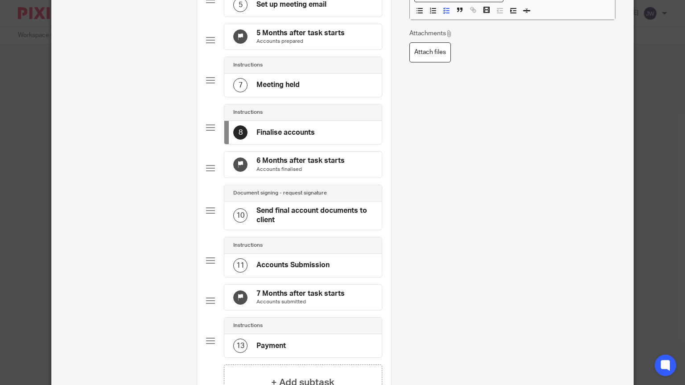
click at [292, 225] on h4 "Send final account documents to client" at bounding box center [315, 215] width 116 height 19
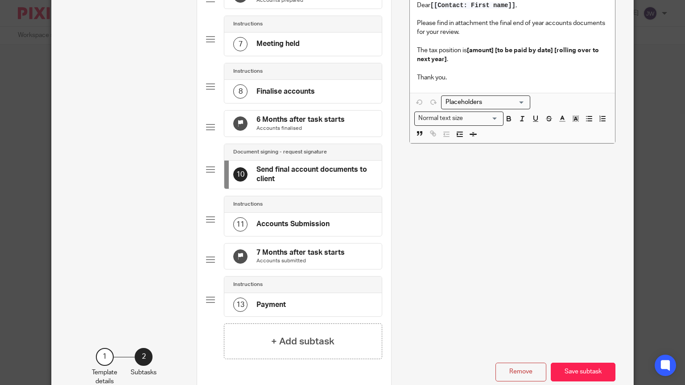
scroll to position [327, 0]
click at [293, 228] on h4 "Accounts Submission" at bounding box center [293, 223] width 73 height 9
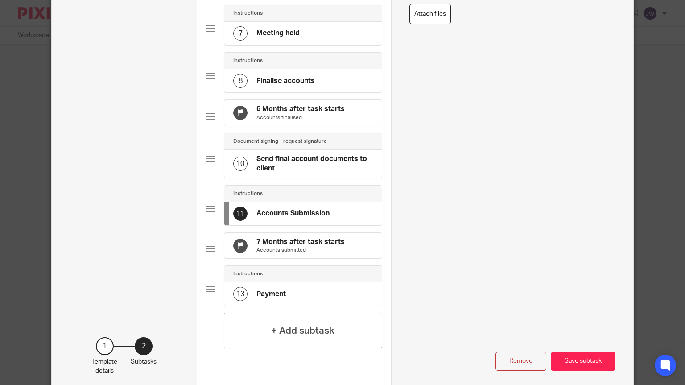
scroll to position [338, 0]
click at [261, 298] on h4 "Payment" at bounding box center [271, 293] width 29 height 9
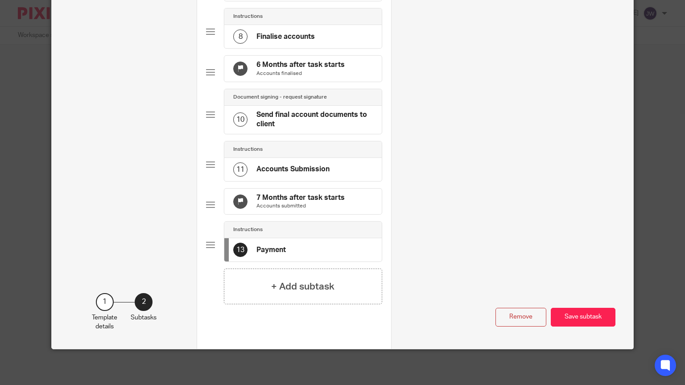
scroll to position [405, 0]
click at [593, 323] on button "Save subtask" at bounding box center [583, 317] width 65 height 19
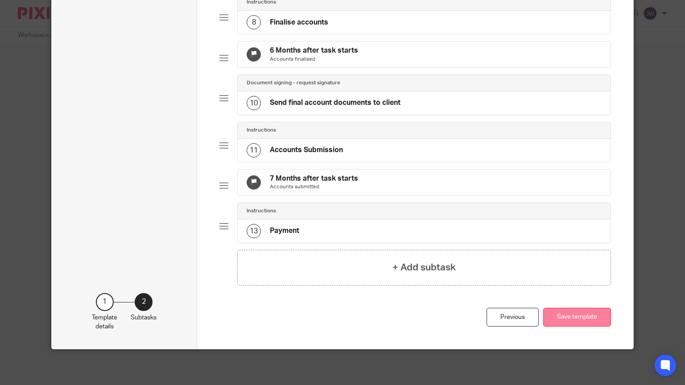
click at [586, 327] on button "Save template" at bounding box center [577, 317] width 68 height 19
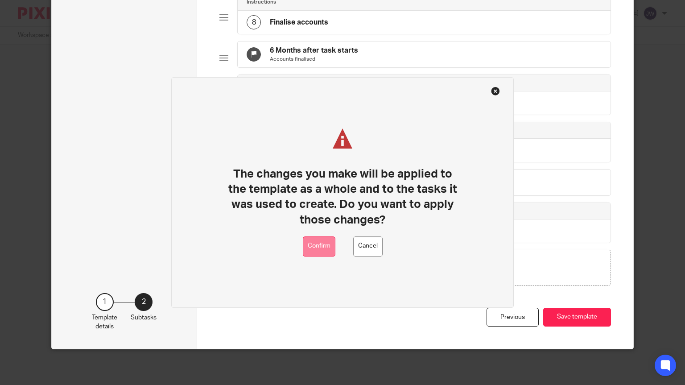
click at [317, 241] on button "Confirm" at bounding box center [319, 246] width 33 height 20
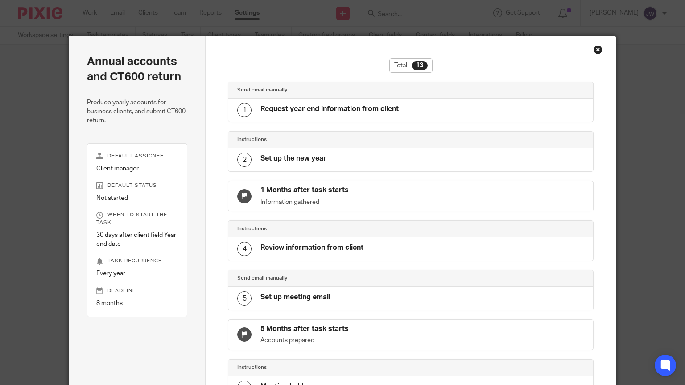
click at [599, 50] on div "Close this dialog window" at bounding box center [598, 49] width 9 height 9
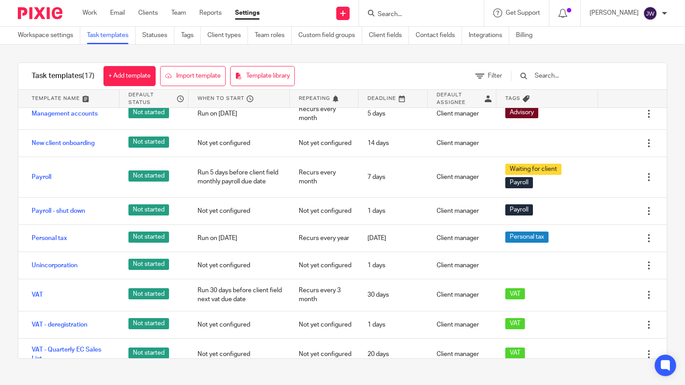
scroll to position [218, 0]
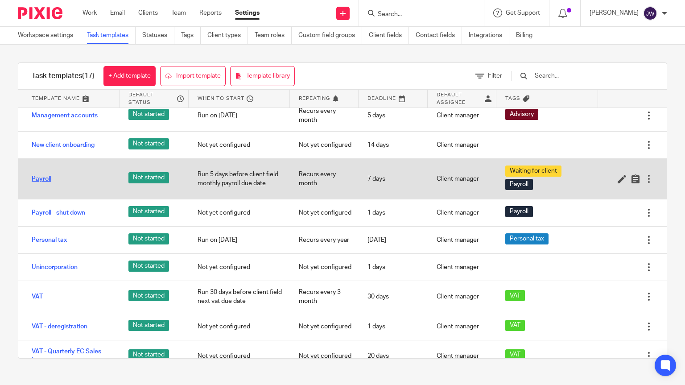
click at [40, 178] on link "Payroll" at bounding box center [42, 178] width 20 height 9
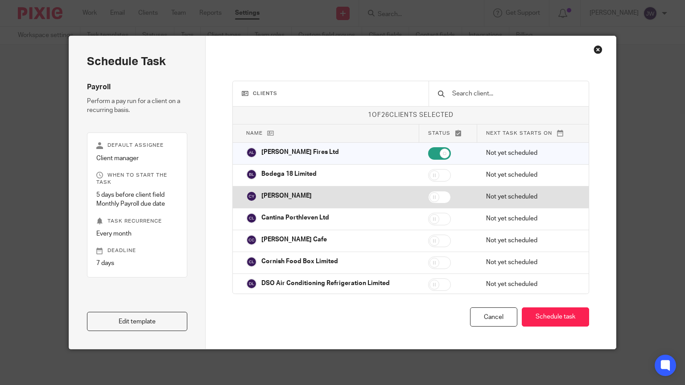
click at [458, 201] on td at bounding box center [448, 197] width 58 height 22
checkbox input "true"
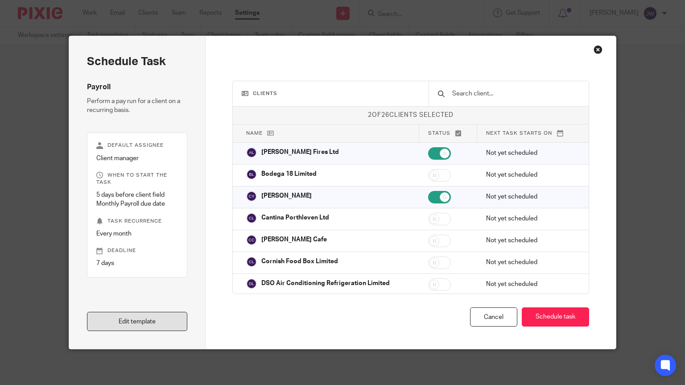
click at [124, 319] on link "Edit template" at bounding box center [137, 321] width 101 height 19
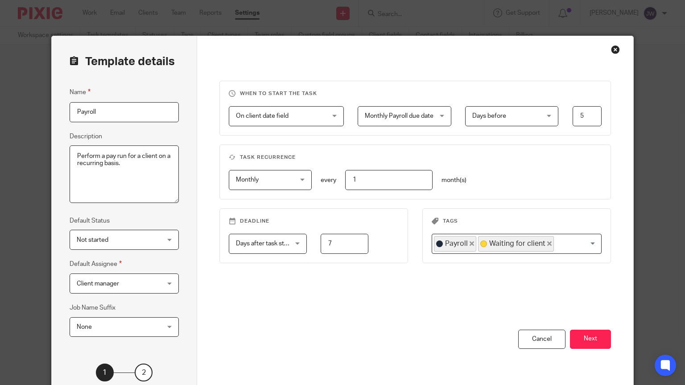
scroll to position [69, 0]
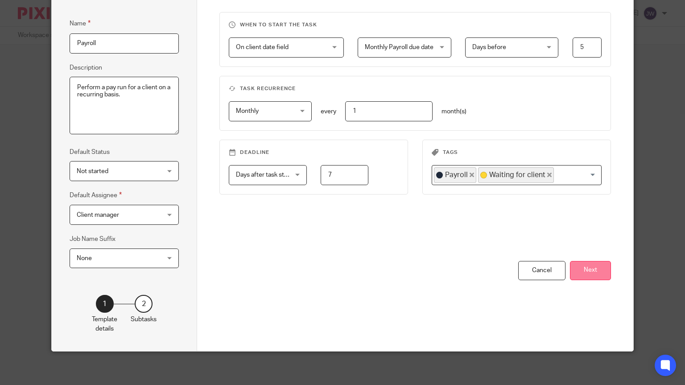
click at [597, 266] on button "Next" at bounding box center [590, 270] width 41 height 19
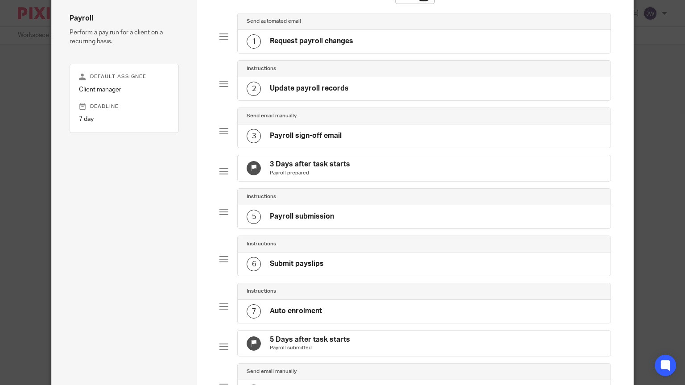
click at [339, 47] on div "1 Request payroll changes" at bounding box center [300, 41] width 107 height 14
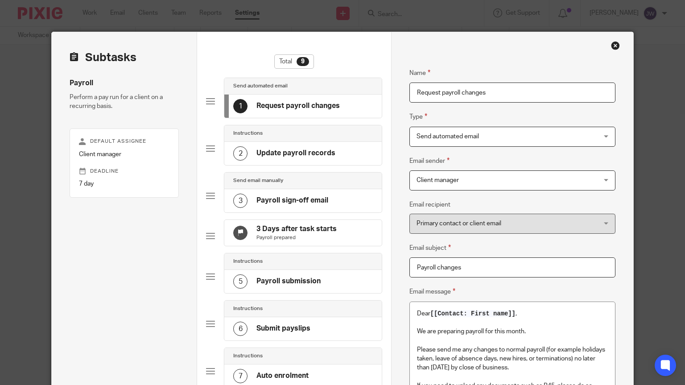
scroll to position [4, 0]
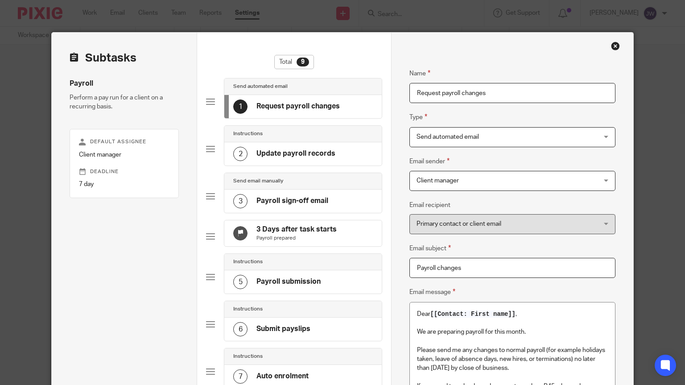
click at [340, 156] on div "2 Update payroll records" at bounding box center [302, 153] width 157 height 23
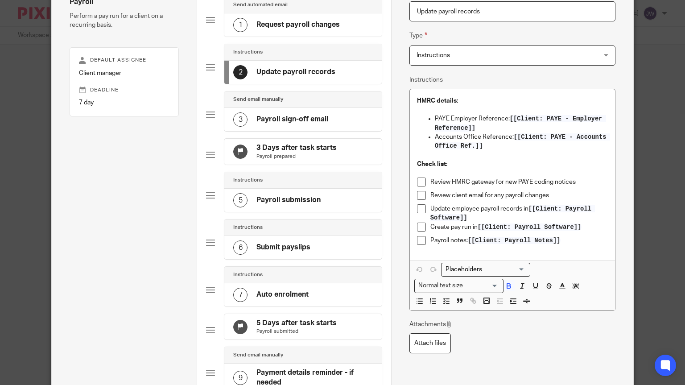
scroll to position [57, 0]
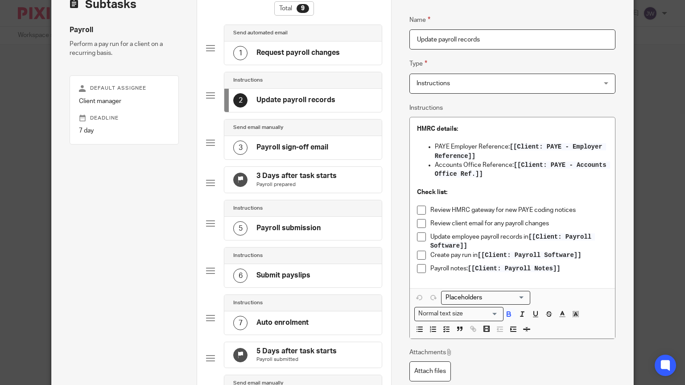
click at [315, 143] on h4 "Payroll sign-off email" at bounding box center [293, 147] width 72 height 9
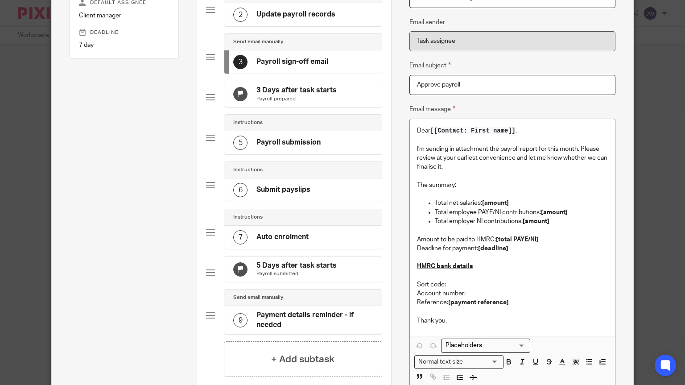
scroll to position [144, 0]
click at [286, 140] on div "5 Payroll submission" at bounding box center [302, 141] width 157 height 23
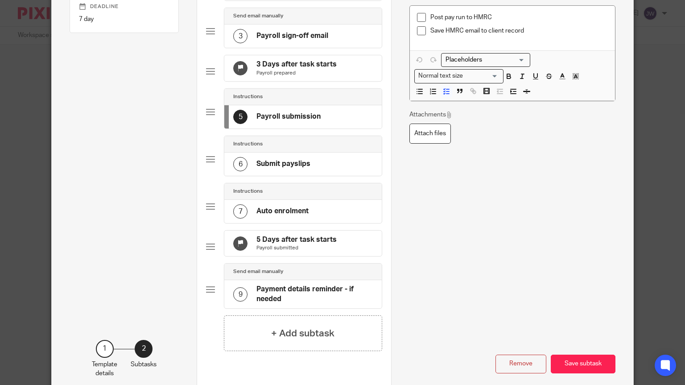
scroll to position [169, 0]
click at [266, 162] on div "6 Submit payslips" at bounding box center [302, 163] width 157 height 23
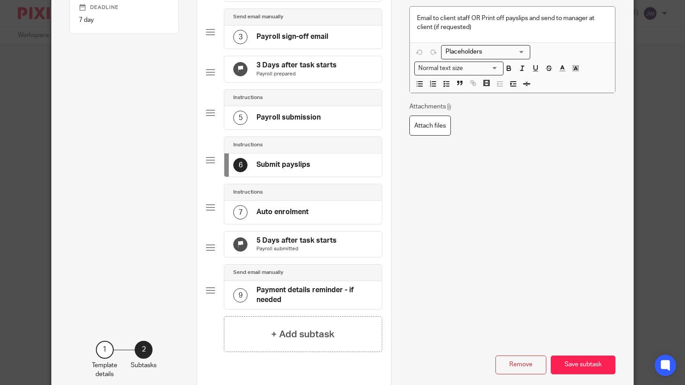
scroll to position [178, 0]
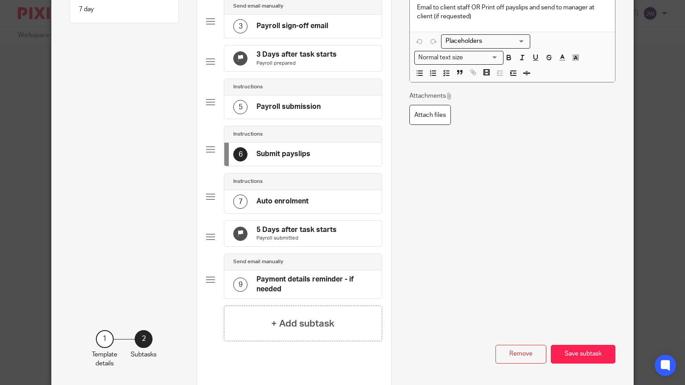
click at [278, 206] on h4 "Auto enrolment" at bounding box center [283, 201] width 52 height 9
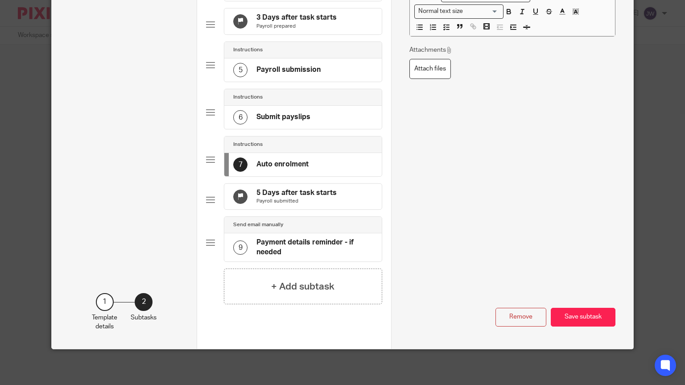
scroll to position [223, 0]
click at [293, 241] on div "9 Payment details reminder - if needed" at bounding box center [302, 247] width 157 height 28
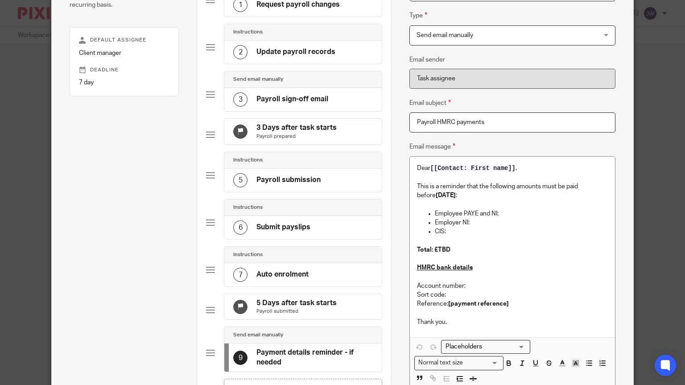
scroll to position [227, 0]
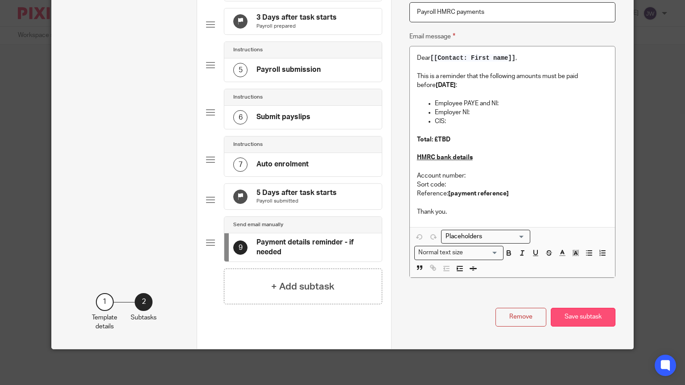
click at [586, 322] on button "Save subtask" at bounding box center [583, 317] width 65 height 19
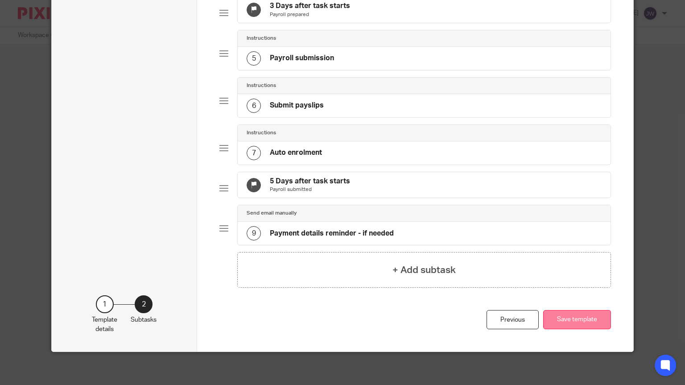
click at [565, 327] on button "Save template" at bounding box center [577, 319] width 68 height 19
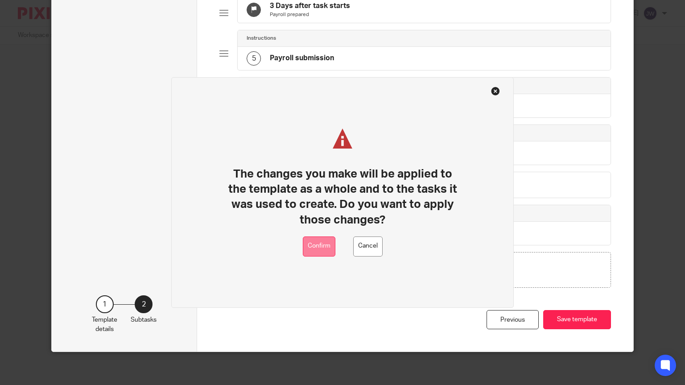
click at [320, 245] on button "Confirm" at bounding box center [319, 246] width 33 height 20
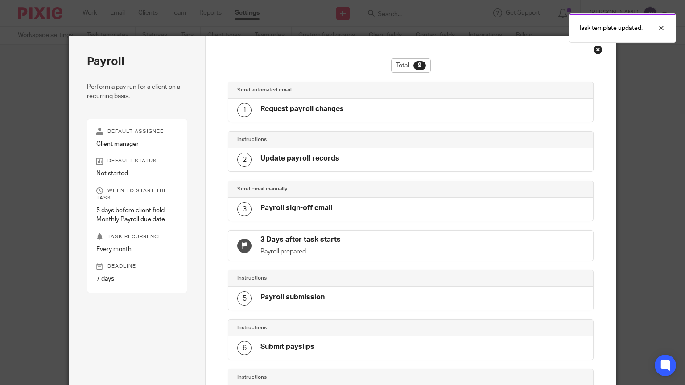
click at [597, 49] on div "Close this dialog window" at bounding box center [598, 49] width 9 height 9
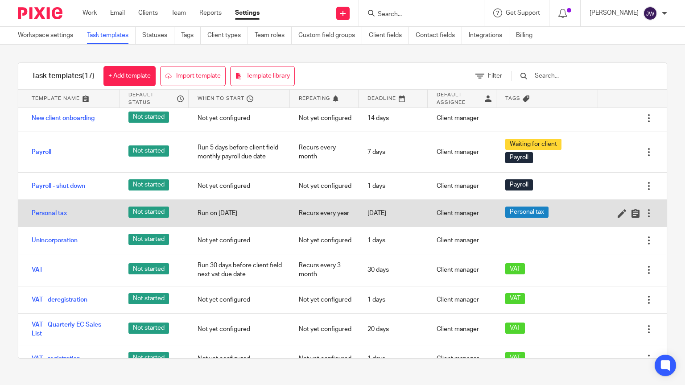
scroll to position [244, 0]
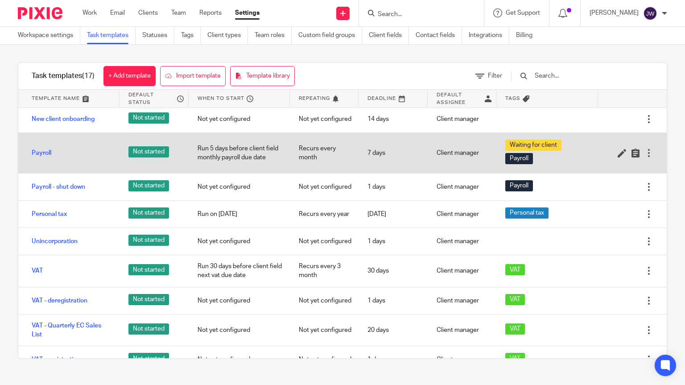
click at [651, 151] on div at bounding box center [649, 153] width 9 height 9
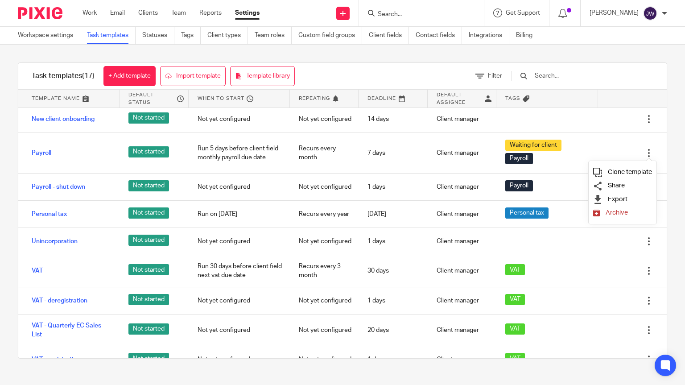
click at [626, 174] on span "Clone template" at bounding box center [630, 172] width 44 height 7
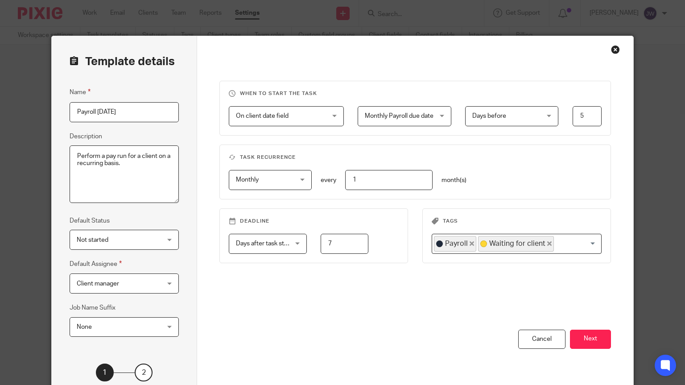
click at [268, 179] on span "Monthly" at bounding box center [266, 179] width 60 height 19
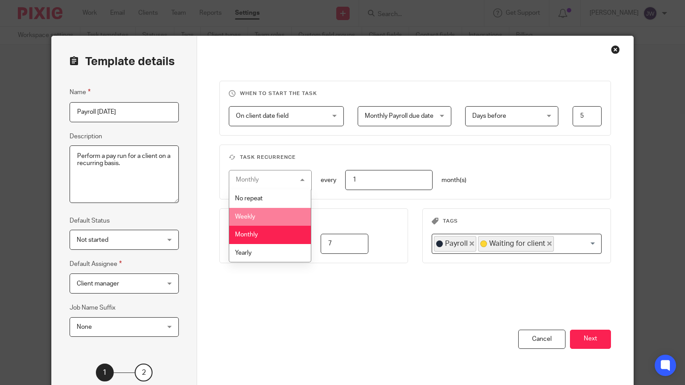
click at [255, 220] on span "Weekly" at bounding box center [245, 217] width 20 height 6
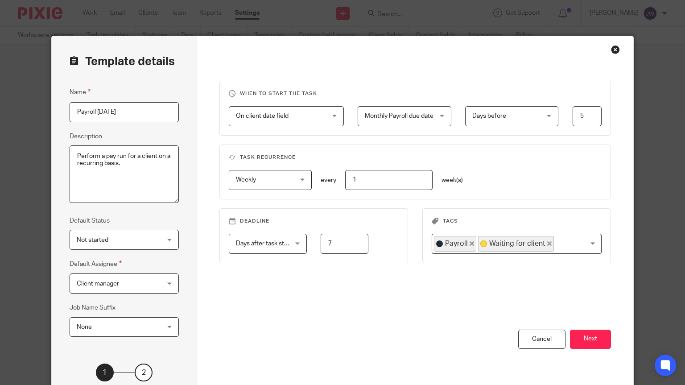
click at [363, 184] on input "1" at bounding box center [389, 180] width 88 height 20
click at [476, 144] on div "When to start the task On client date field On client date field Disable On dat…" at bounding box center [416, 205] width 392 height 249
click at [508, 117] on span "Days before" at bounding box center [506, 116] width 69 height 19
click at [579, 152] on fieldset "Task recurrence Weekly Weekly No repeat Weekly Monthly Yearly weekly every 1 we…" at bounding box center [416, 172] width 392 height 55
click at [428, 116] on span "Monthly Payroll due date" at bounding box center [399, 116] width 69 height 6
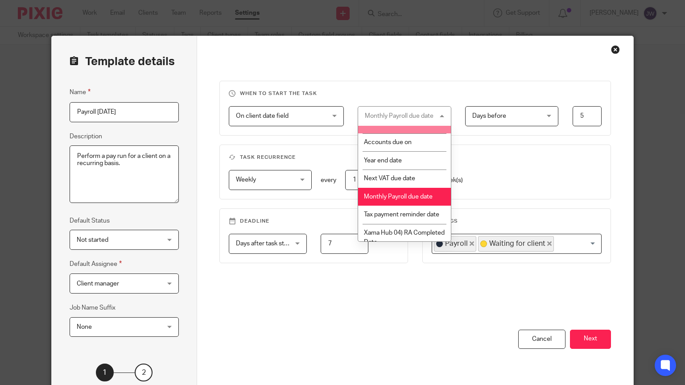
scroll to position [67, 0]
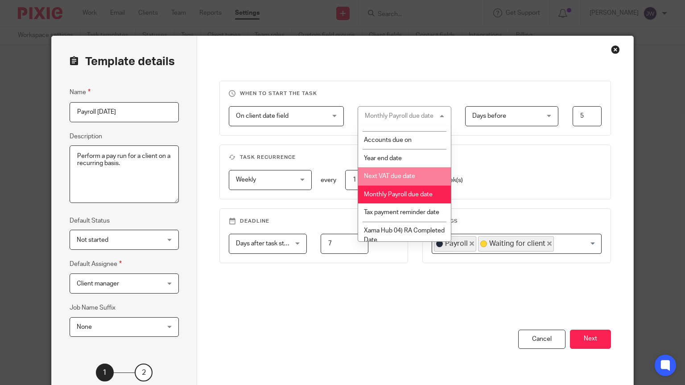
click at [308, 113] on span "On client date field" at bounding box center [279, 116] width 86 height 19
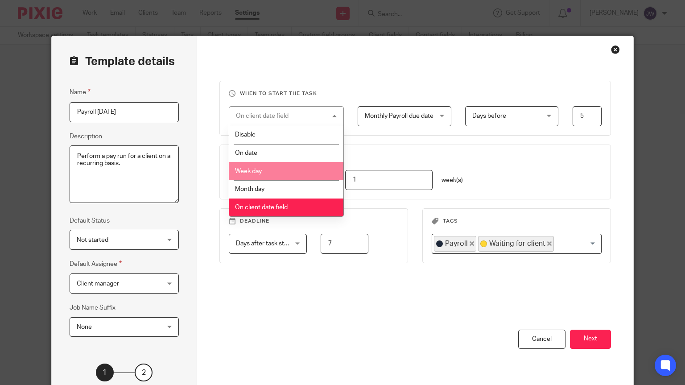
click at [262, 162] on li "Week day" at bounding box center [286, 171] width 114 height 18
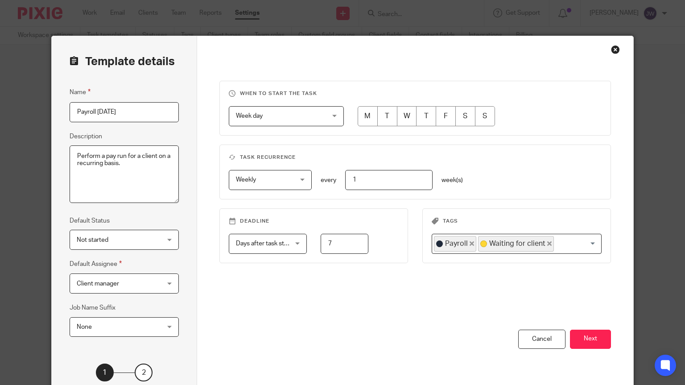
click at [361, 114] on input "radio" at bounding box center [368, 116] width 20 height 20
radio input "true"
click at [289, 253] on div "Days after task starts Days after task starts" at bounding box center [268, 244] width 78 height 20
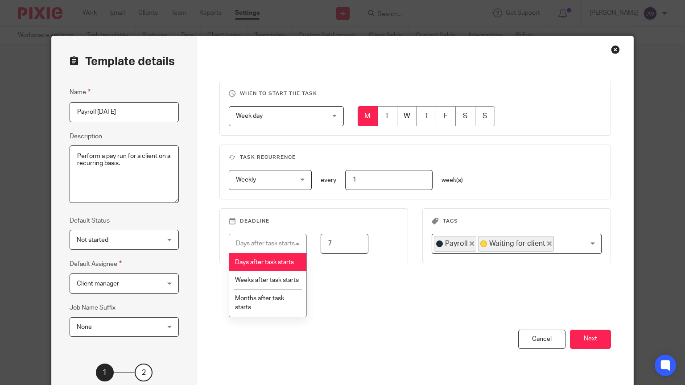
click at [362, 240] on input "7" at bounding box center [344, 244] width 47 height 20
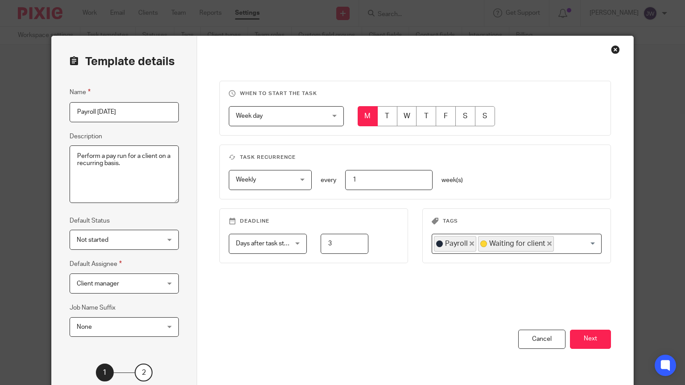
scroll to position [7, 0]
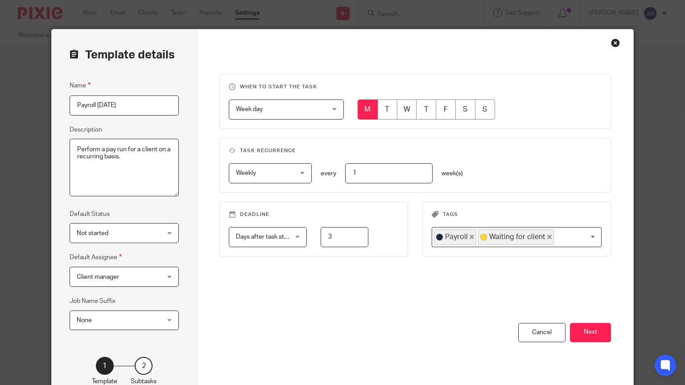
type input "3"
click at [319, 287] on div "When to start the task Week day Week day Disable On date Week day Month day On …" at bounding box center [416, 198] width 392 height 249
click at [290, 236] on span "Days after task starts" at bounding box center [265, 237] width 59 height 6
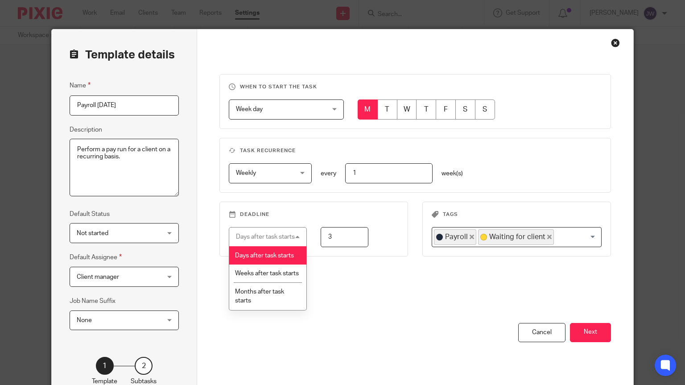
click at [415, 316] on div "When to start the task Week day Week day Disable On date Week day Month day On …" at bounding box center [416, 198] width 392 height 249
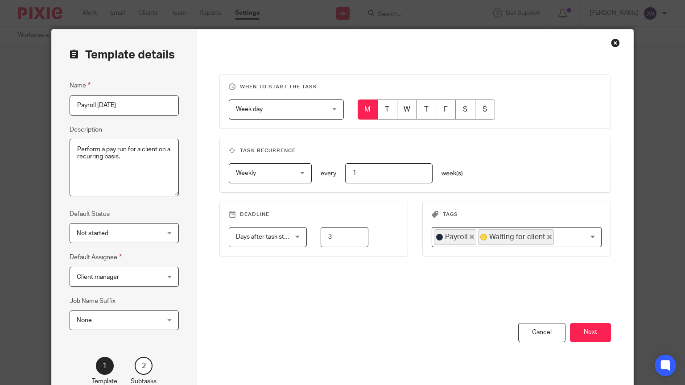
scroll to position [69, 0]
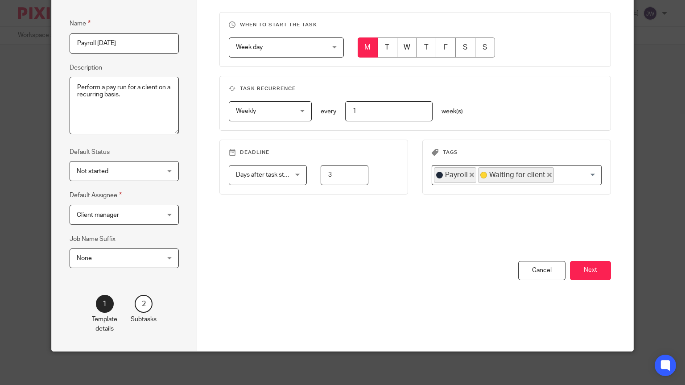
click at [146, 166] on span "Not started" at bounding box center [117, 171] width 81 height 19
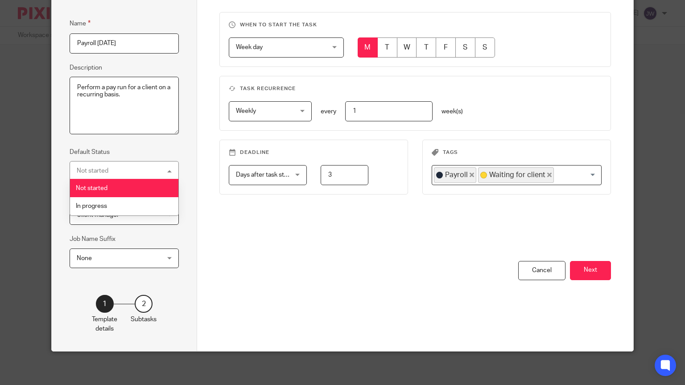
click at [146, 166] on div "Not started Not started" at bounding box center [124, 171] width 109 height 20
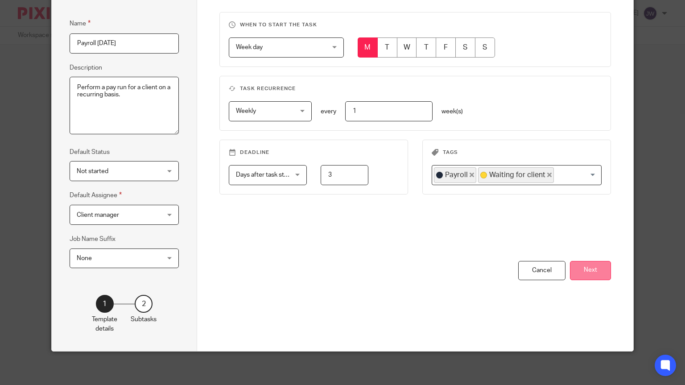
click at [590, 268] on button "Next" at bounding box center [590, 270] width 41 height 19
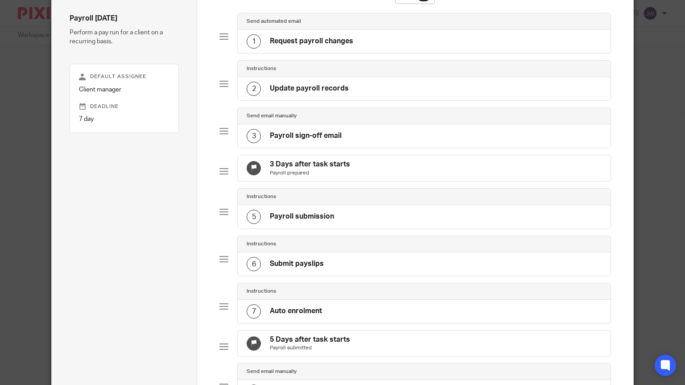
click at [590, 268] on div "6 Submit payslips" at bounding box center [424, 264] width 373 height 23
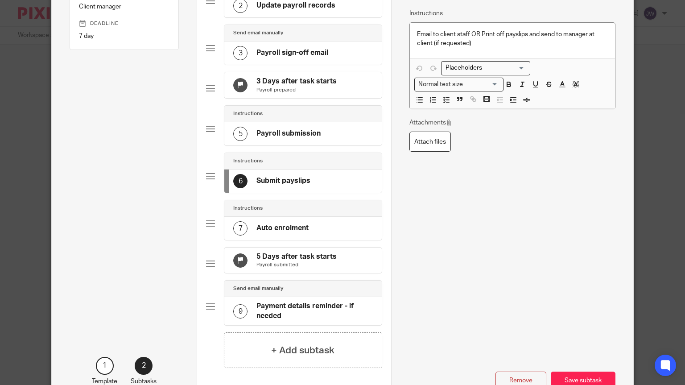
scroll to position [227, 0]
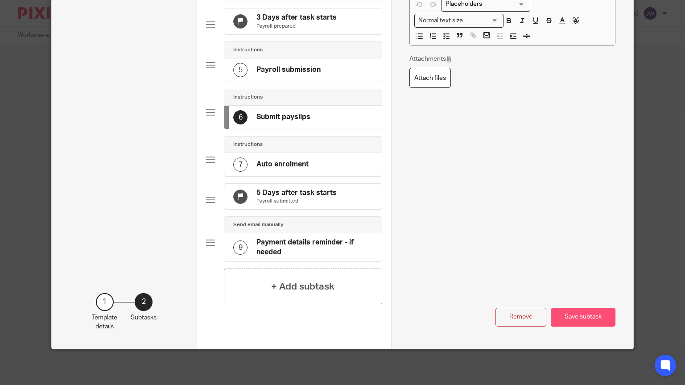
click at [591, 319] on button "Save subtask" at bounding box center [583, 317] width 65 height 19
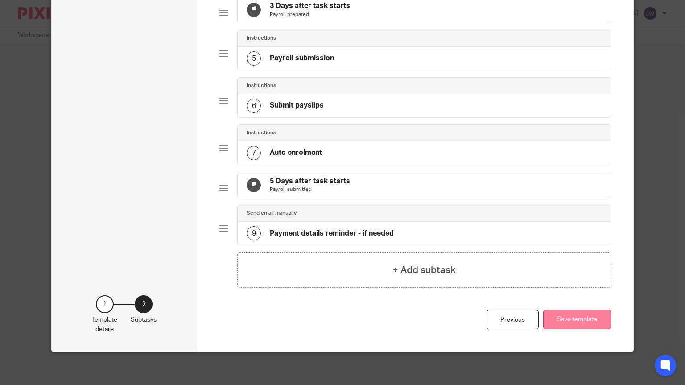
click at [580, 329] on button "Save template" at bounding box center [577, 319] width 68 height 19
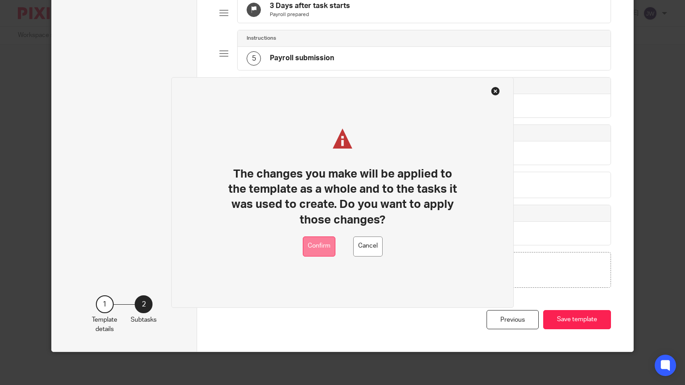
click at [313, 243] on button "Confirm" at bounding box center [319, 246] width 33 height 20
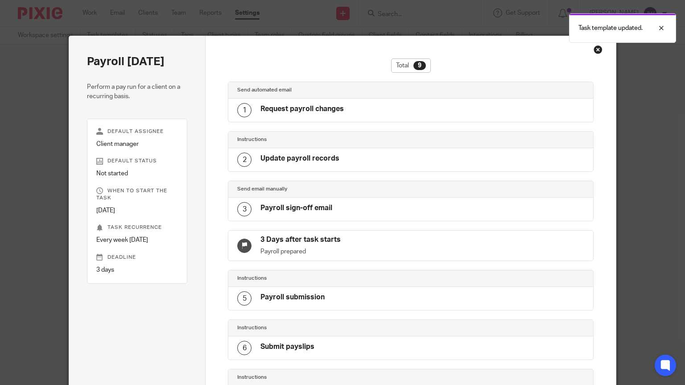
click at [600, 50] on div "Close this dialog window" at bounding box center [598, 49] width 9 height 9
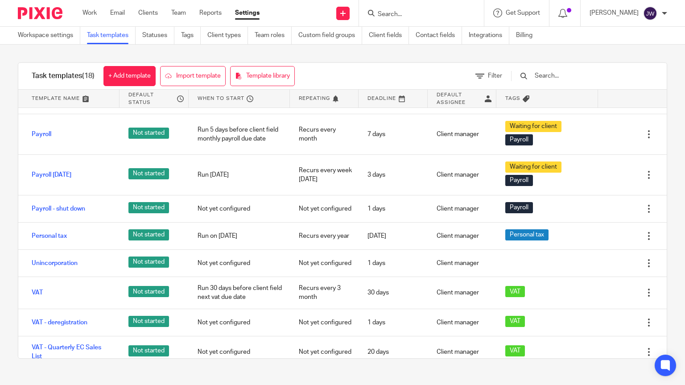
scroll to position [298, 0]
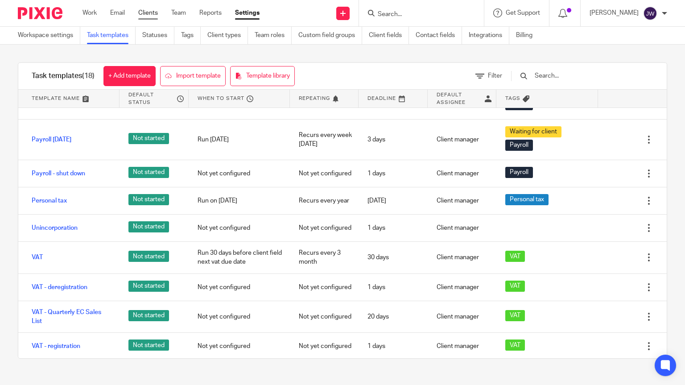
click at [143, 16] on link "Clients" at bounding box center [148, 12] width 20 height 9
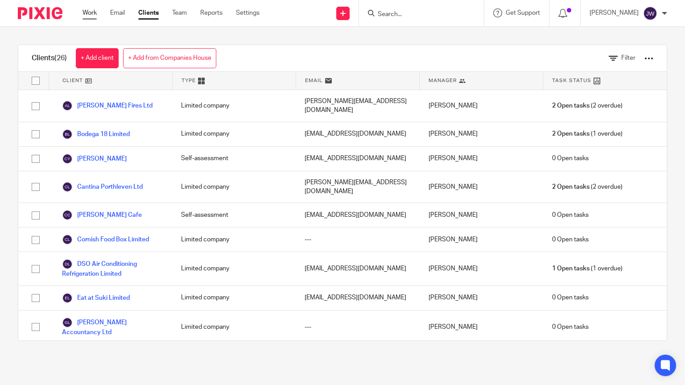
click at [88, 17] on link "Work" at bounding box center [90, 12] width 14 height 9
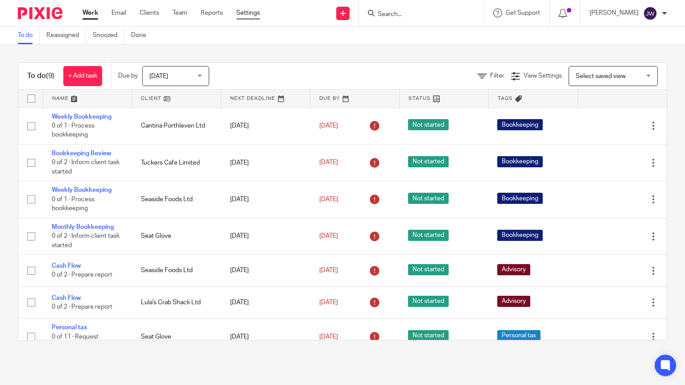
click at [249, 12] on link "Settings" at bounding box center [248, 12] width 24 height 9
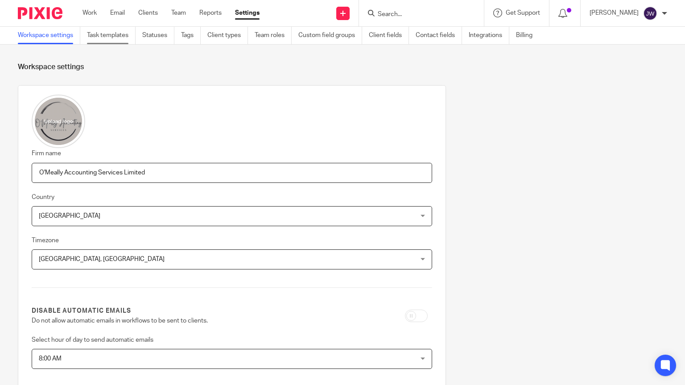
click at [104, 30] on link "Task templates" at bounding box center [111, 35] width 49 height 17
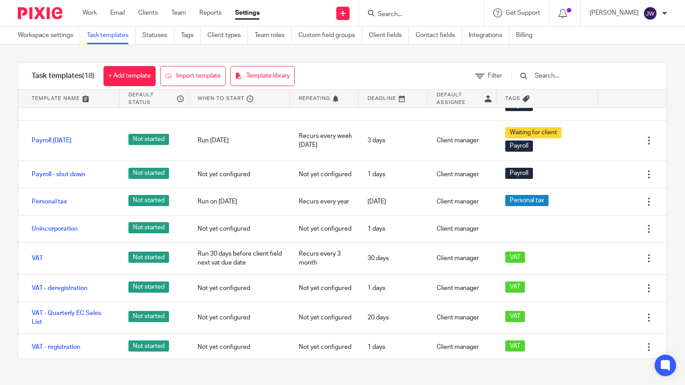
scroll to position [298, 0]
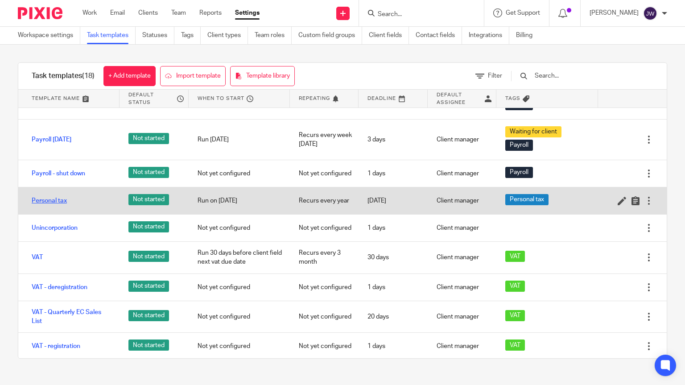
click at [51, 199] on link "Personal tax" at bounding box center [49, 200] width 35 height 9
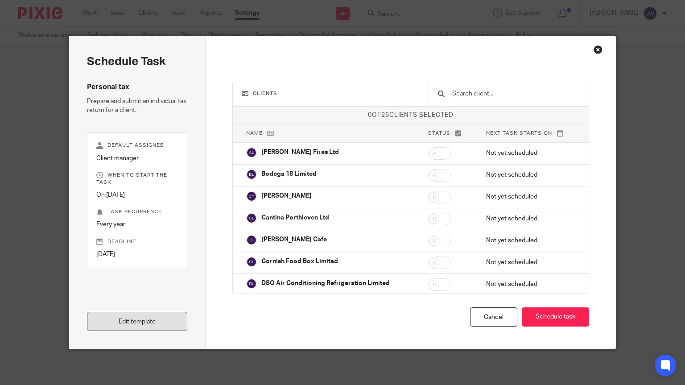
click at [151, 317] on link "Edit template" at bounding box center [137, 321] width 101 height 19
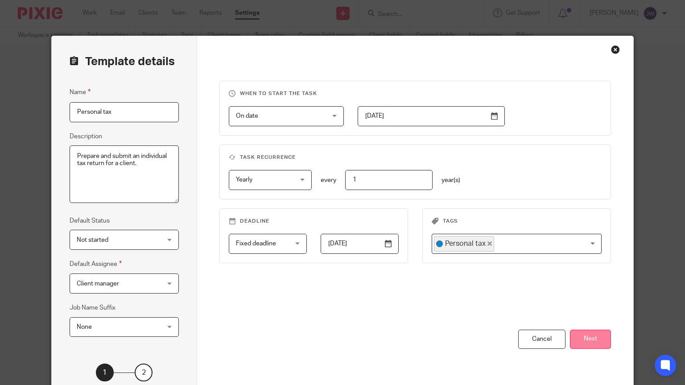
click at [592, 338] on button "Next" at bounding box center [590, 339] width 41 height 19
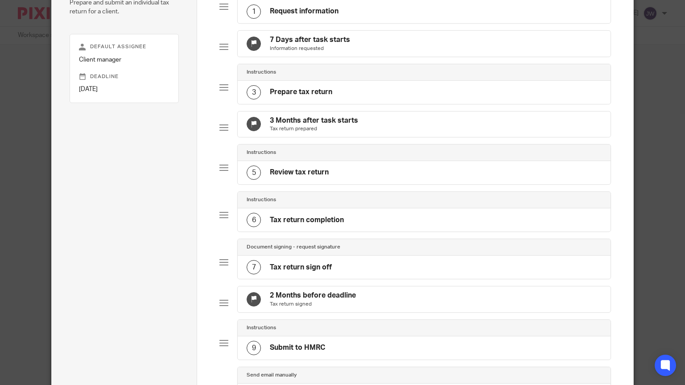
scroll to position [46, 0]
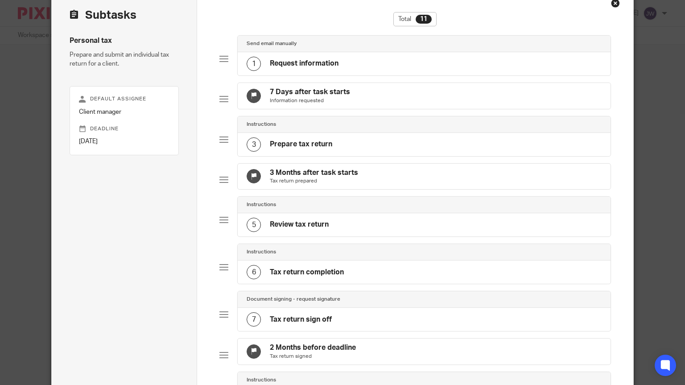
click at [311, 64] on h4 "Request information" at bounding box center [304, 63] width 69 height 9
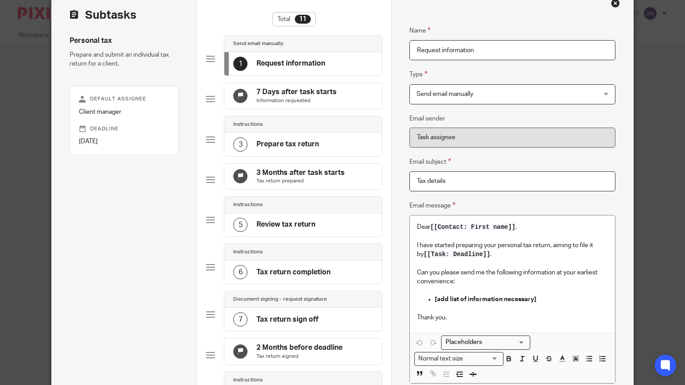
click at [280, 85] on div "7 Days after task starts Information requested" at bounding box center [302, 96] width 157 height 26
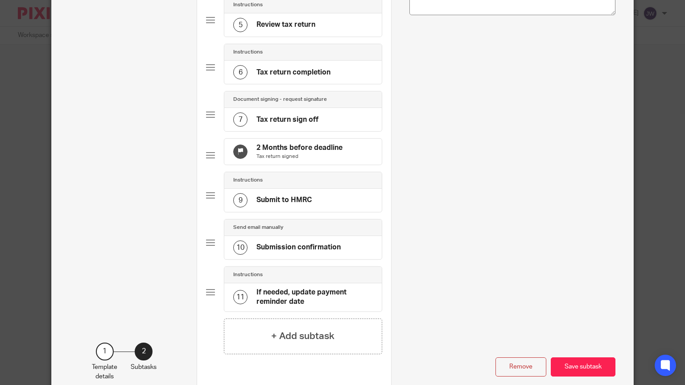
scroll to position [315, 0]
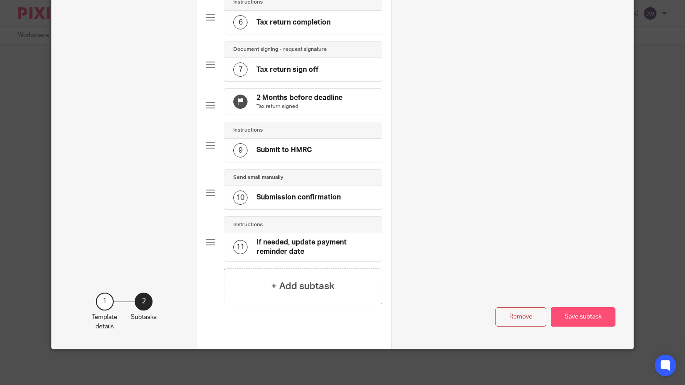
click at [577, 315] on button "Save subtask" at bounding box center [583, 316] width 65 height 19
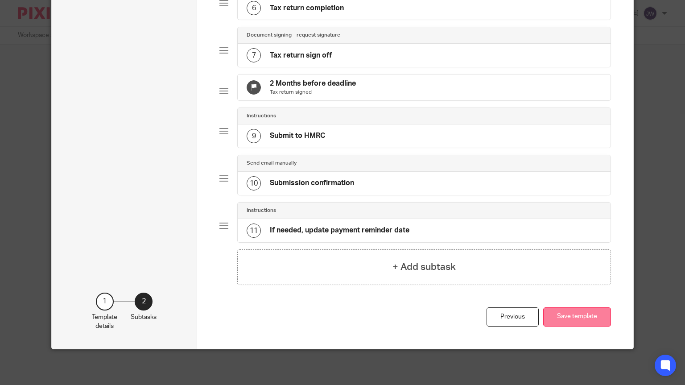
click at [577, 327] on button "Save template" at bounding box center [577, 316] width 68 height 19
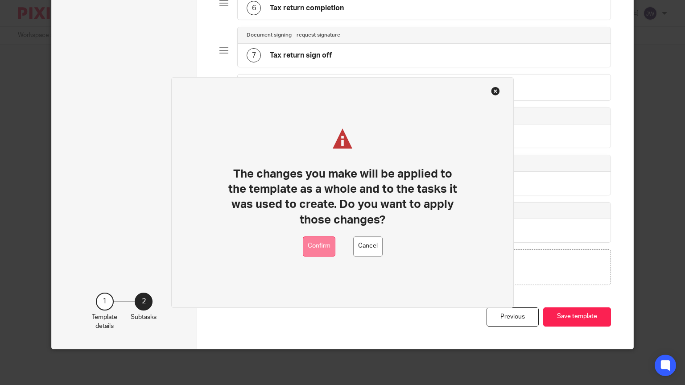
click at [314, 247] on button "Confirm" at bounding box center [319, 246] width 33 height 20
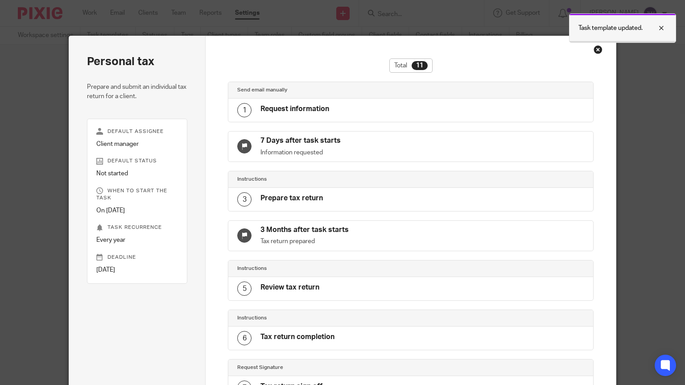
click at [660, 32] on div at bounding box center [655, 28] width 24 height 11
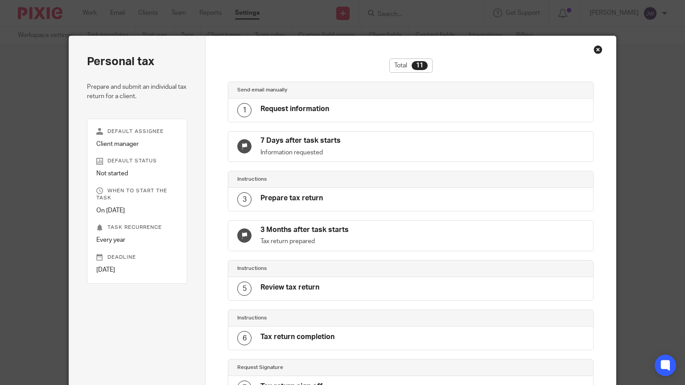
click at [600, 51] on div "Close this dialog window" at bounding box center [598, 49] width 9 height 9
